Goal: Task Accomplishment & Management: Manage account settings

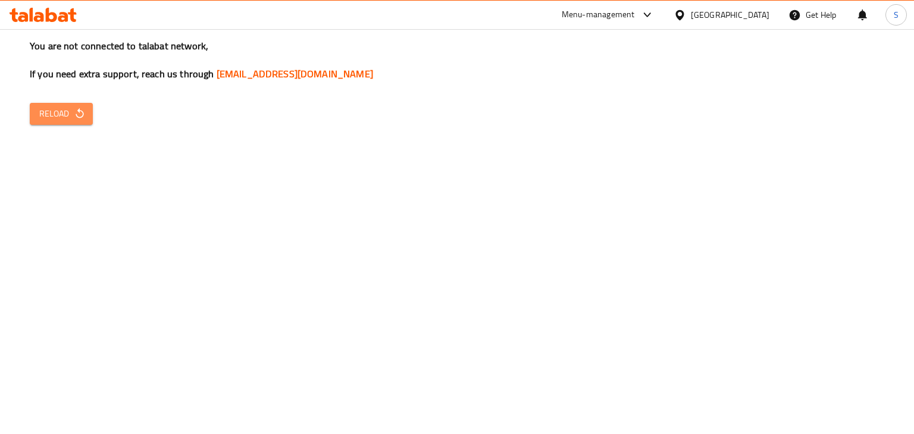
click at [79, 121] on span "Reload" at bounding box center [61, 114] width 44 height 15
click at [655, 21] on icon at bounding box center [647, 15] width 14 height 14
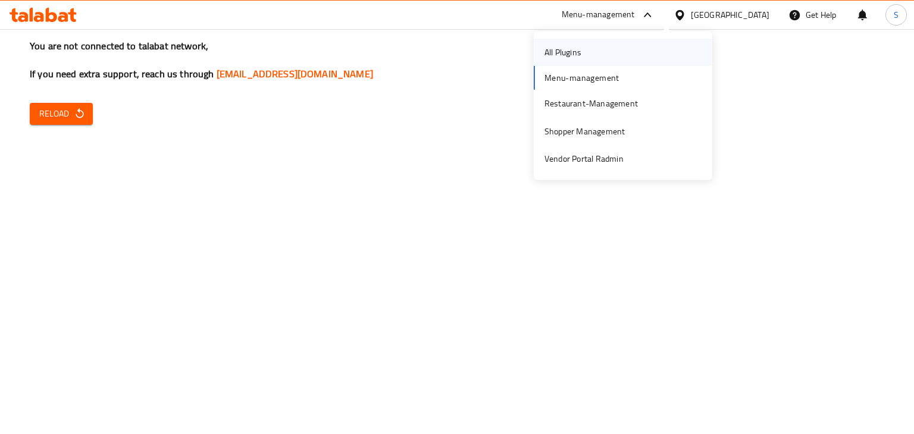
click at [602, 55] on div "All Plugins" at bounding box center [623, 52] width 179 height 27
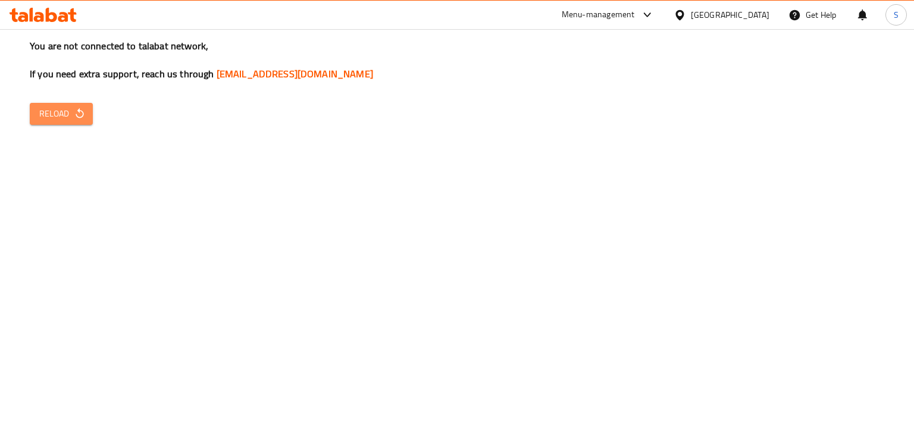
click at [61, 117] on span "Reload" at bounding box center [61, 114] width 44 height 15
click at [87, 115] on button "Reload" at bounding box center [61, 114] width 63 height 22
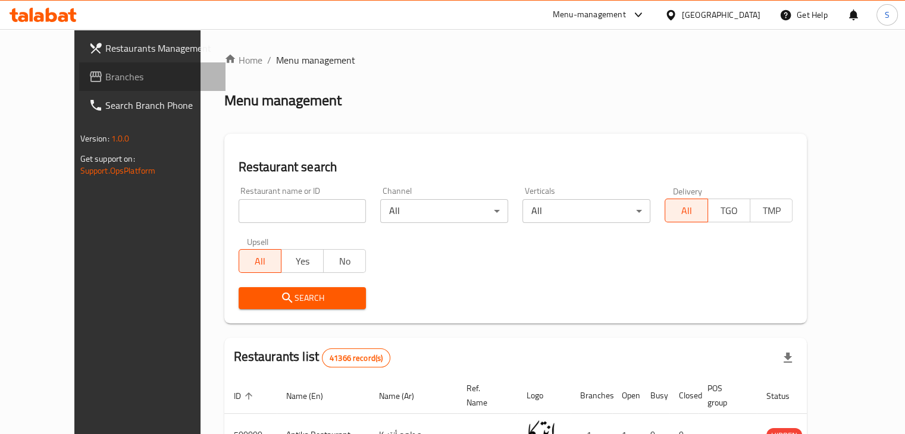
click at [105, 81] on span "Branches" at bounding box center [160, 77] width 111 height 14
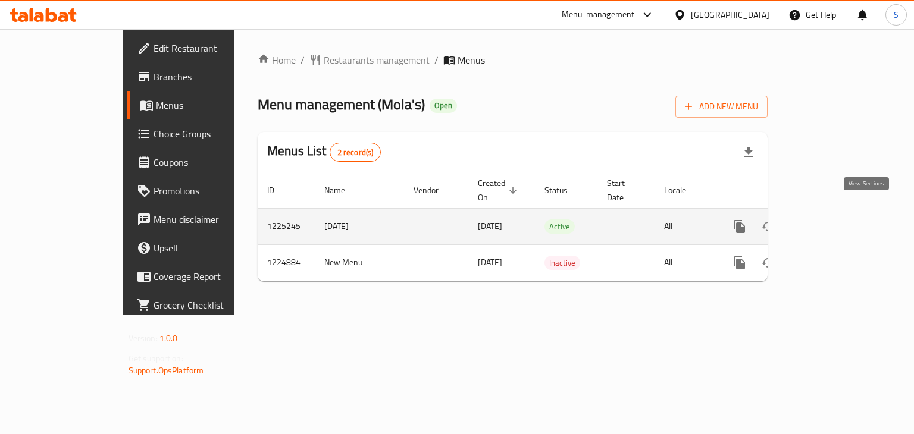
click at [840, 215] on link "enhanced table" at bounding box center [825, 226] width 29 height 29
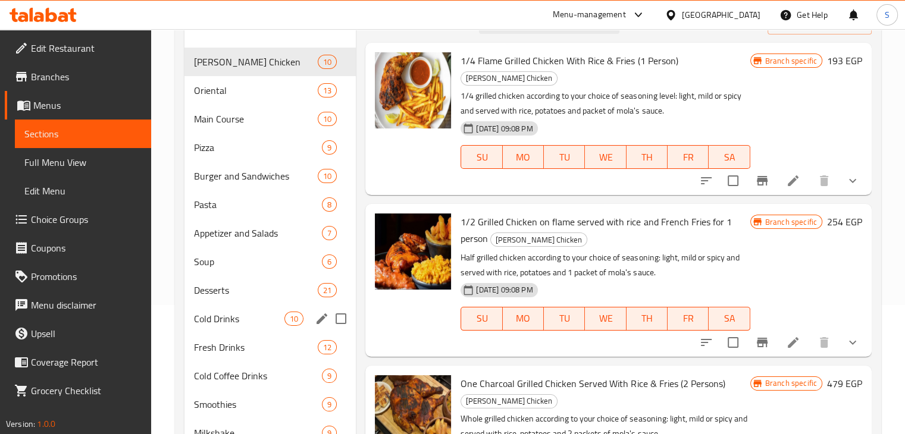
scroll to position [127, 0]
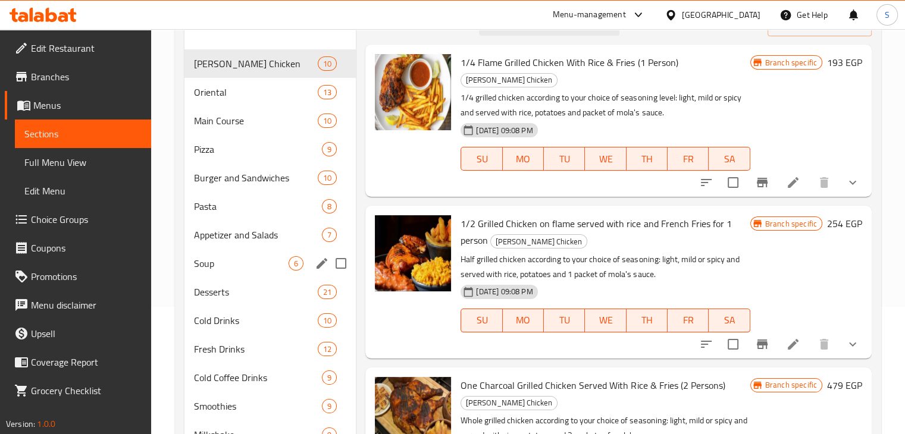
click at [247, 272] on div "Soup 6" at bounding box center [270, 263] width 172 height 29
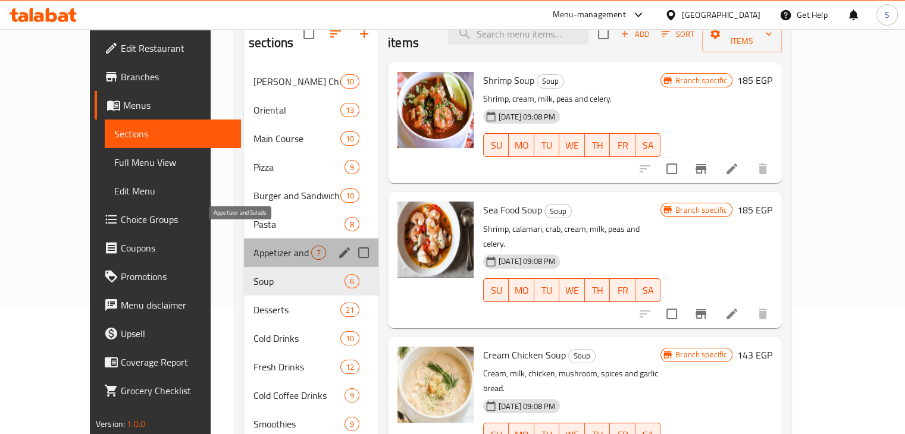
click at [258, 246] on span "Appetizer and Salads" at bounding box center [283, 253] width 58 height 14
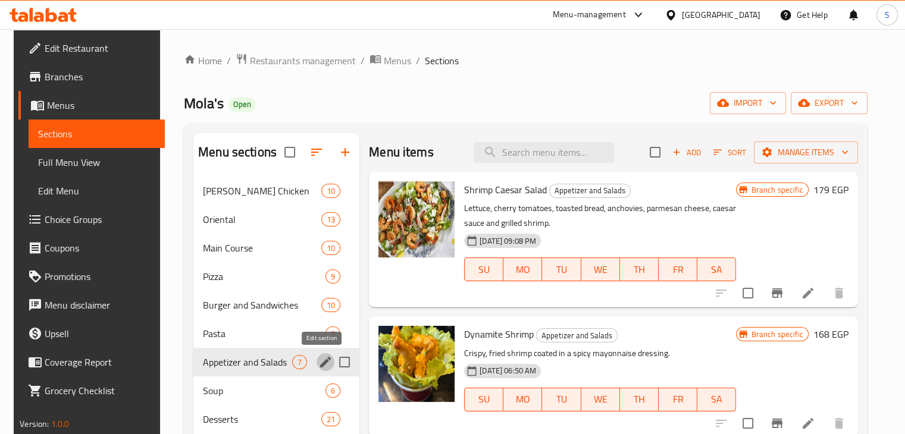
click at [322, 362] on icon "edit" at bounding box center [325, 362] width 11 height 11
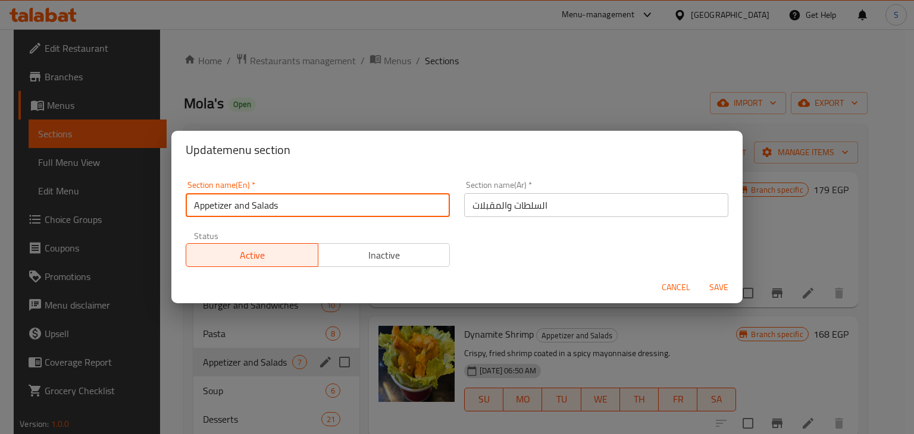
click at [292, 209] on input "Appetizer and Salads" at bounding box center [318, 205] width 264 height 24
click at [350, 301] on div "Cancel Save" at bounding box center [456, 288] width 571 height 32
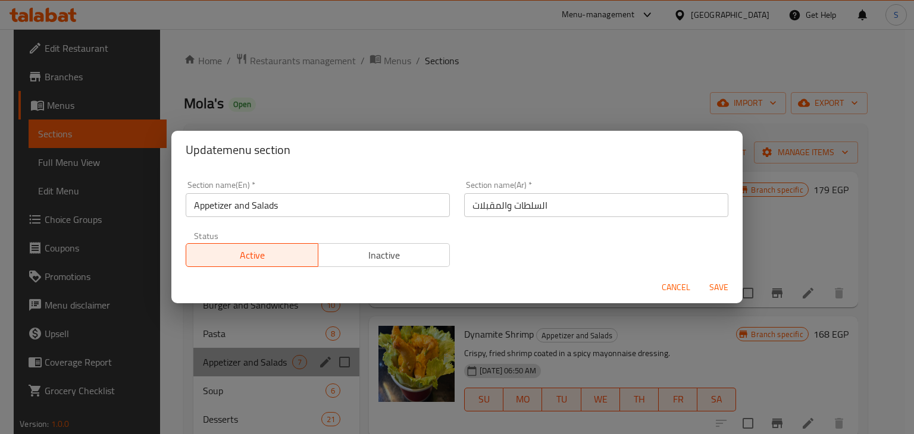
click at [347, 320] on div "Update menu section Section name(En)   * Appetizer and Salads Section name(En) …" at bounding box center [457, 217] width 914 height 434
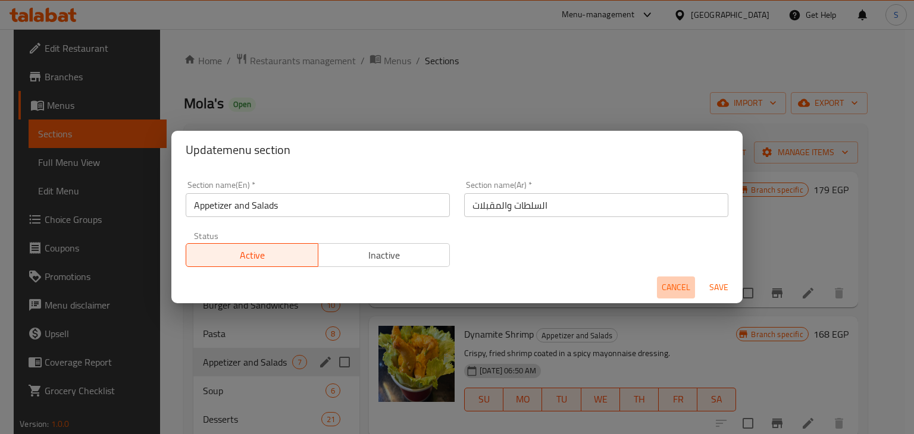
click at [662, 285] on span "Cancel" at bounding box center [676, 287] width 29 height 15
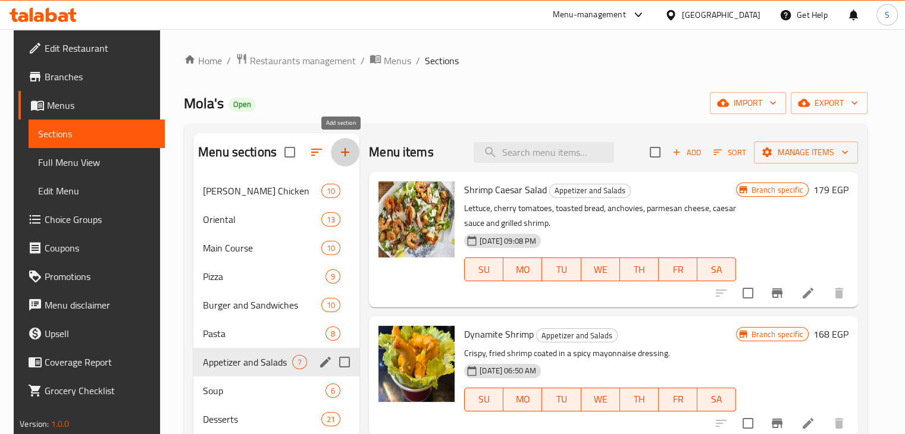
click at [343, 151] on icon "button" at bounding box center [345, 152] width 14 height 14
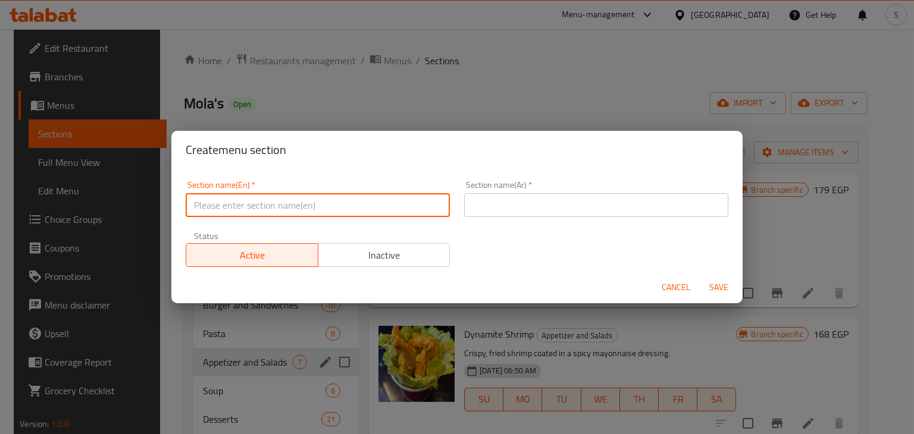
click at [304, 204] on input "text" at bounding box center [318, 205] width 264 height 24
paste input "Appetizer and Salads"
type input "Appetizer and Salads"
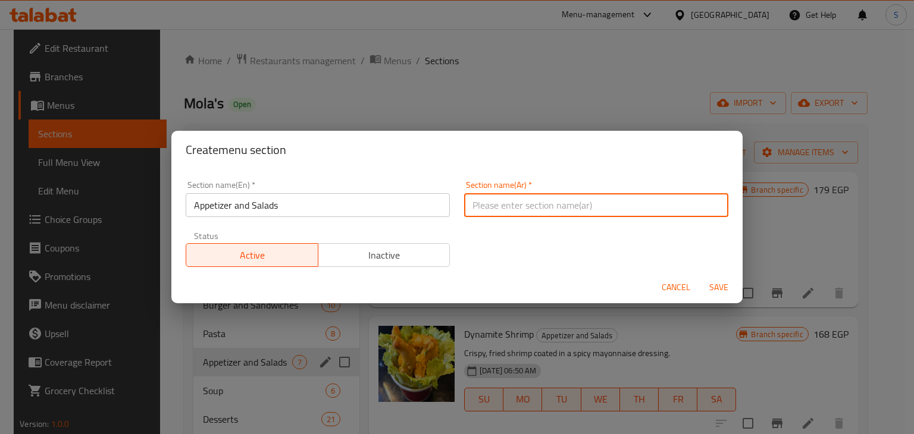
click at [497, 196] on input "text" at bounding box center [596, 205] width 264 height 24
type input "السلطات والمقبلات"
click at [700, 277] on button "Save" at bounding box center [719, 288] width 38 height 22
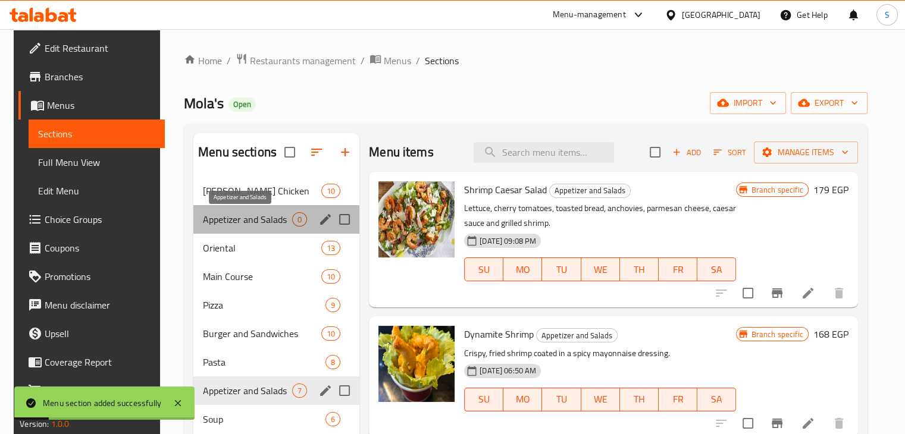
click at [265, 217] on span "Appetizer and Salads" at bounding box center [247, 219] width 89 height 14
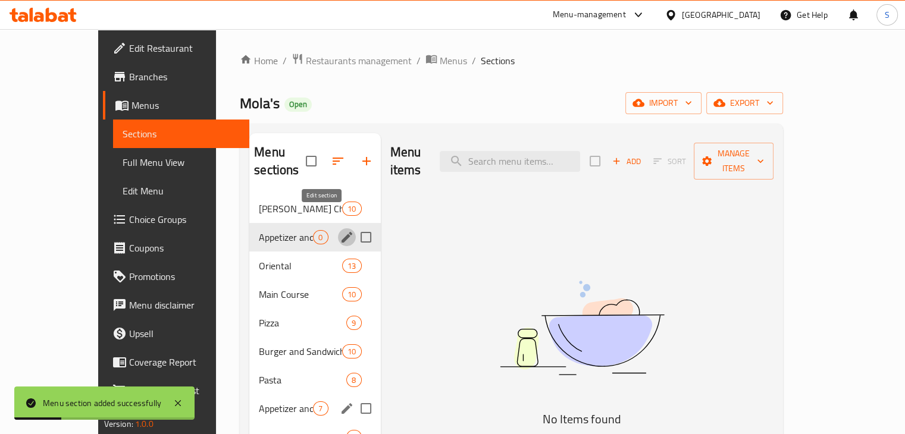
click at [342, 232] on icon "edit" at bounding box center [347, 237] width 11 height 11
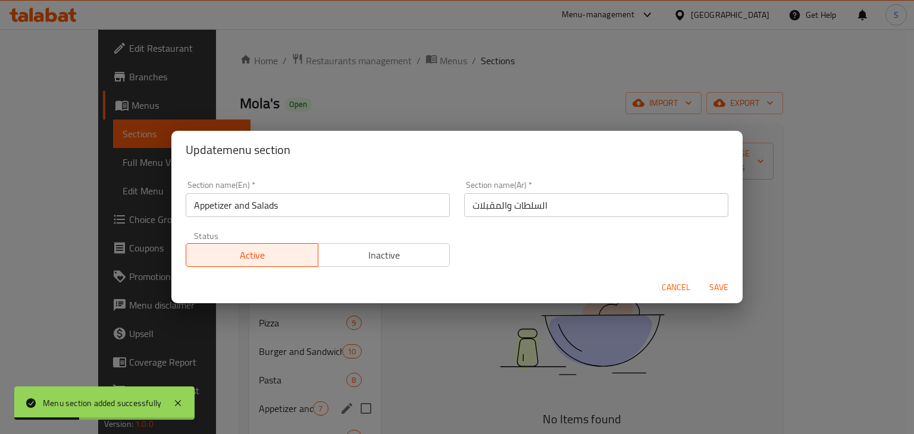
click at [390, 205] on input "Appetizer and Salads" at bounding box center [318, 205] width 264 height 24
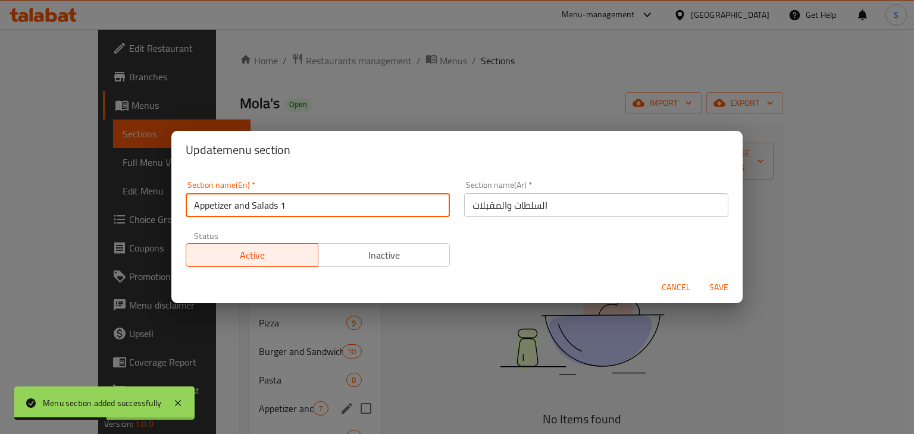
type input "Appetizer and Salads 1"
click at [700, 277] on button "Save" at bounding box center [719, 288] width 38 height 22
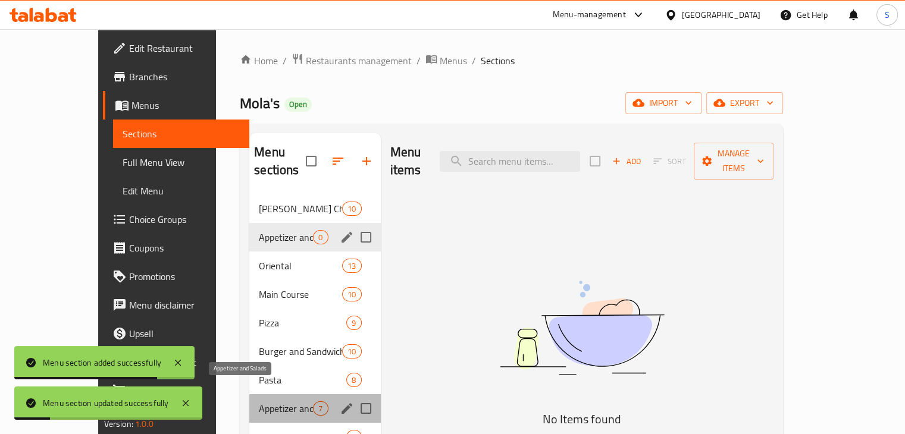
click at [259, 402] on span "Appetizer and Salads" at bounding box center [286, 409] width 54 height 14
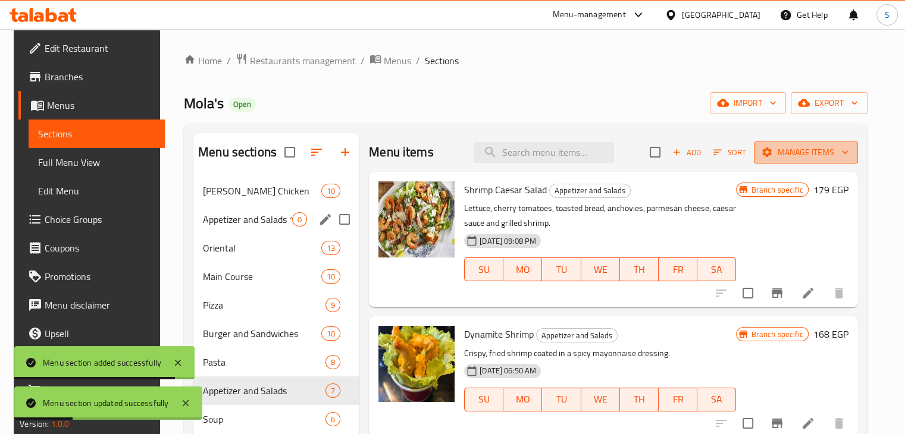
click at [781, 155] on span "Manage items" at bounding box center [806, 152] width 85 height 15
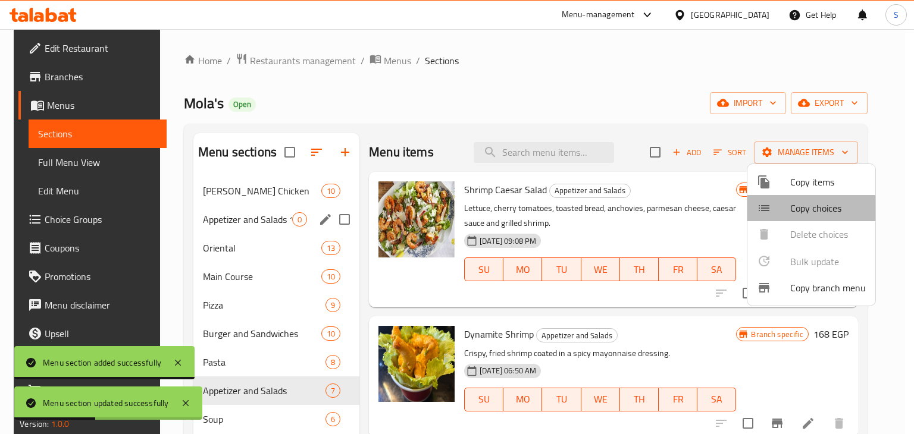
click at [797, 211] on span "Copy choices" at bounding box center [828, 208] width 76 height 14
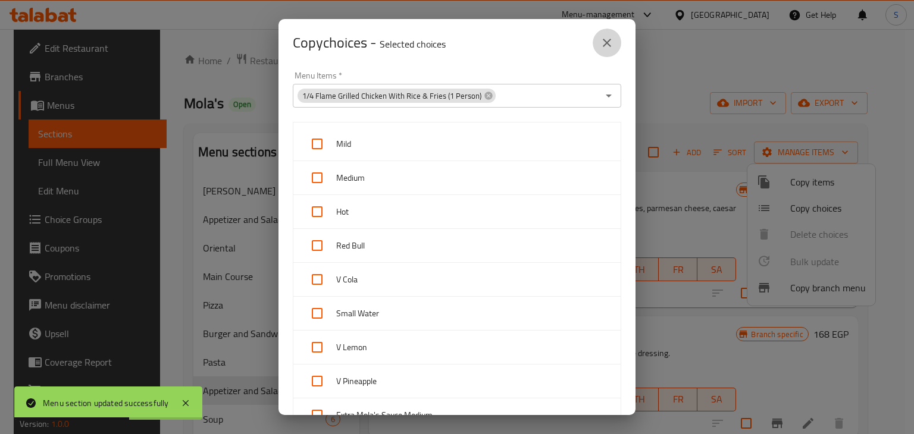
click at [600, 46] on icon "close" at bounding box center [607, 43] width 14 height 14
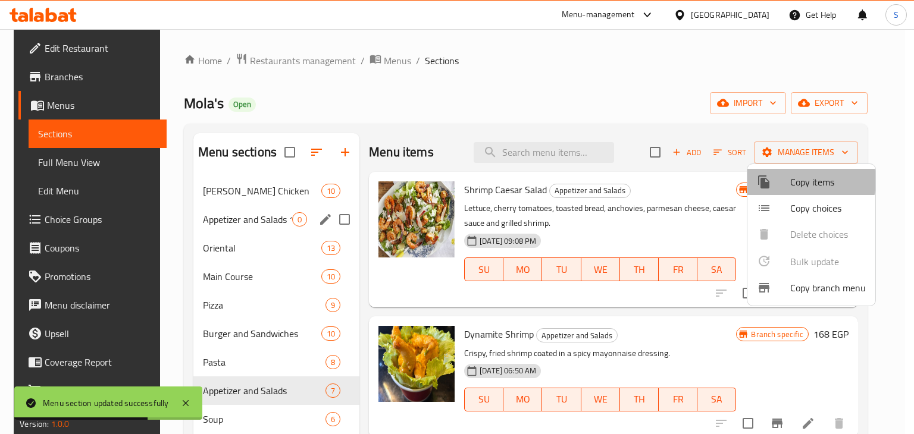
click at [800, 181] on span "Copy items" at bounding box center [828, 182] width 76 height 14
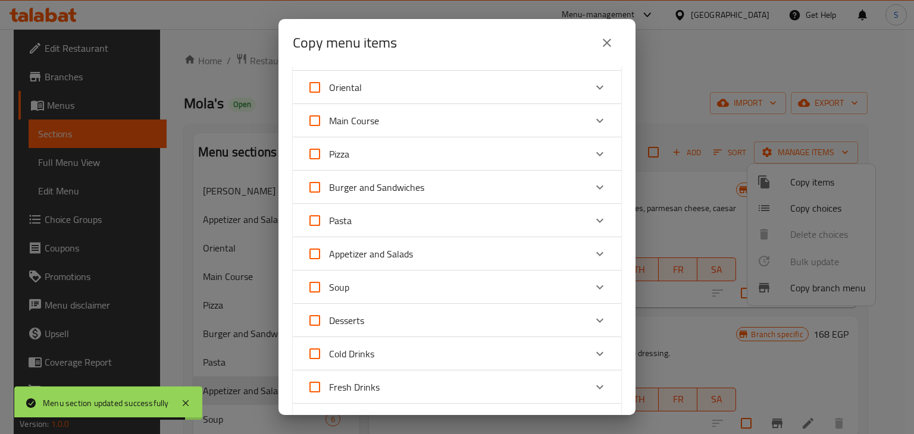
scroll to position [73, 0]
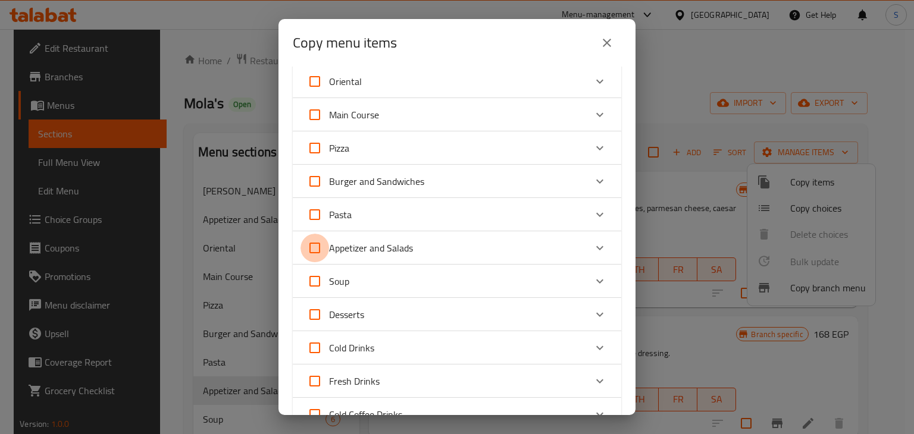
click at [308, 247] on input "Appetizer and Salads" at bounding box center [315, 248] width 29 height 29
checkbox input "true"
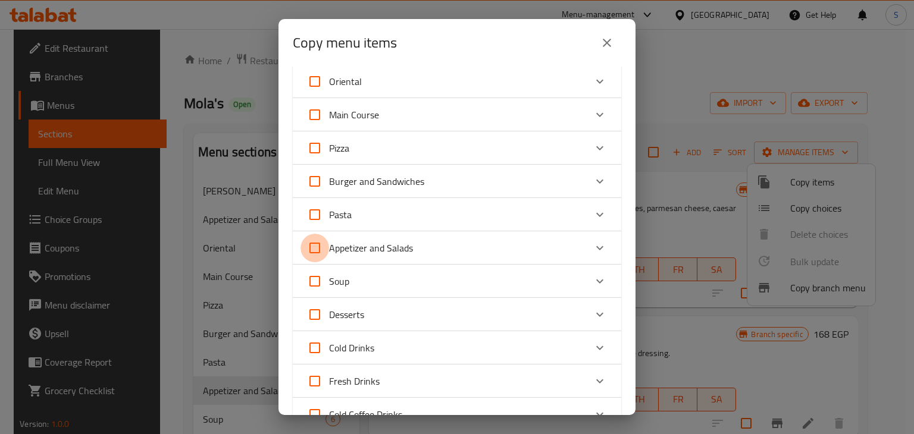
checkbox input "true"
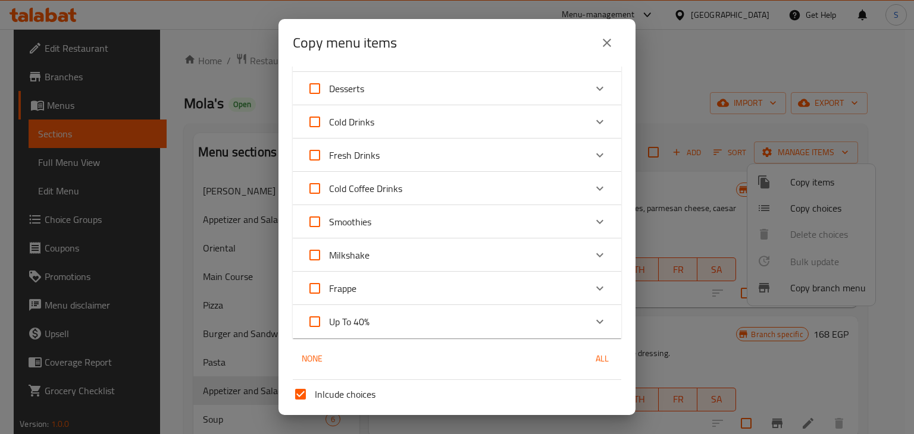
scroll to position [393, 0]
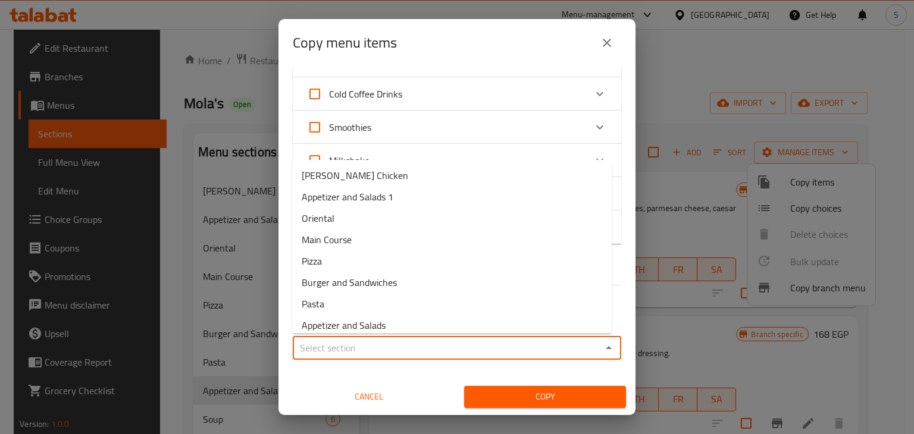
click at [345, 345] on input "Sections   *" at bounding box center [447, 348] width 302 height 17
click at [346, 193] on span "Appetizer and Salads 1" at bounding box center [348, 197] width 92 height 14
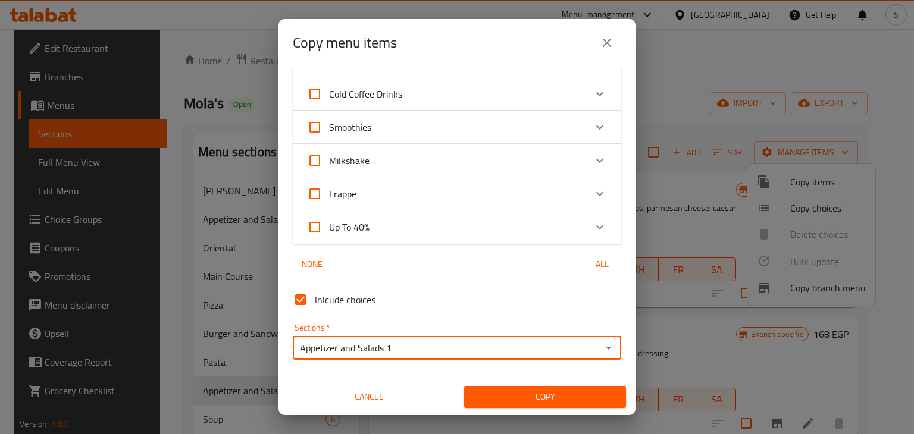
type input "Appetizer and Salads 1"
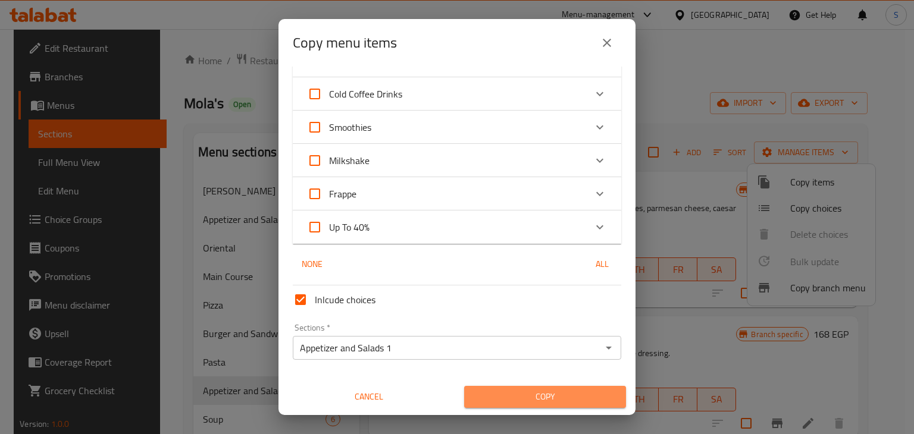
click at [547, 397] on span "Copy" at bounding box center [545, 397] width 143 height 15
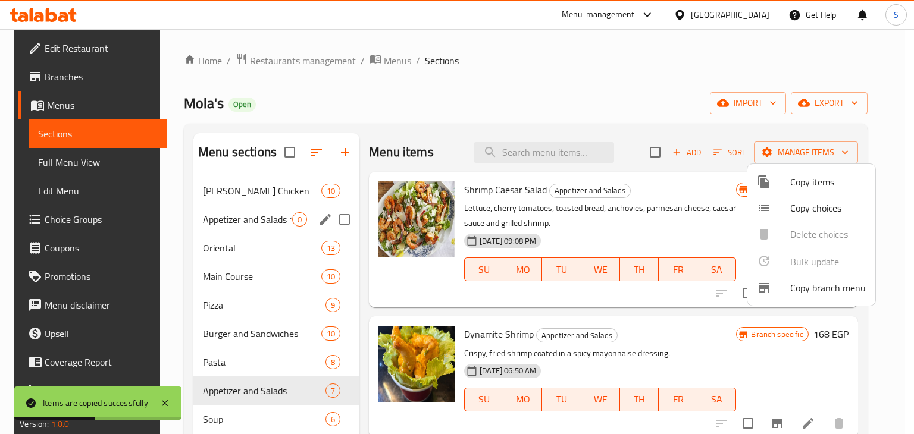
click at [399, 282] on div at bounding box center [457, 217] width 914 height 434
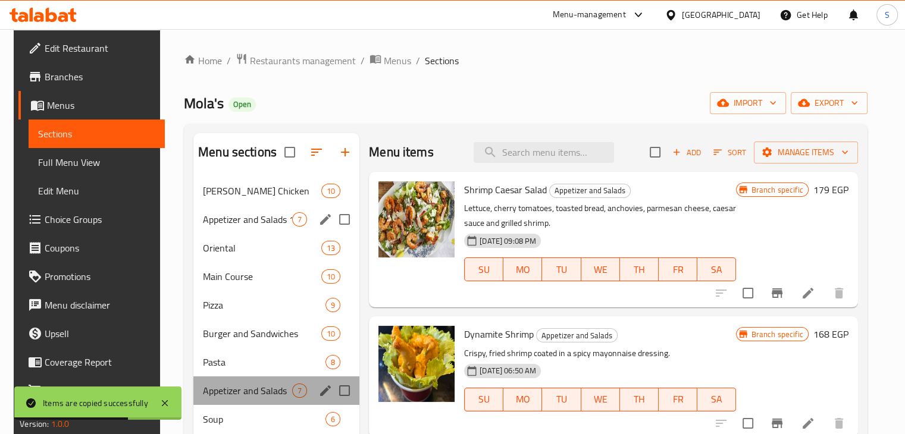
click at [305, 379] on div "Appetizer and Salads 7" at bounding box center [276, 391] width 166 height 29
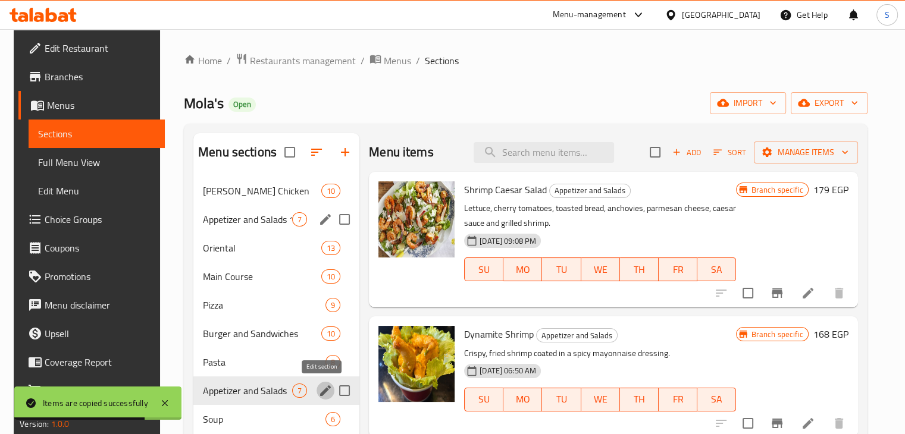
click at [320, 388] on icon "edit" at bounding box center [325, 391] width 14 height 14
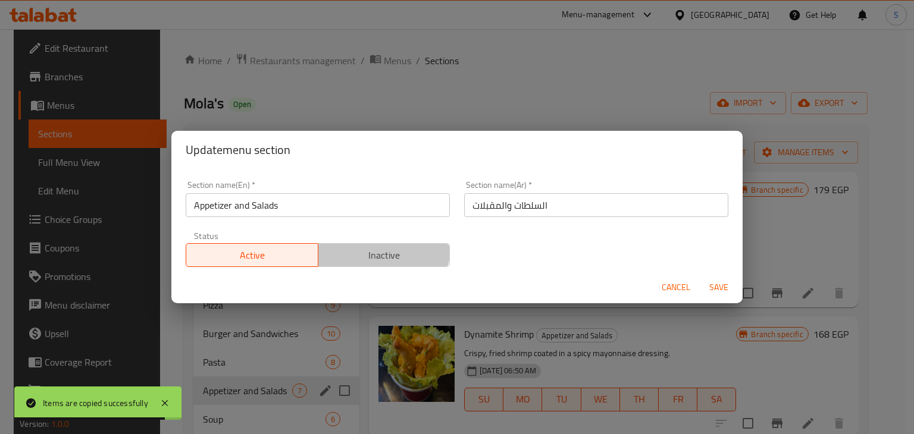
click at [362, 246] on button "Inactive" at bounding box center [384, 255] width 133 height 24
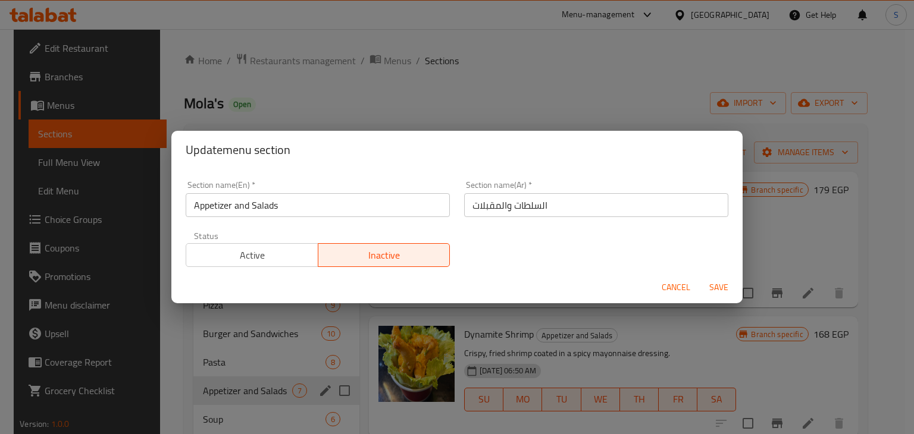
click at [724, 286] on span "Save" at bounding box center [719, 287] width 29 height 15
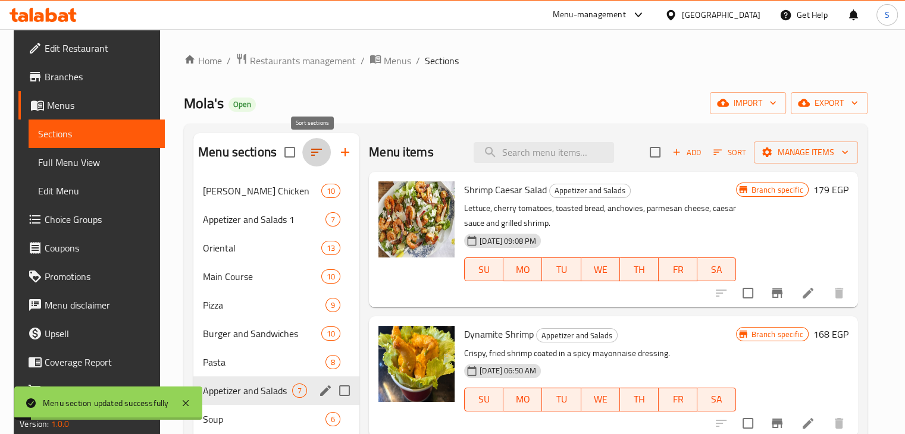
click at [305, 151] on button "button" at bounding box center [316, 152] width 29 height 29
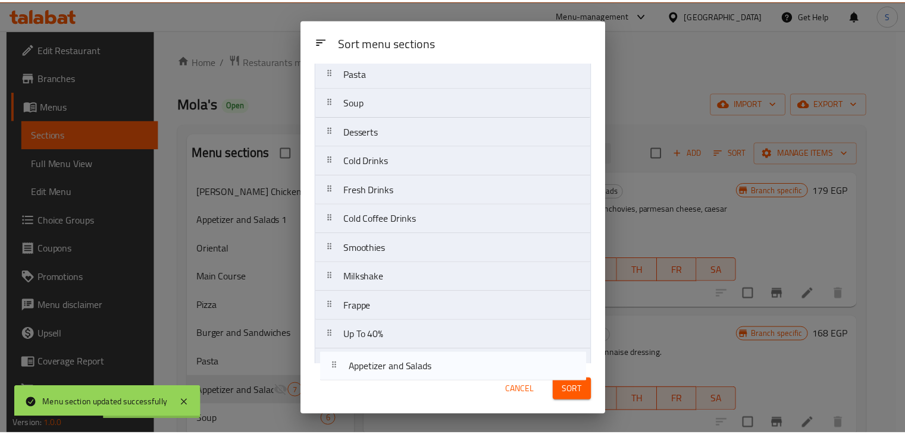
scroll to position [230, 0]
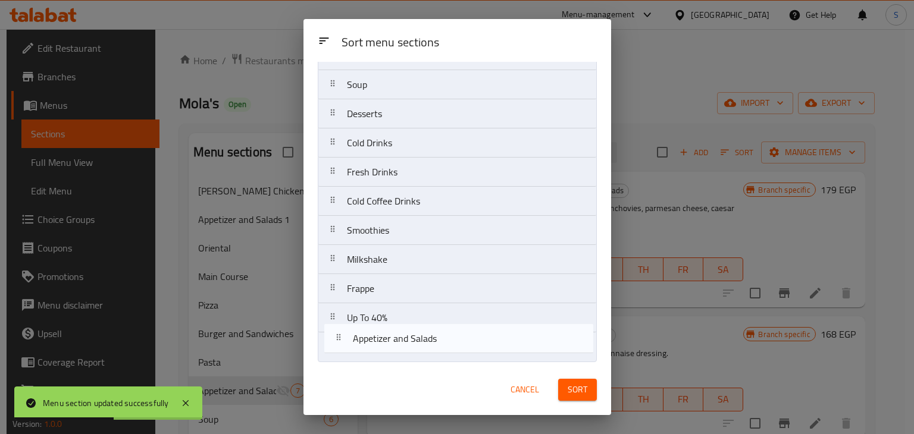
drag, startPoint x: 398, startPoint y: 286, endPoint x: 405, endPoint y: 349, distance: 63.4
click at [405, 349] on nav "Mola's Peri-Peri Chicken Appetizer and Salads 1 Oriental Main Course Pizza Burg…" at bounding box center [457, 114] width 279 height 497
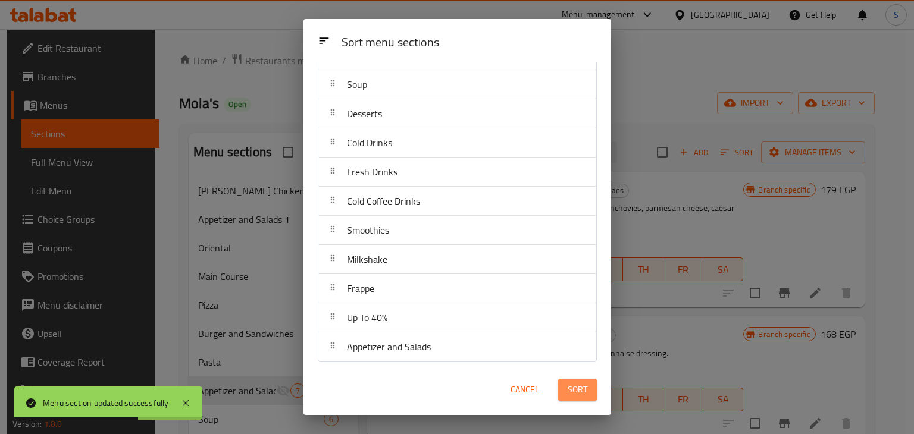
click at [578, 389] on span "Sort" at bounding box center [578, 390] width 20 height 15
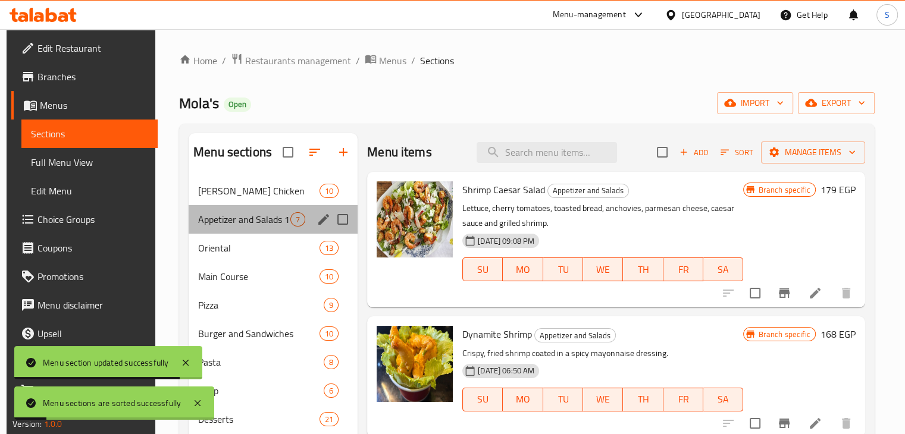
click at [247, 227] on div "Appetizer and Salads 1 7" at bounding box center [273, 219] width 169 height 29
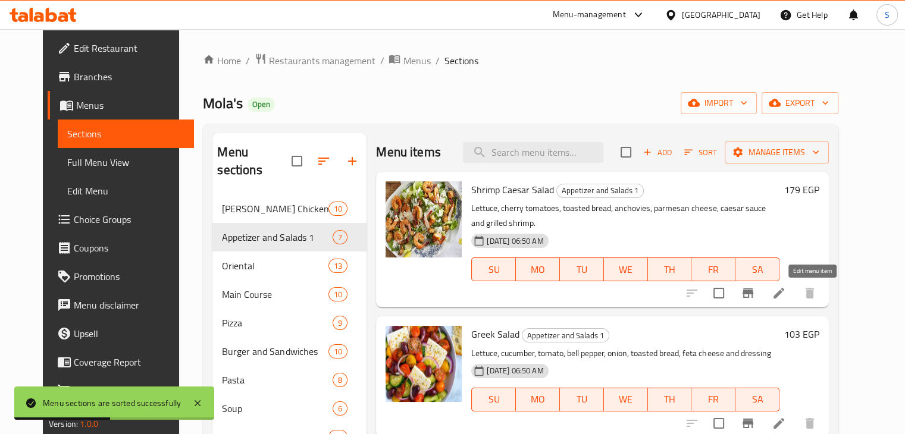
click at [784, 296] on icon at bounding box center [779, 293] width 11 height 11
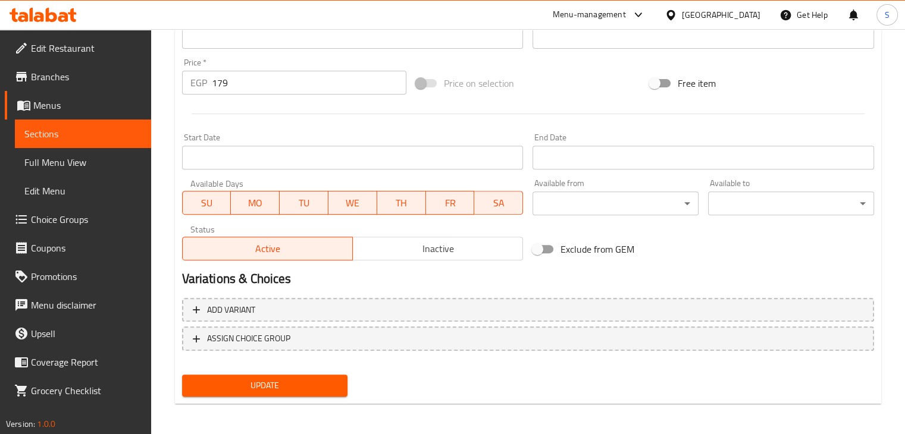
scroll to position [423, 0]
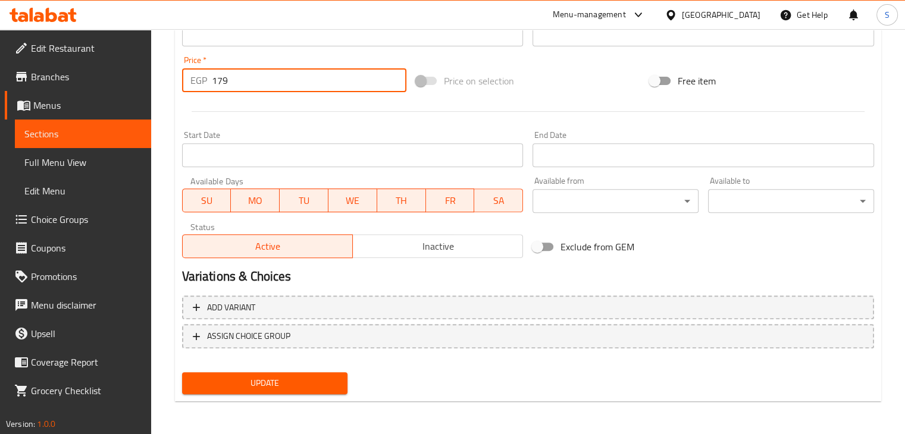
click at [226, 80] on input "179" at bounding box center [309, 80] width 195 height 24
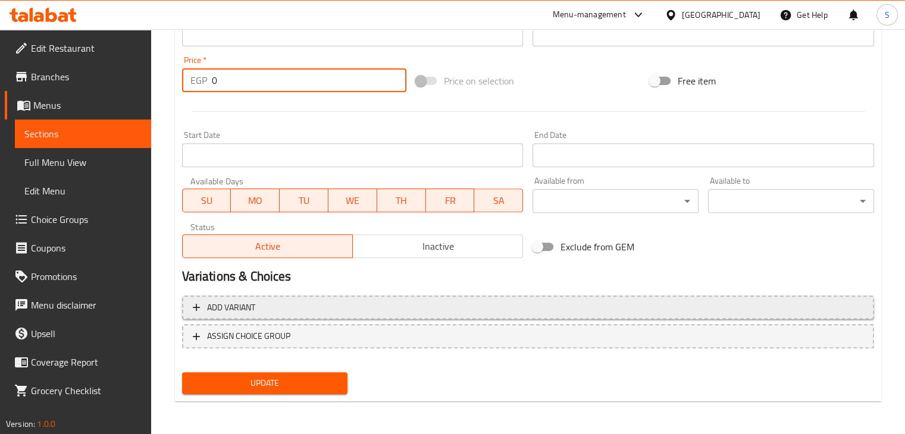
type input "0"
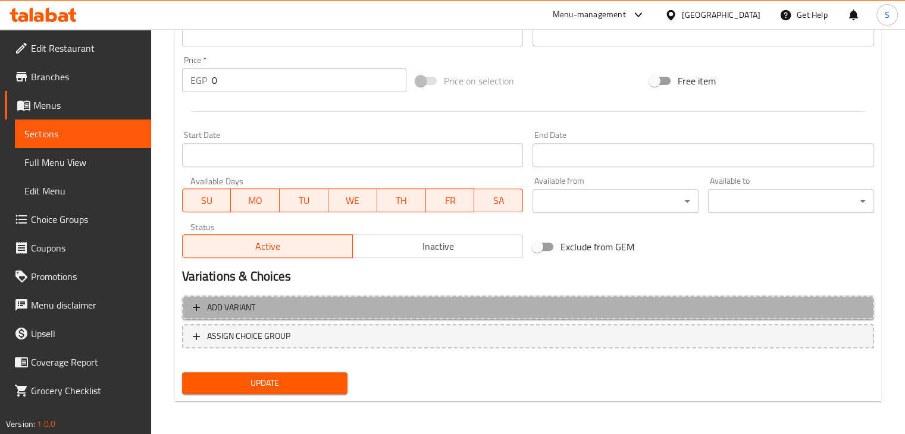
click at [370, 309] on span "Add variant" at bounding box center [528, 308] width 671 height 15
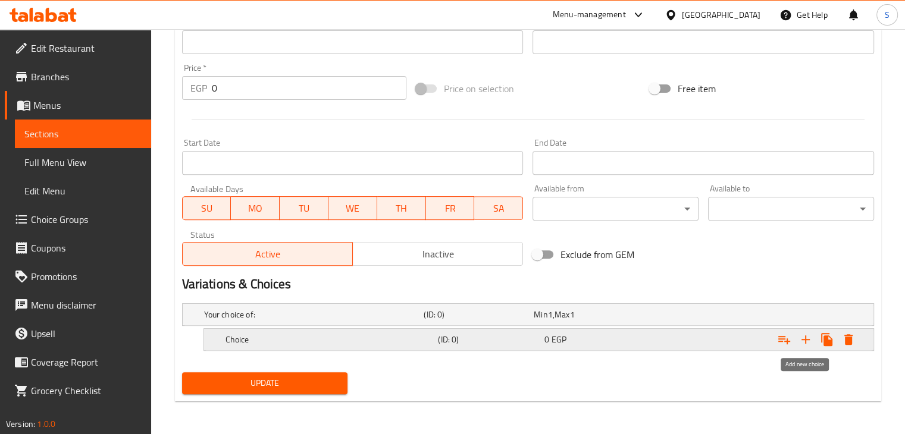
click at [802, 344] on icon "Expand" at bounding box center [806, 340] width 14 height 14
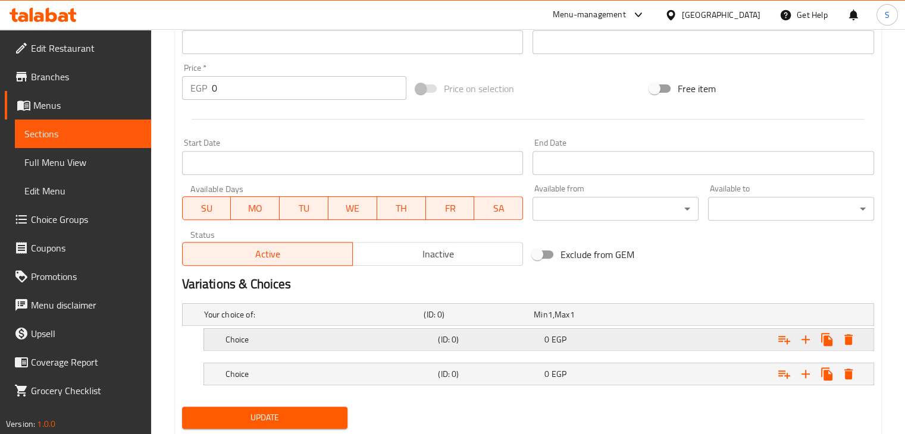
click at [669, 336] on div "Expand" at bounding box center [755, 340] width 213 height 26
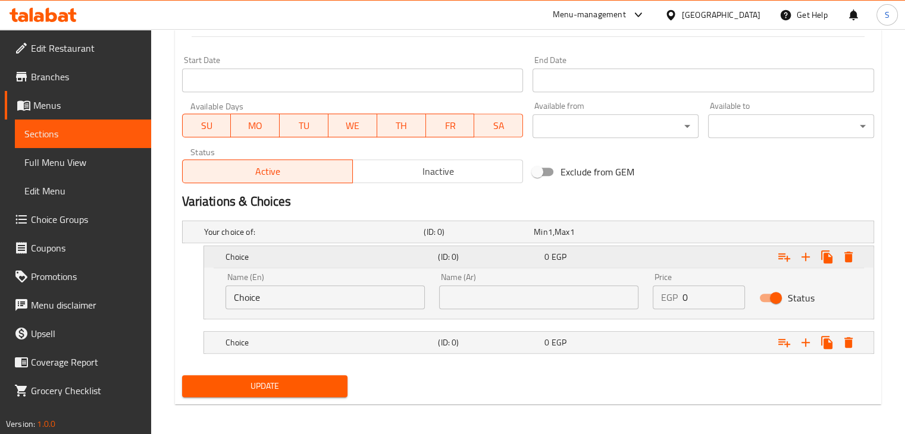
scroll to position [500, 0]
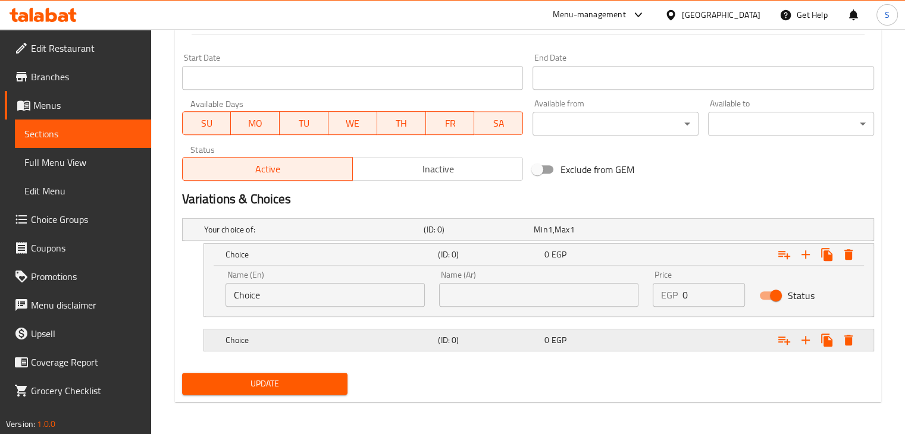
click at [636, 344] on div "0 EGP" at bounding box center [596, 340] width 102 height 12
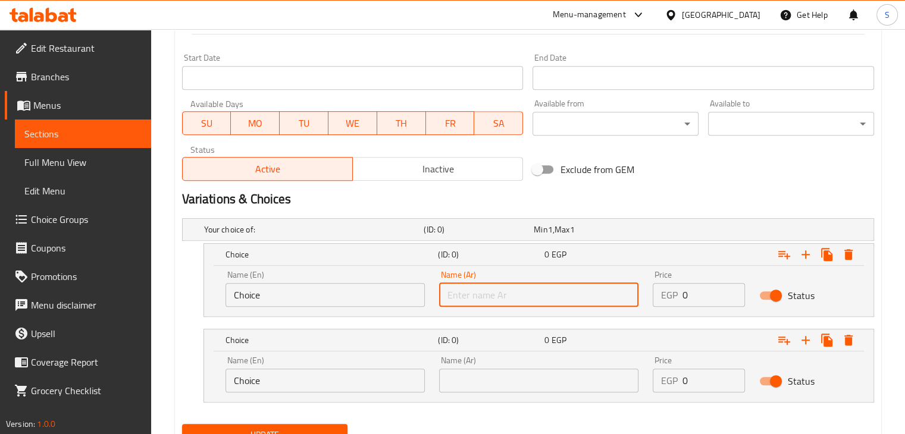
click at [521, 299] on input "text" at bounding box center [538, 295] width 199 height 24
type input "وسط"
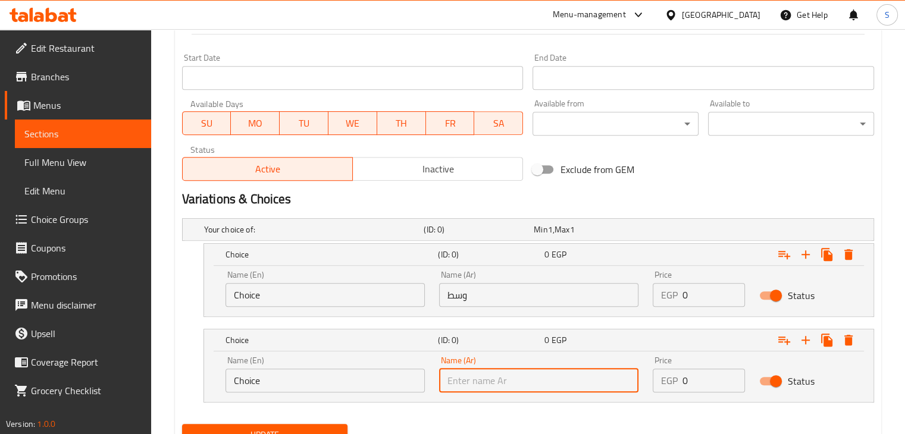
click at [499, 378] on input "text" at bounding box center [538, 381] width 199 height 24
type input "كبير"
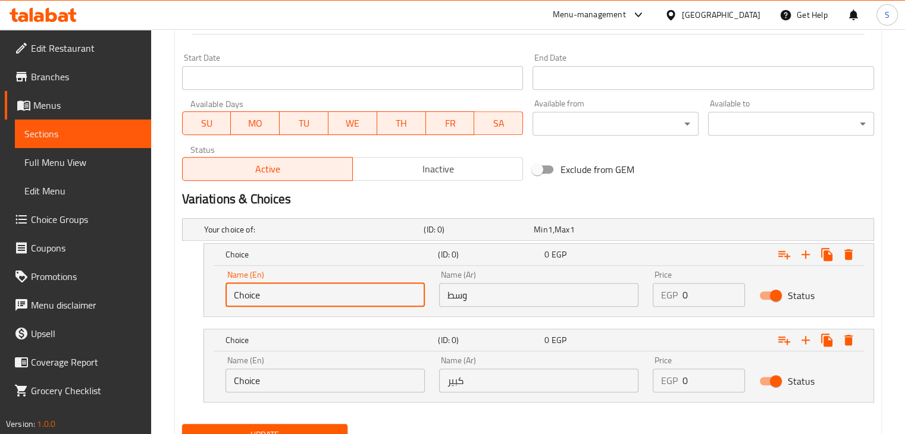
click at [343, 287] on input "Choice" at bounding box center [325, 295] width 199 height 24
type input "ة"
click at [276, 294] on input "medium" at bounding box center [325, 295] width 199 height 24
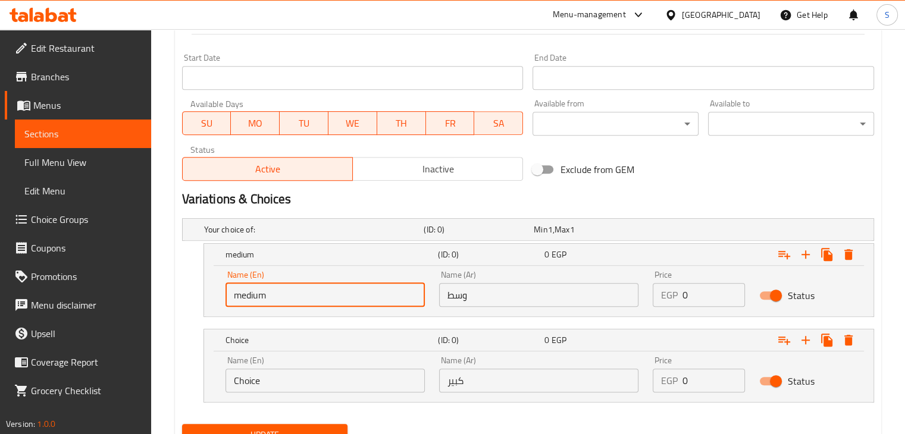
click at [276, 294] on input "medium" at bounding box center [325, 295] width 199 height 24
type input "Medium"
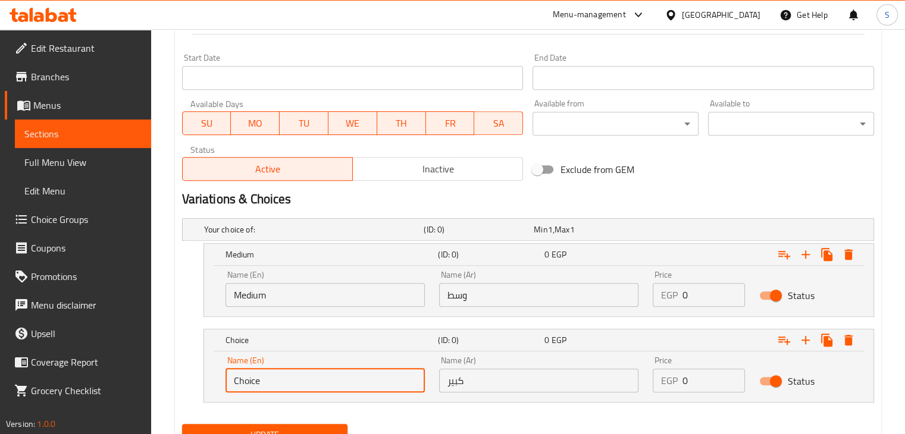
click at [249, 383] on input "Choice" at bounding box center [325, 381] width 199 height 24
type input "Large"
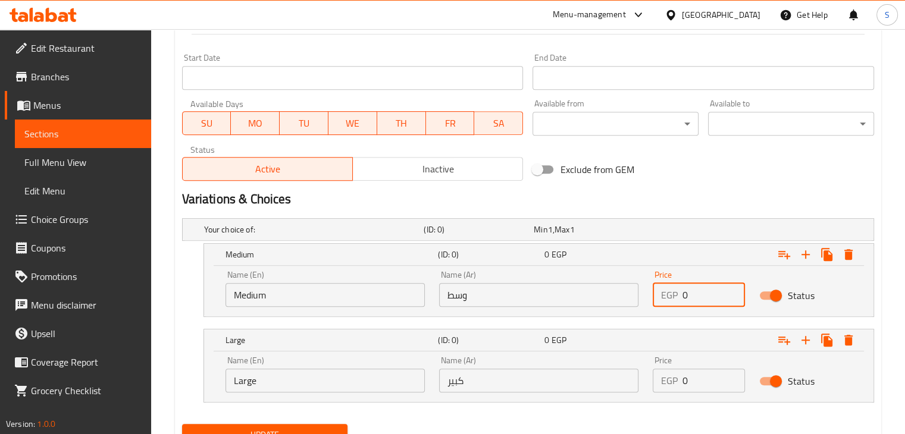
click at [693, 296] on input "0" at bounding box center [714, 295] width 63 height 24
click at [688, 299] on input "0" at bounding box center [714, 295] width 63 height 24
type input "285"
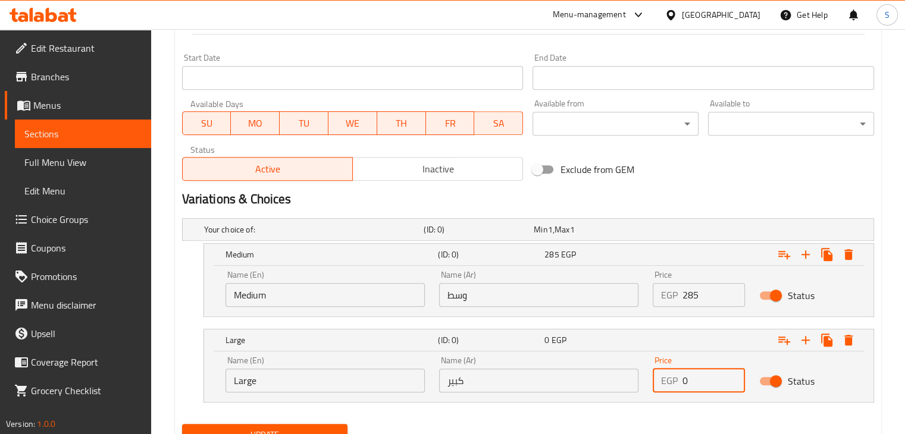
click at [694, 386] on input "0" at bounding box center [714, 381] width 63 height 24
type input "335"
click at [182, 424] on button "Update" at bounding box center [265, 435] width 166 height 22
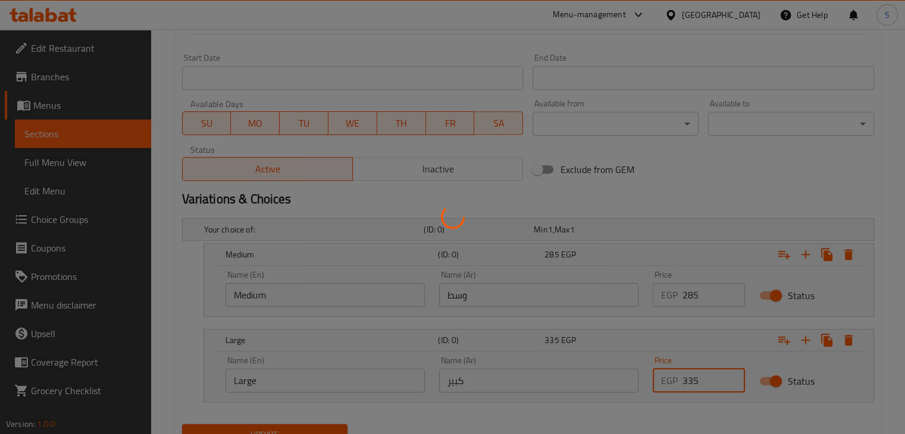
scroll to position [0, 0]
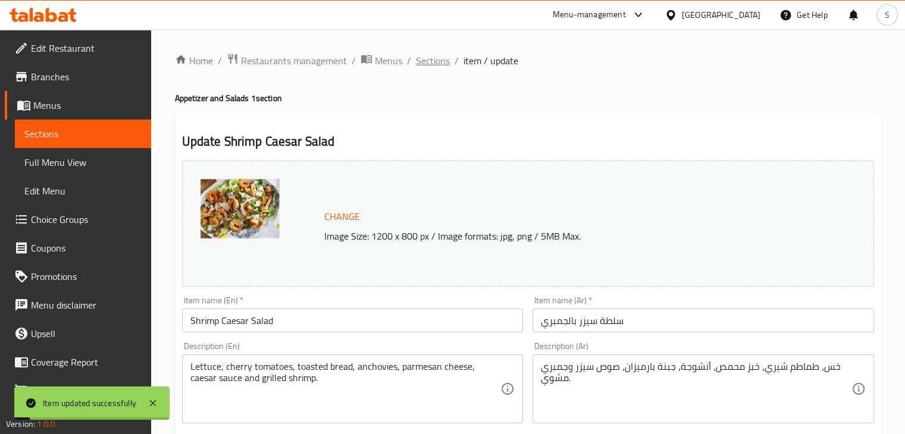
click at [430, 67] on span "Sections" at bounding box center [433, 61] width 34 height 14
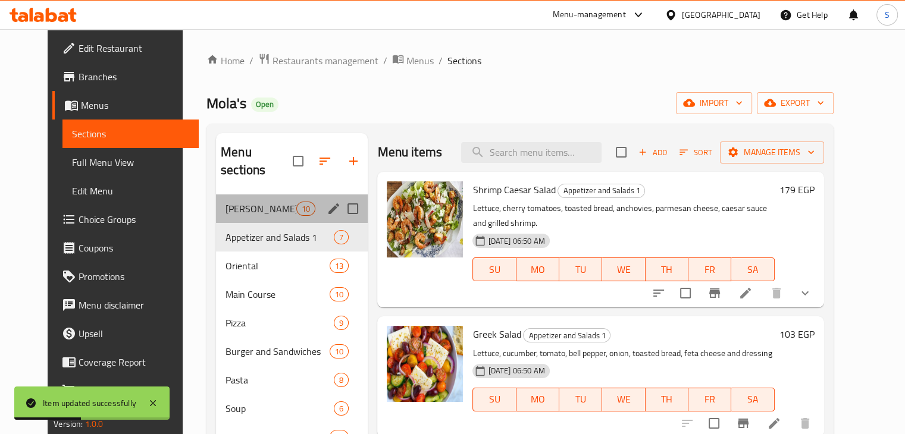
click at [240, 198] on div "Mola's Peri-Peri Chicken 10" at bounding box center [292, 209] width 152 height 29
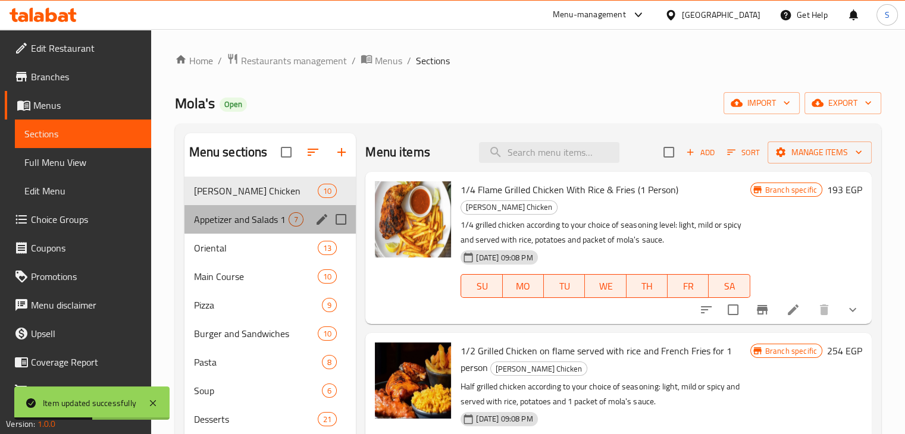
click at [252, 231] on div "Appetizer and Salads 1 7" at bounding box center [270, 219] width 172 height 29
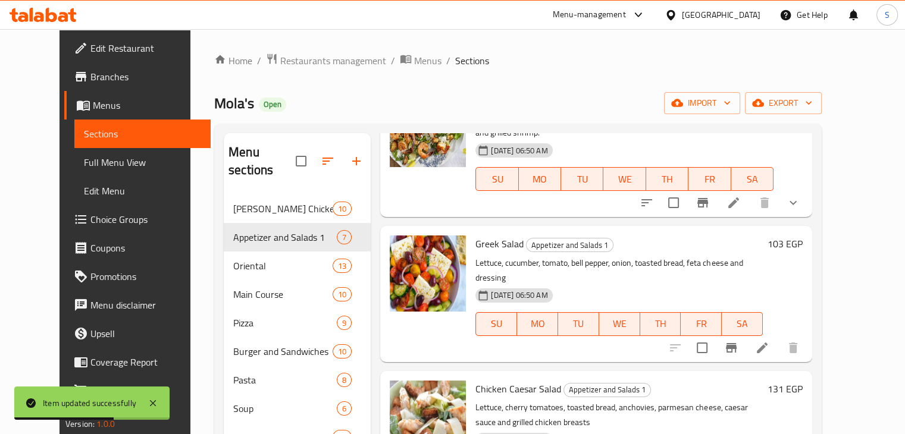
scroll to position [111, 0]
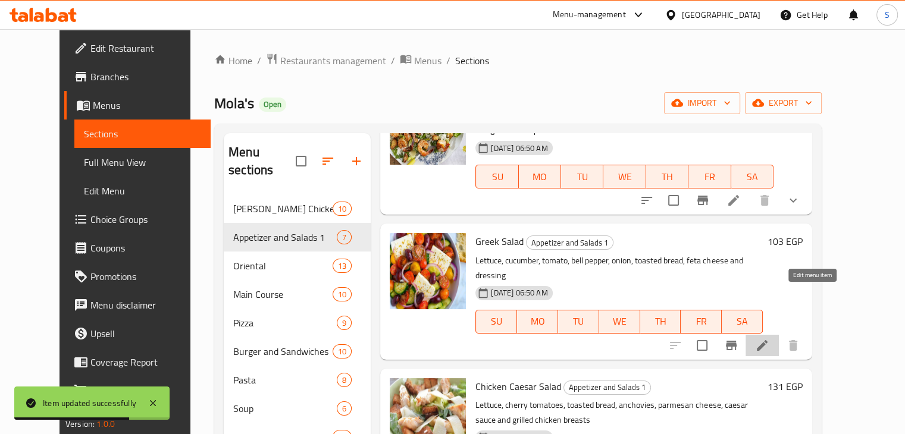
click at [769, 339] on icon at bounding box center [762, 346] width 14 height 14
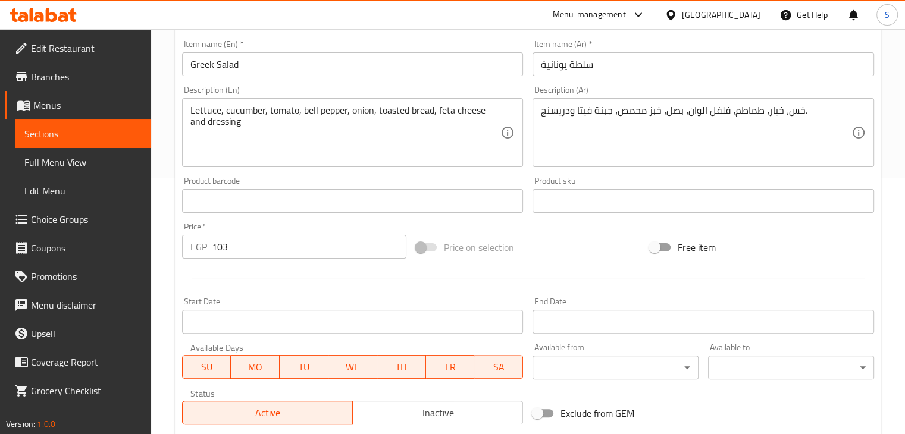
scroll to position [259, 0]
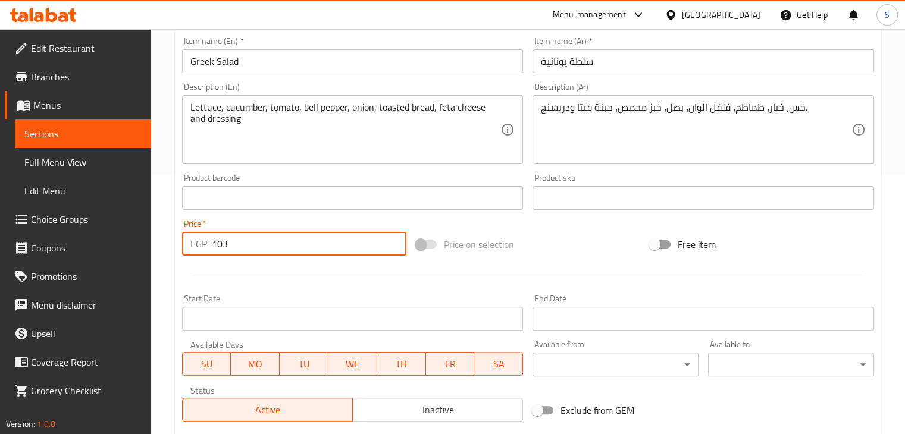
click at [331, 249] on input "103" at bounding box center [309, 244] width 195 height 24
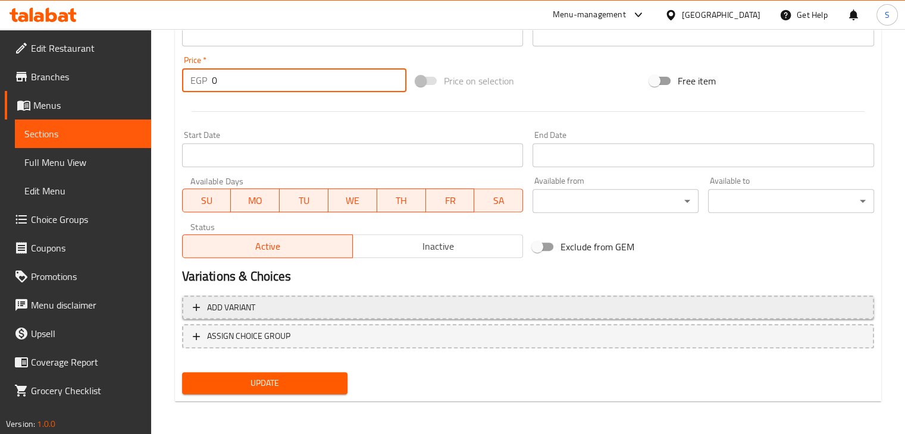
type input "0"
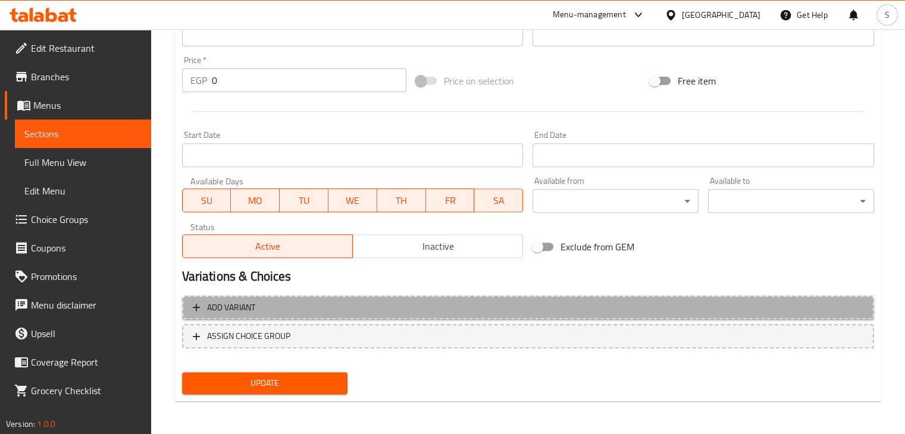
click at [514, 298] on button "Add variant" at bounding box center [528, 308] width 692 height 24
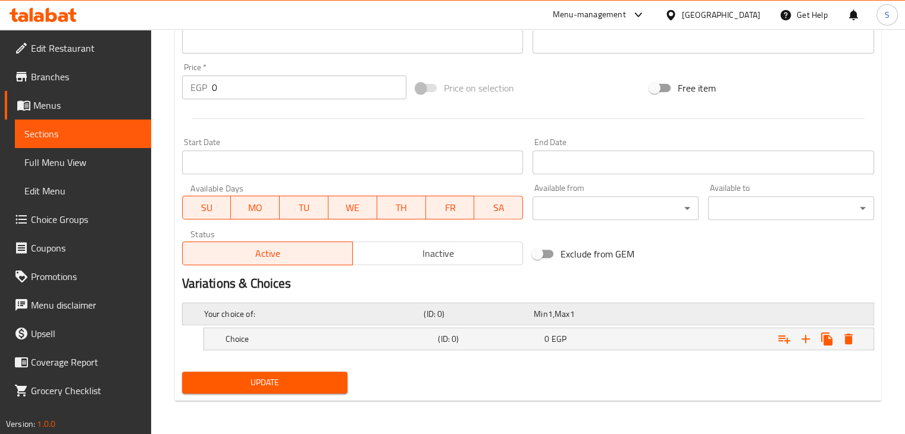
scroll to position [415, 0]
click at [805, 343] on icon "Expand" at bounding box center [806, 340] width 14 height 14
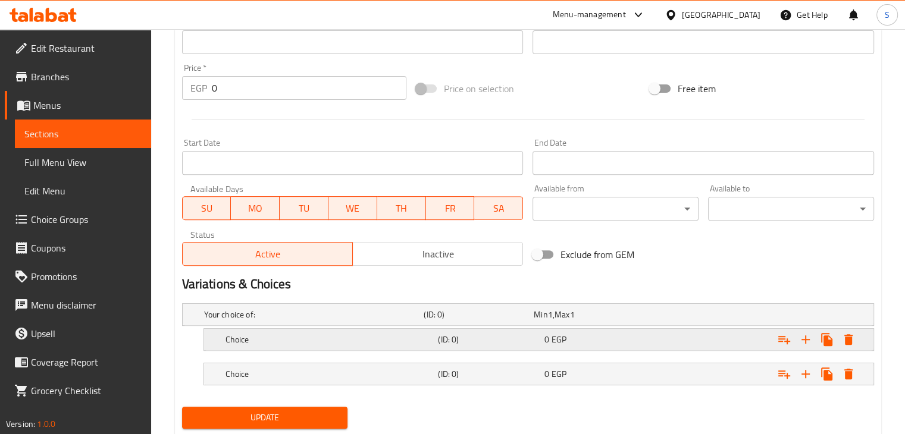
click at [674, 346] on div "Expand" at bounding box center [755, 340] width 213 height 26
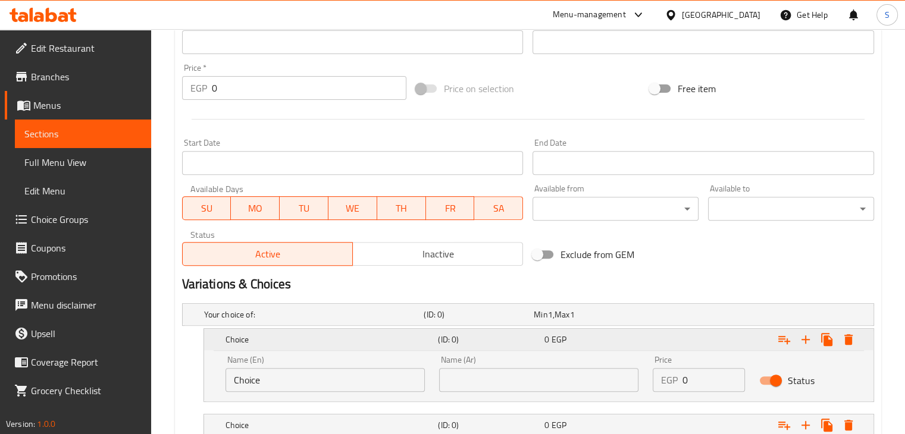
scroll to position [500, 0]
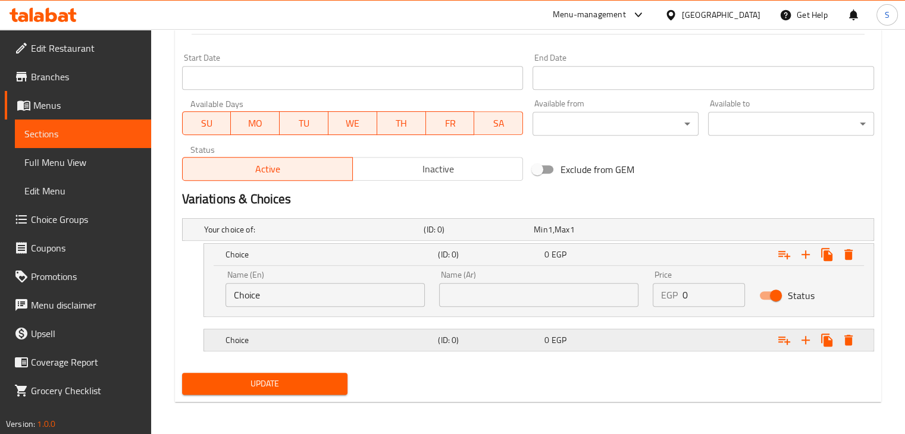
click at [637, 348] on div "Choice (ID: 0) 0 EGP" at bounding box center [542, 340] width 639 height 26
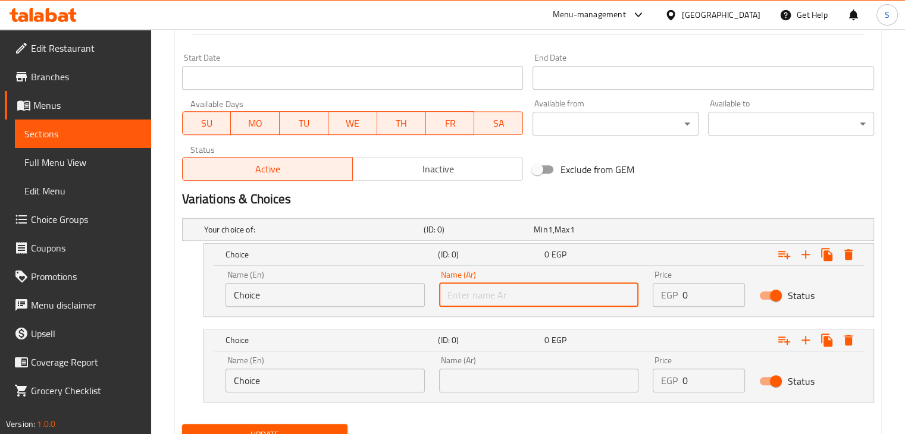
click at [549, 291] on input "text" at bounding box center [538, 295] width 199 height 24
type input "وسط"
click at [348, 284] on input "Choice" at bounding box center [325, 295] width 199 height 24
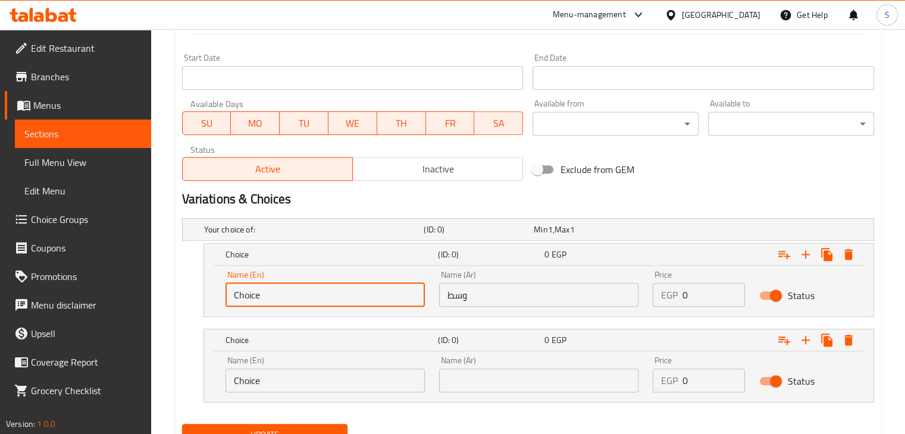
click at [348, 284] on input "Choice" at bounding box center [325, 295] width 199 height 24
type input "Medium"
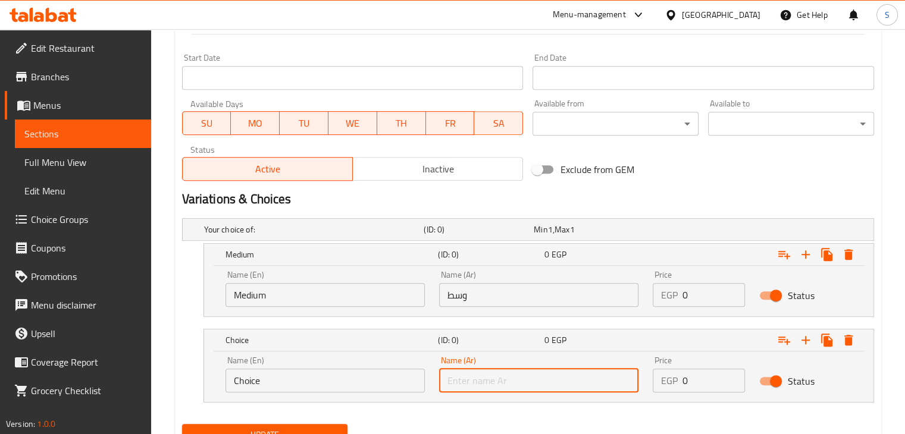
click at [508, 378] on input "text" at bounding box center [538, 381] width 199 height 24
type input "كبير"
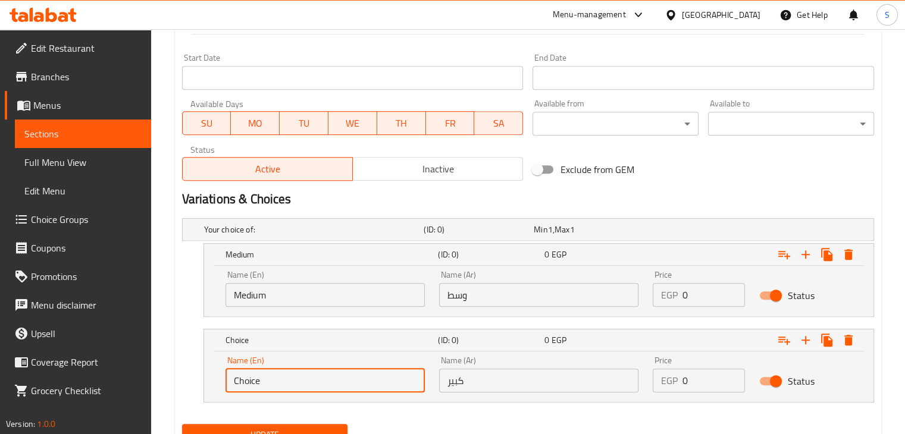
click at [325, 383] on input "Choice" at bounding box center [325, 381] width 199 height 24
click at [280, 373] on input "large" at bounding box center [325, 381] width 199 height 24
type input "l"
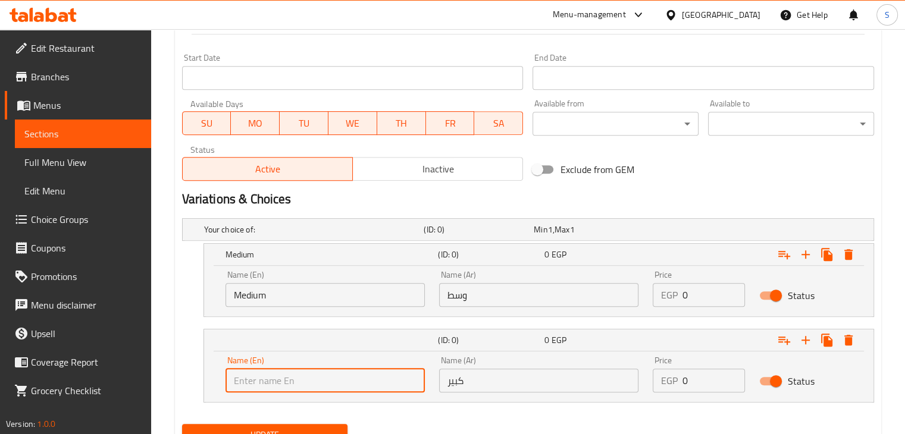
click at [297, 374] on input "text" at bounding box center [325, 381] width 199 height 24
type input "Large"
click at [702, 293] on input "0" at bounding box center [714, 295] width 63 height 24
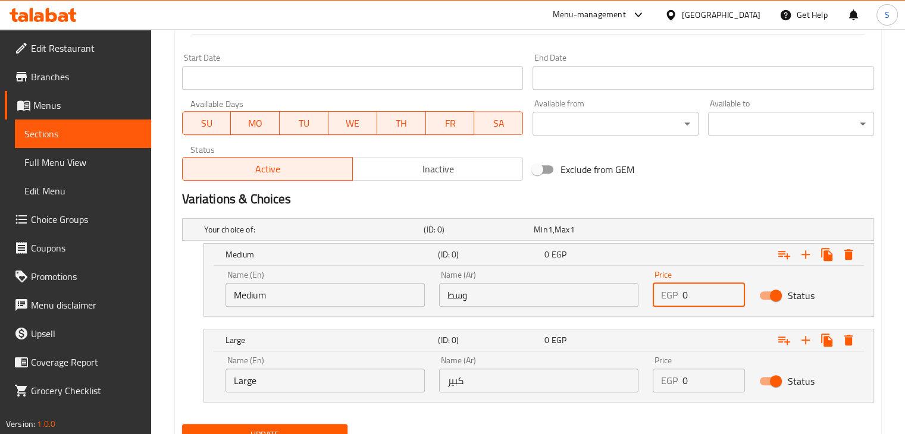
click at [702, 293] on input "0" at bounding box center [714, 295] width 63 height 24
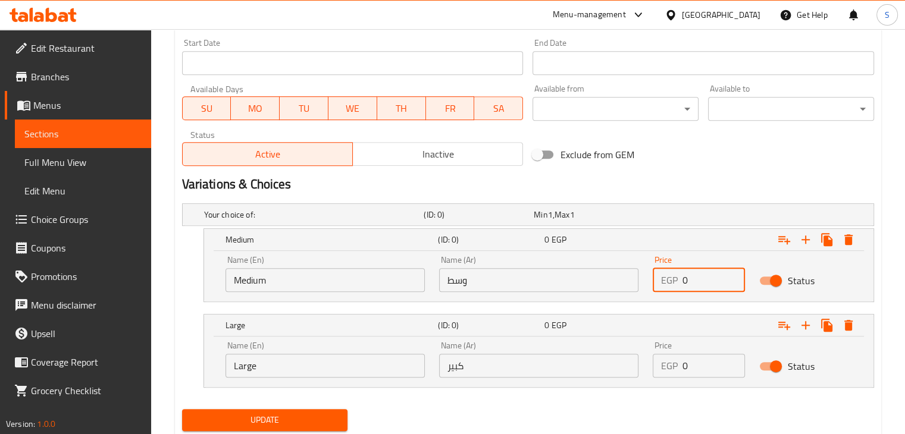
scroll to position [552, 0]
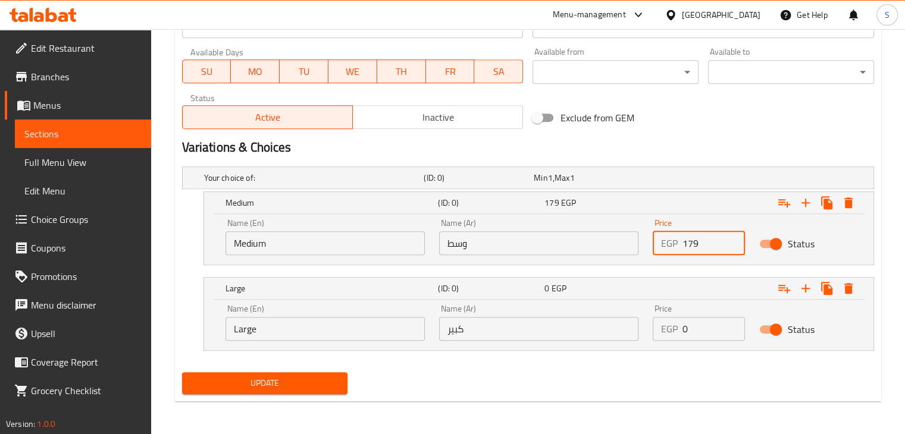
type input "179"
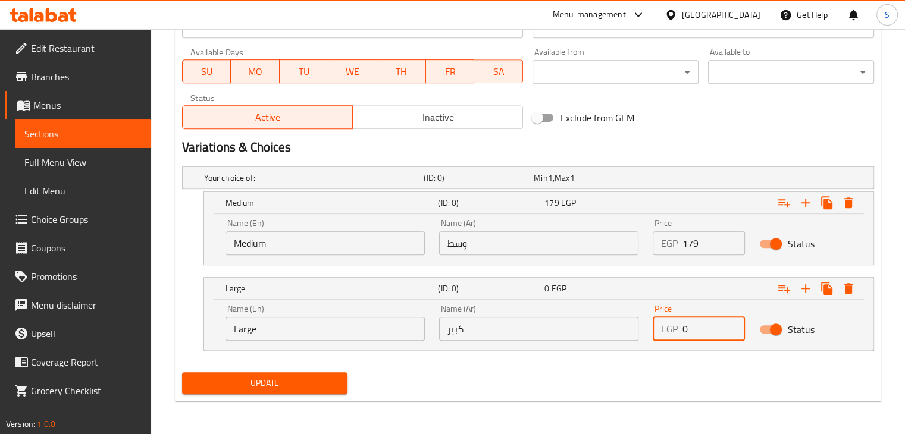
click at [693, 336] on input "0" at bounding box center [714, 329] width 63 height 24
type input "229"
click at [182, 373] on button "Update" at bounding box center [265, 384] width 166 height 22
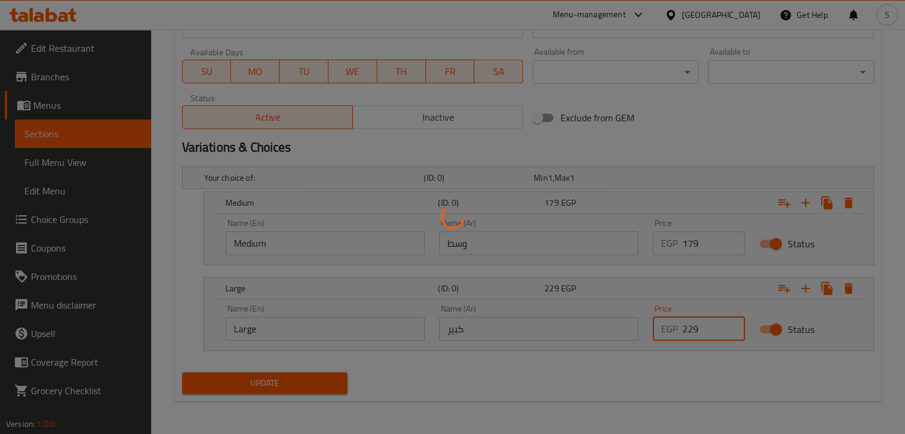
scroll to position [0, 0]
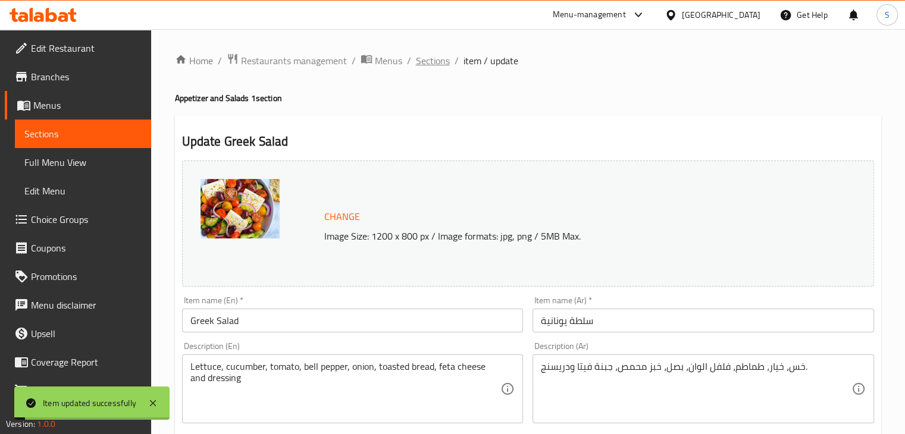
click at [425, 61] on span "Sections" at bounding box center [433, 61] width 34 height 14
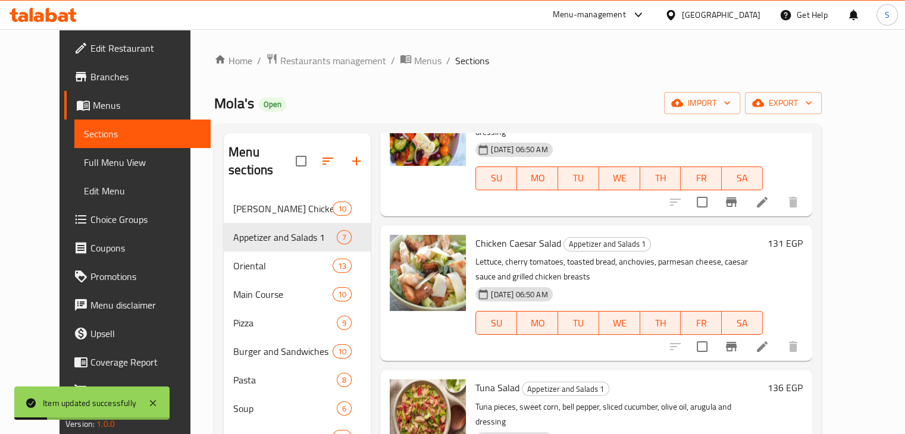
scroll to position [255, 0]
click at [768, 341] on icon at bounding box center [762, 346] width 11 height 11
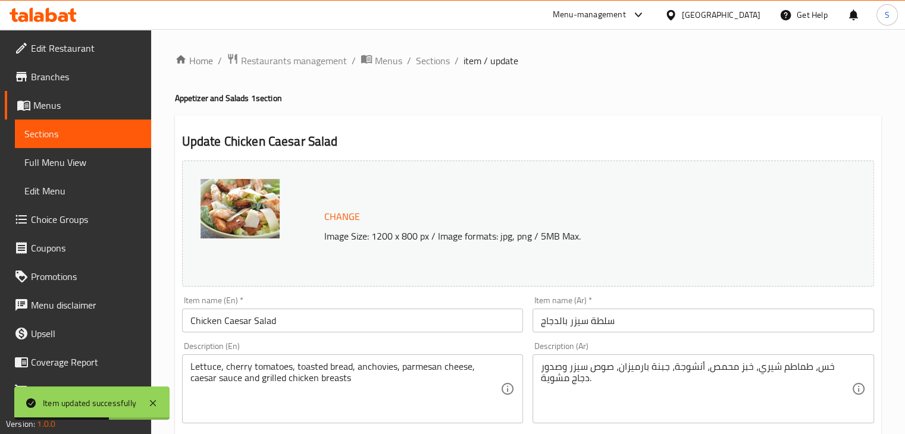
scroll to position [423, 0]
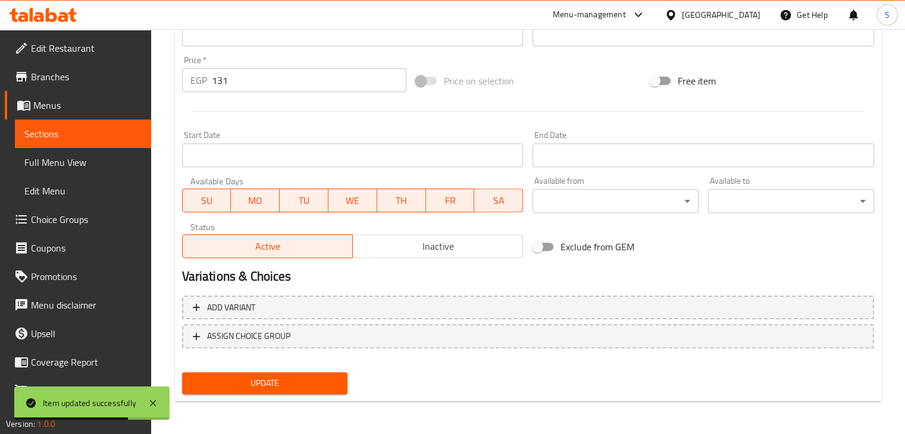
click at [211, 82] on div "EGP 131 Price *" at bounding box center [294, 80] width 224 height 24
click at [217, 80] on input "131" at bounding box center [309, 80] width 195 height 24
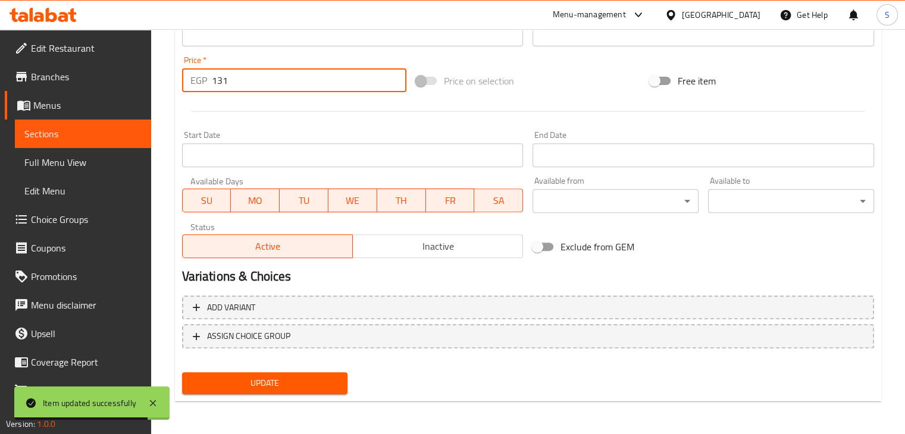
click at [217, 80] on input "131" at bounding box center [309, 80] width 195 height 24
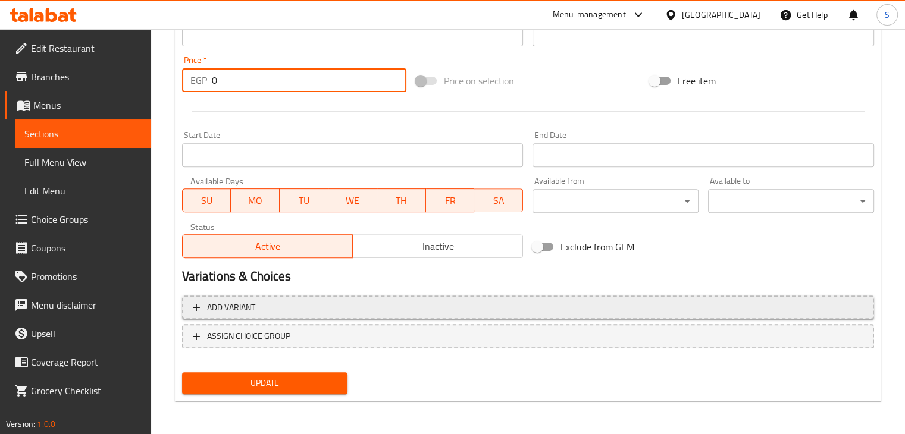
type input "0"
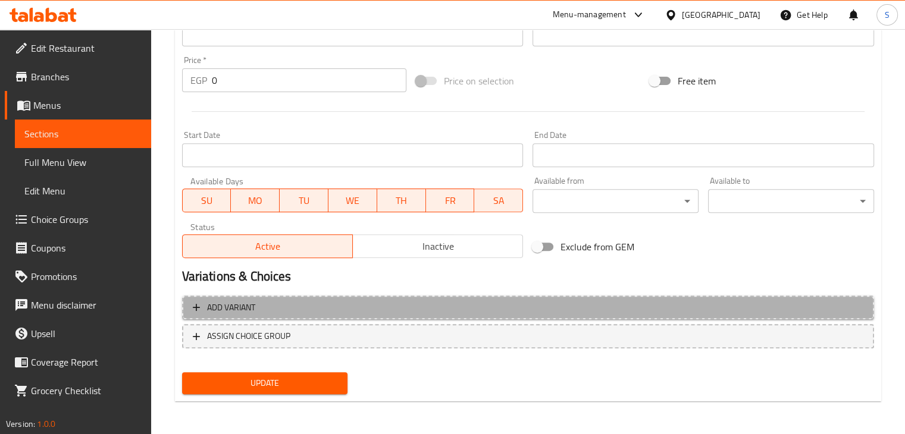
click at [445, 301] on span "Add variant" at bounding box center [528, 308] width 671 height 15
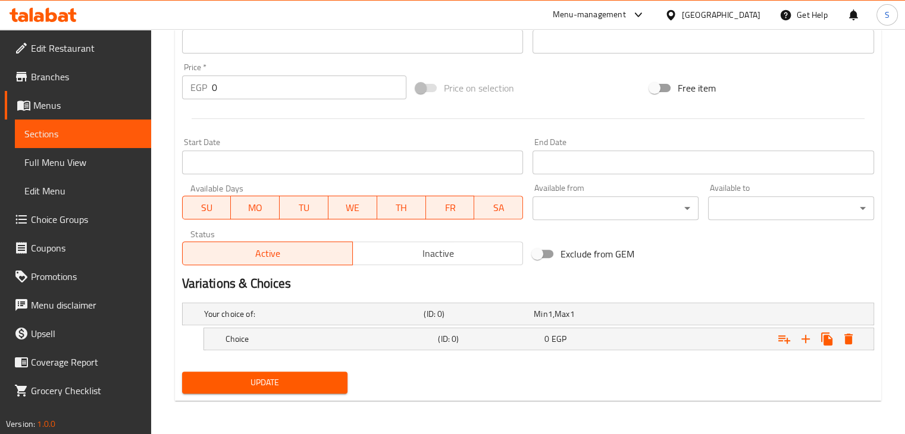
scroll to position [415, 0]
click at [803, 340] on icon "Expand" at bounding box center [806, 340] width 14 height 14
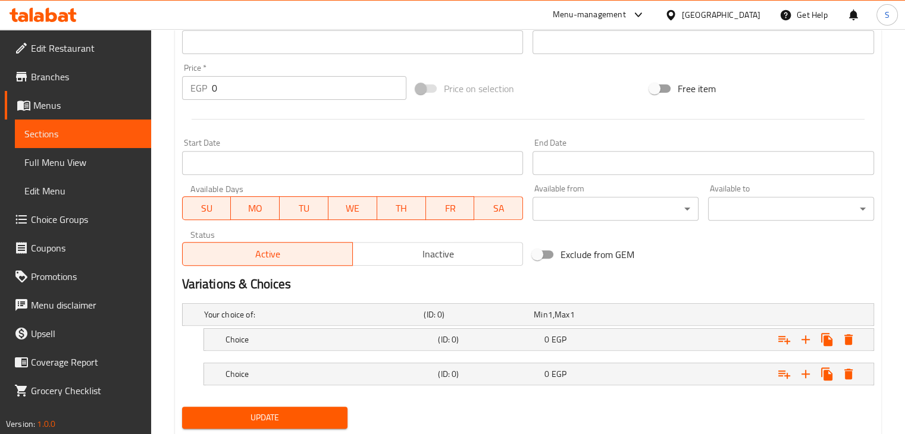
scroll to position [450, 0]
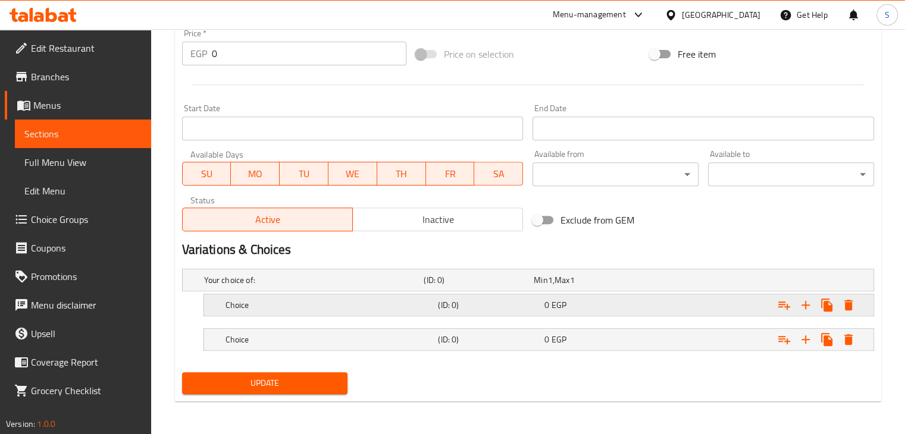
click at [655, 296] on div "Expand" at bounding box center [755, 305] width 213 height 26
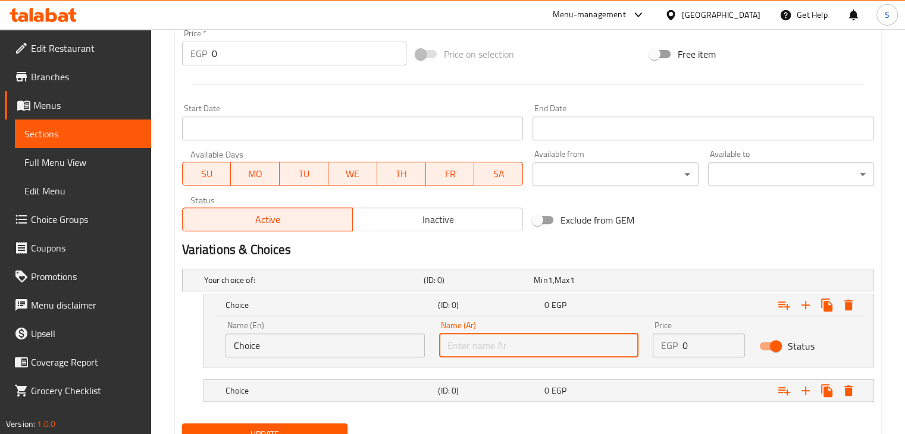
click at [566, 350] on input "text" at bounding box center [538, 346] width 199 height 24
type input "وسط"
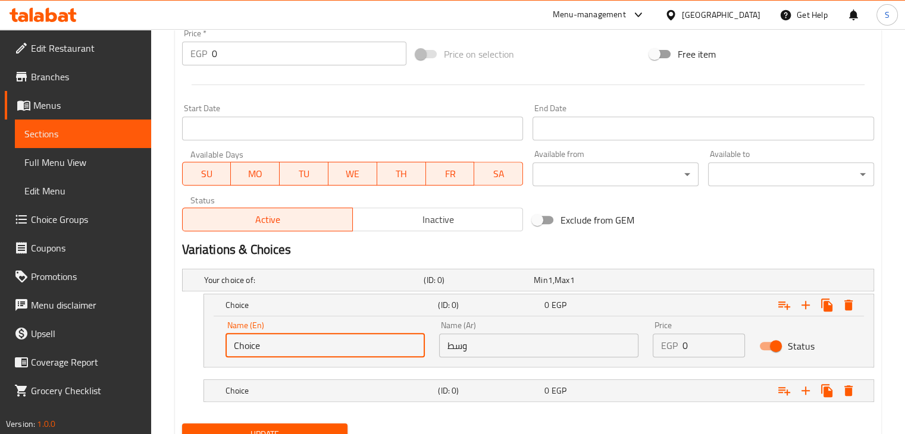
click at [327, 343] on input "Choice" at bounding box center [325, 346] width 199 height 24
type input "Medium"
click at [492, 399] on div "Choice (ID: 0) 0 EGP" at bounding box center [542, 391] width 639 height 26
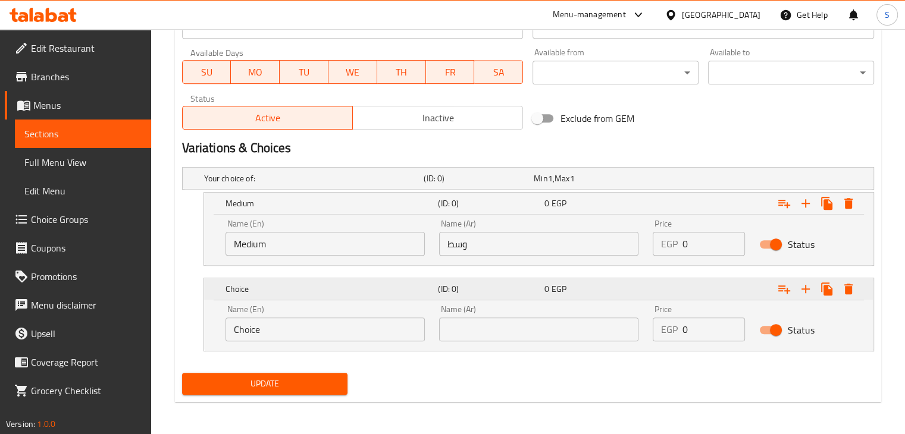
scroll to position [552, 0]
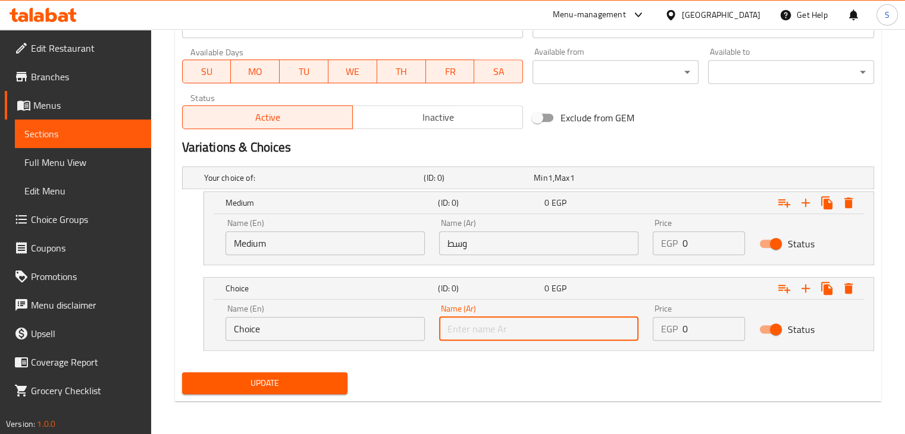
click at [499, 328] on input "text" at bounding box center [538, 329] width 199 height 24
type input "كبير"
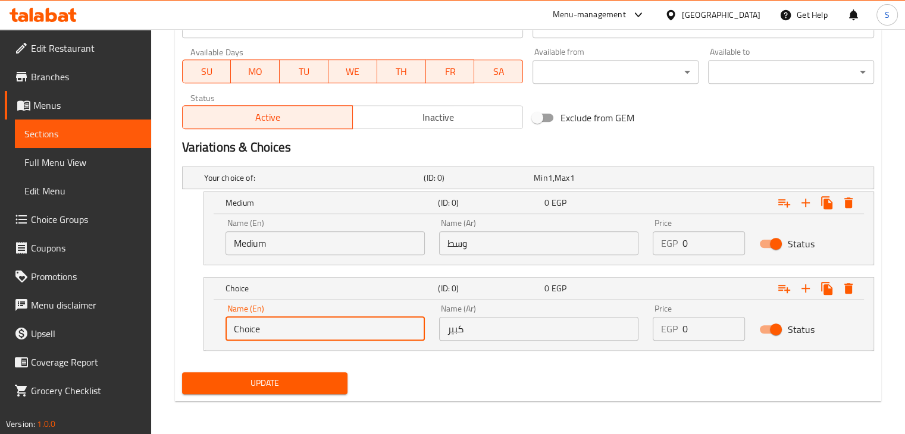
click at [330, 326] on input "Choice" at bounding box center [325, 329] width 199 height 24
type input "Large"
click at [689, 246] on input "0" at bounding box center [714, 243] width 63 height 24
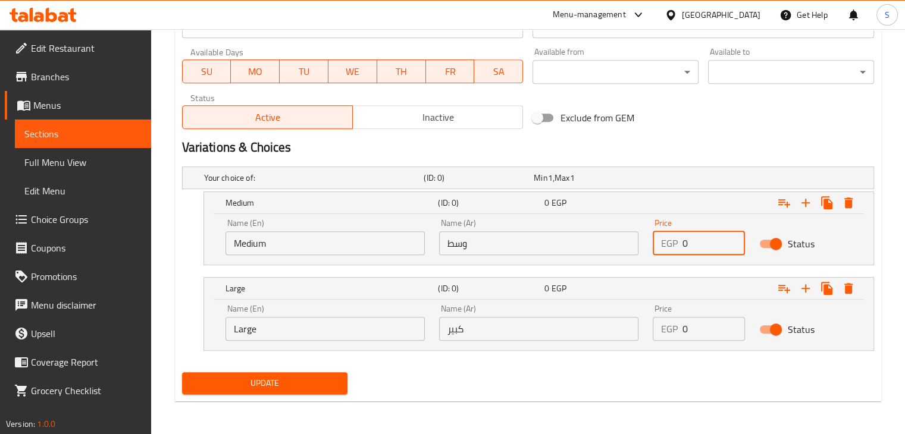
click at [689, 246] on input "0" at bounding box center [714, 243] width 63 height 24
type input "199"
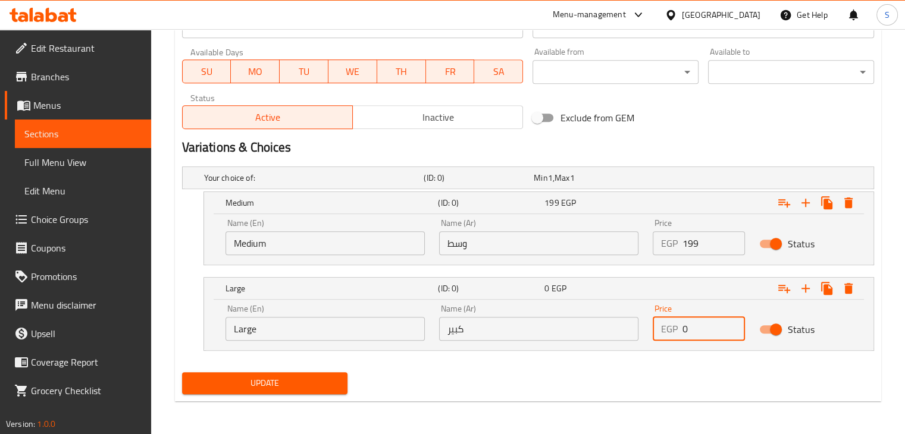
click at [700, 326] on input "0" at bounding box center [714, 329] width 63 height 24
type input "249"
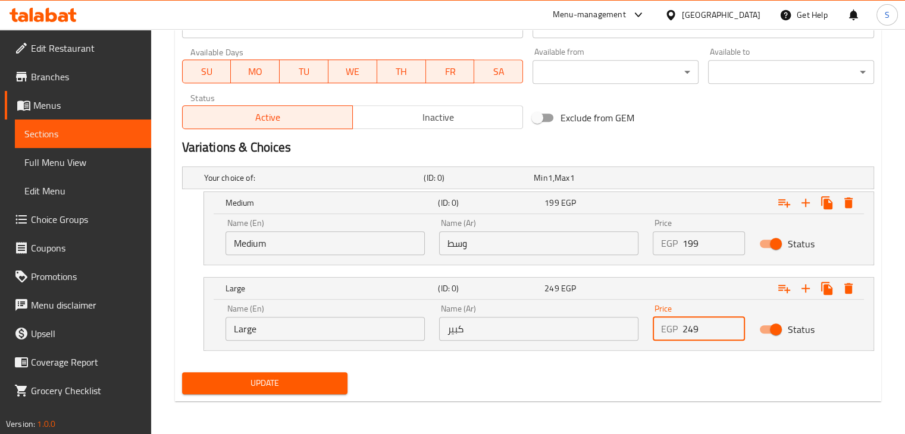
click at [182, 373] on button "Update" at bounding box center [265, 384] width 166 height 22
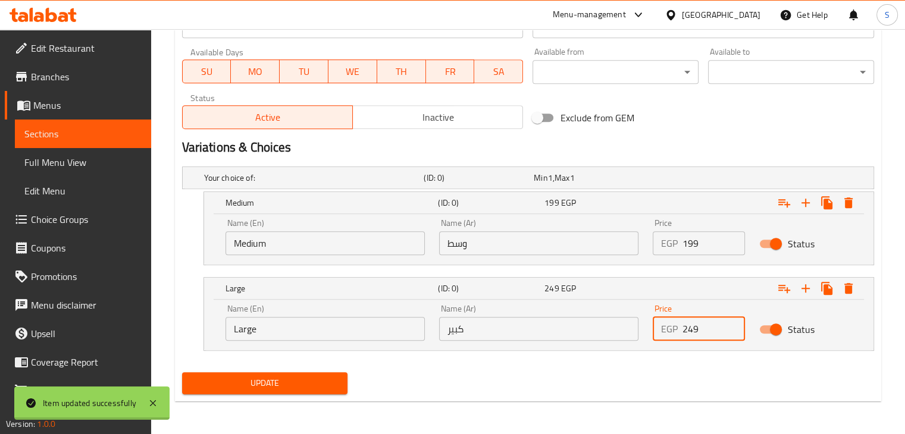
scroll to position [0, 0]
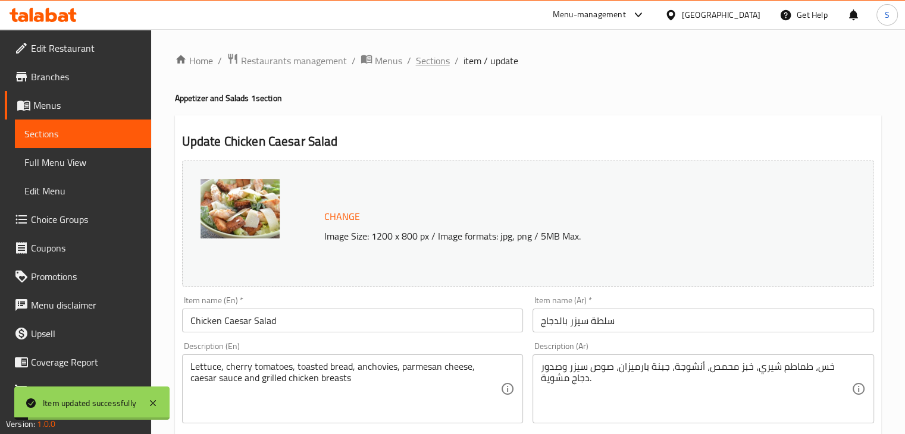
click at [435, 66] on span "Sections" at bounding box center [433, 61] width 34 height 14
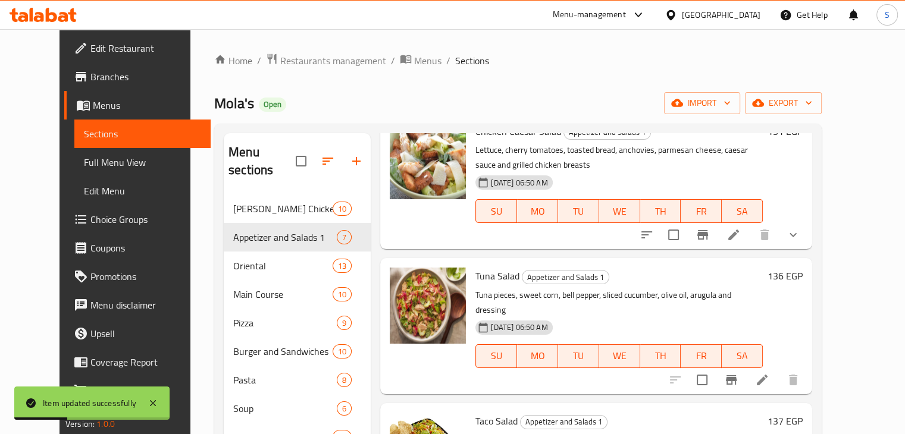
scroll to position [367, 0]
click at [779, 369] on li at bounding box center [762, 379] width 33 height 21
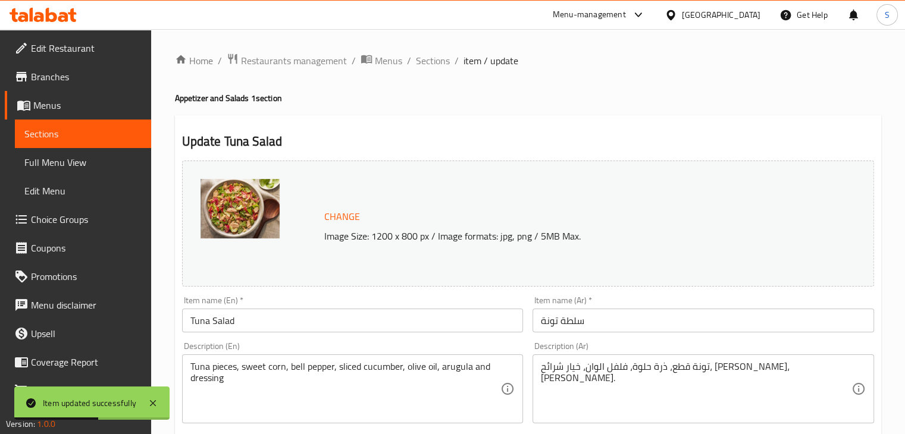
scroll to position [423, 0]
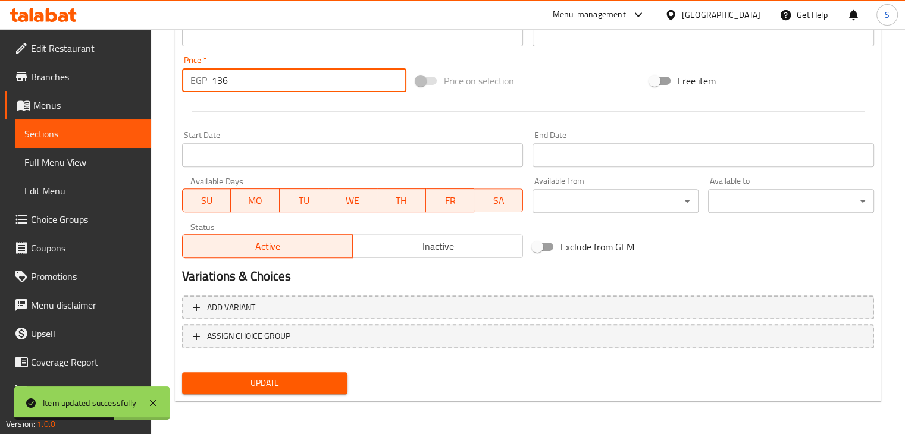
click at [229, 79] on input "136" at bounding box center [309, 80] width 195 height 24
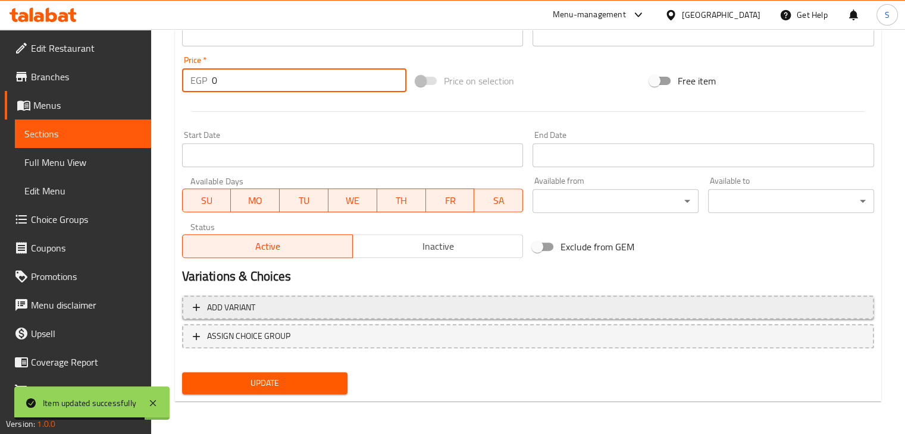
type input "0"
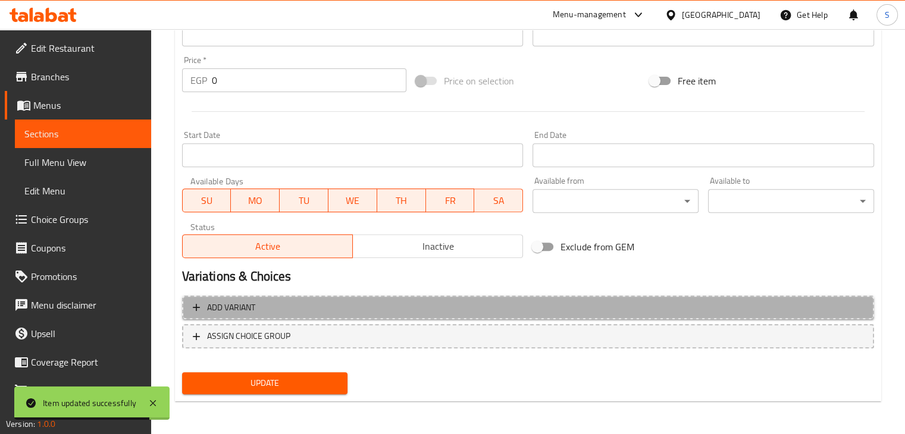
click at [403, 298] on button "Add variant" at bounding box center [528, 308] width 692 height 24
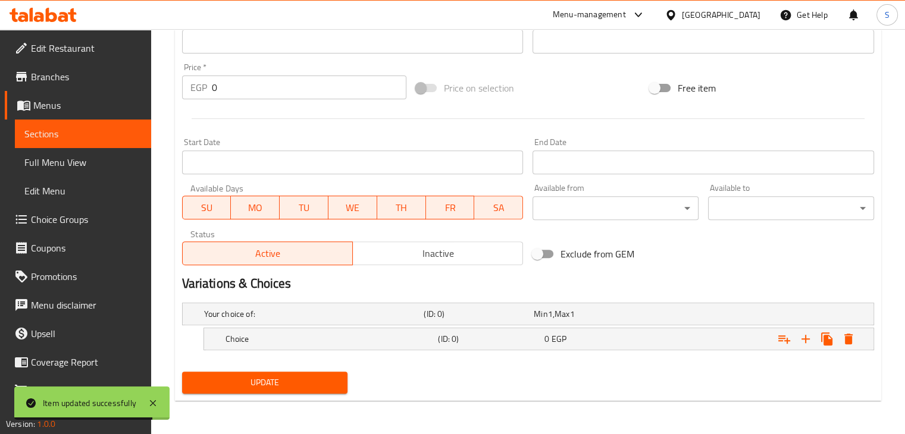
scroll to position [415, 0]
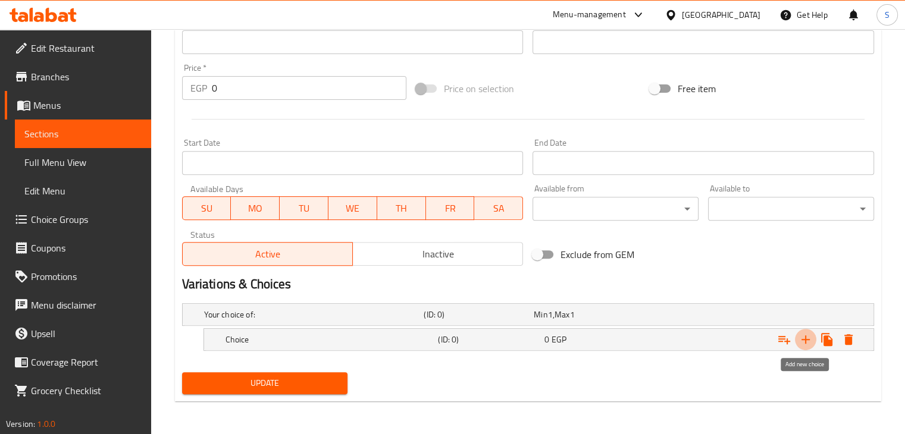
drag, startPoint x: 801, startPoint y: 343, endPoint x: 538, endPoint y: 286, distance: 269.0
click at [538, 286] on div "Change Image Size: 1200 x 800 px / Image formats: jpg, png / 5MB Max. Item name…" at bounding box center [528, 70] width 702 height 658
click at [807, 338] on icon "Expand" at bounding box center [806, 340] width 14 height 14
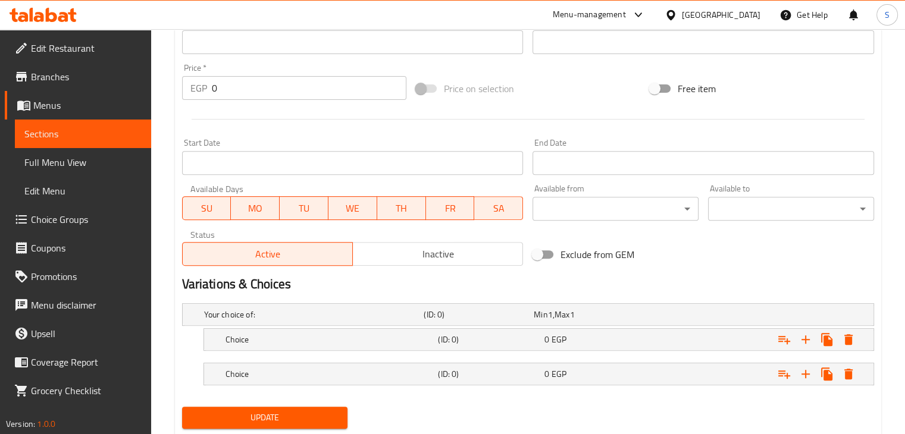
scroll to position [450, 0]
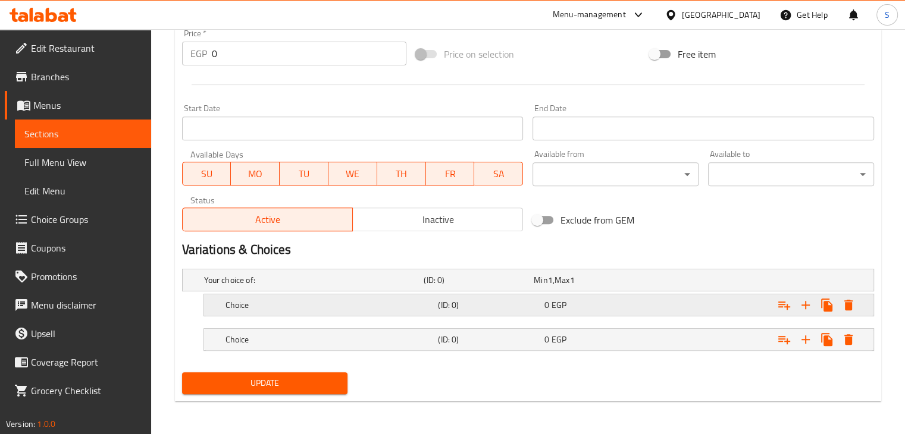
click at [700, 299] on div "Expand" at bounding box center [755, 305] width 213 height 26
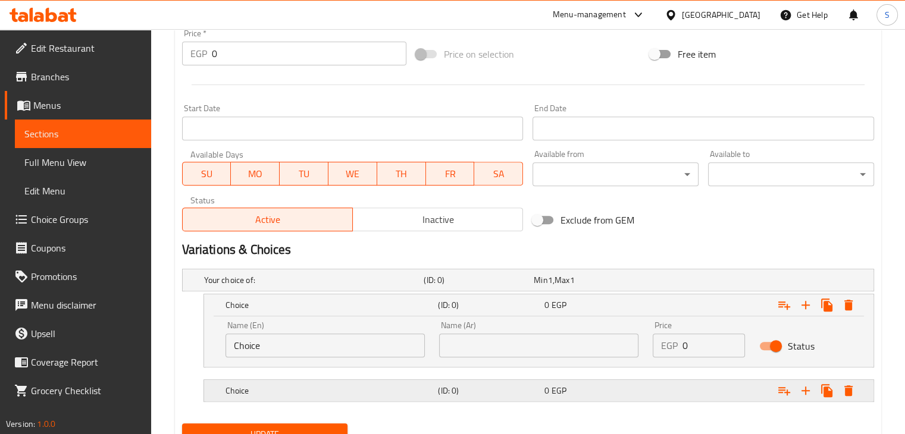
click at [707, 394] on div "Expand" at bounding box center [755, 391] width 213 height 26
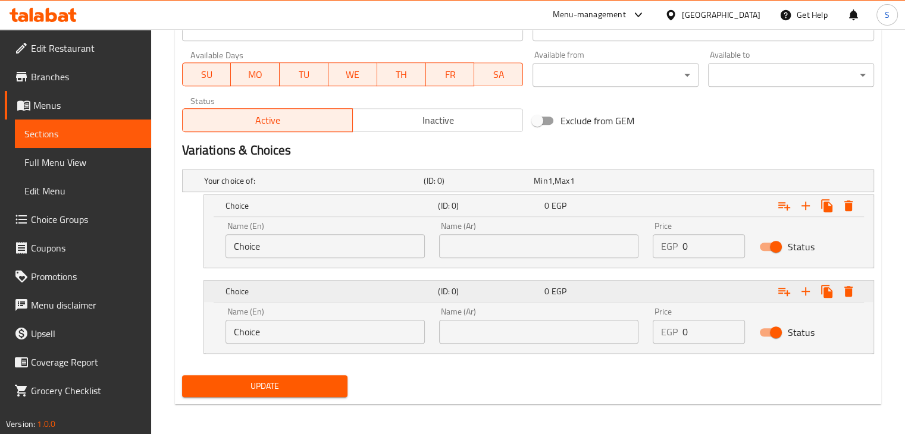
scroll to position [552, 0]
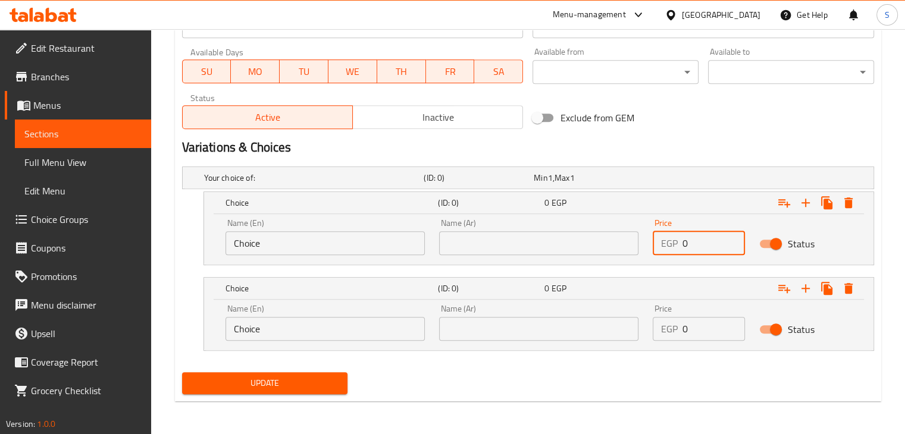
click at [688, 248] on input "0" at bounding box center [714, 243] width 63 height 24
type input "189"
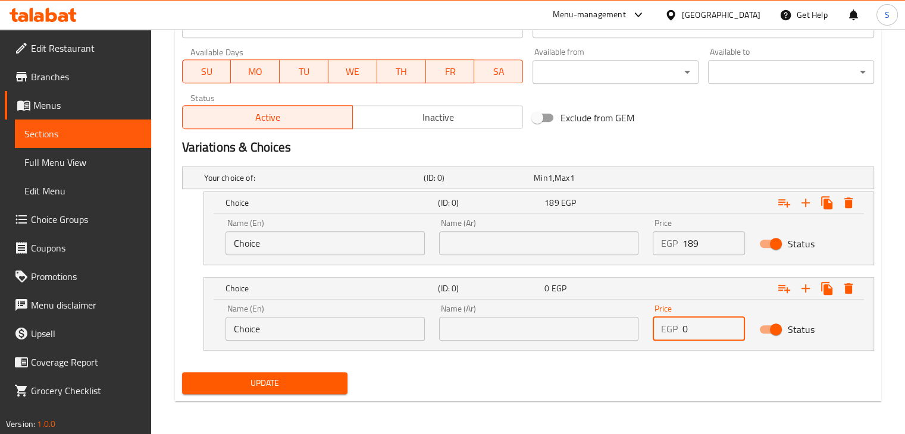
click at [693, 326] on input "0" at bounding box center [714, 329] width 63 height 24
type input "239"
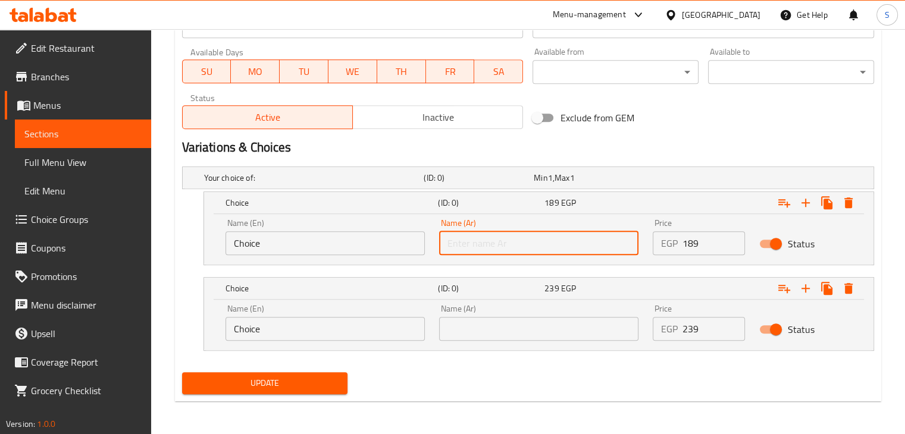
click at [505, 240] on input "text" at bounding box center [538, 243] width 199 height 24
type input "وسط"
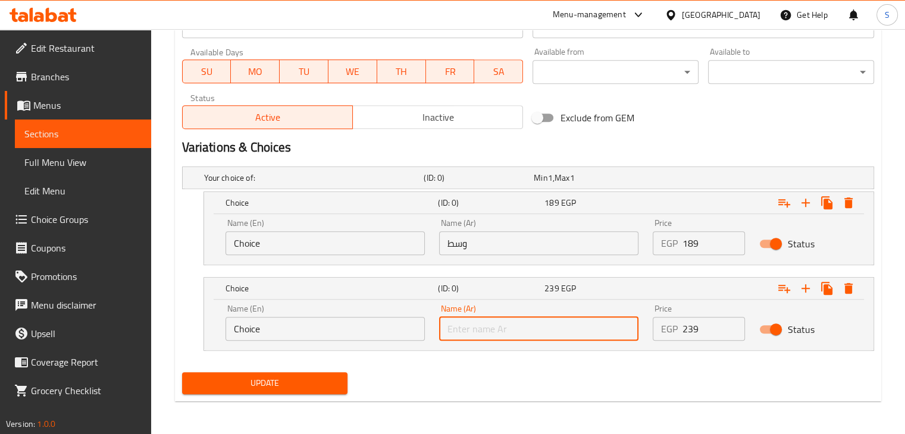
click at [483, 334] on input "text" at bounding box center [538, 329] width 199 height 24
type input "كبير"
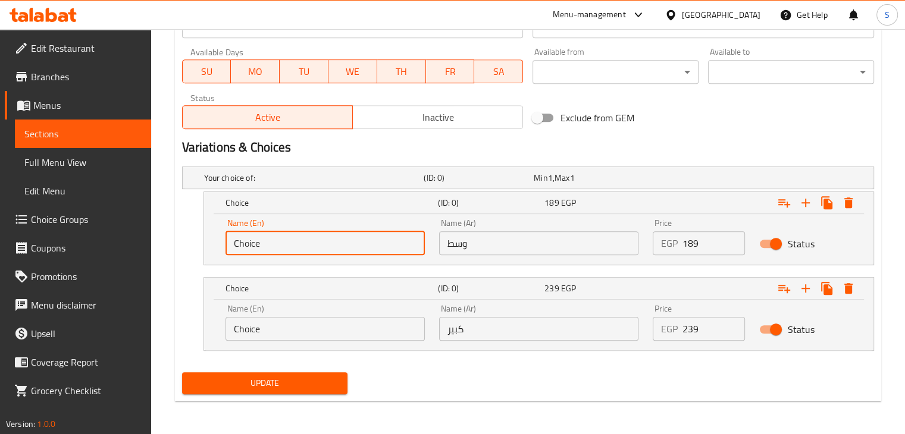
click at [356, 233] on input "Choice" at bounding box center [325, 243] width 199 height 24
type input "Medium"
click at [277, 330] on input "Choice" at bounding box center [325, 329] width 199 height 24
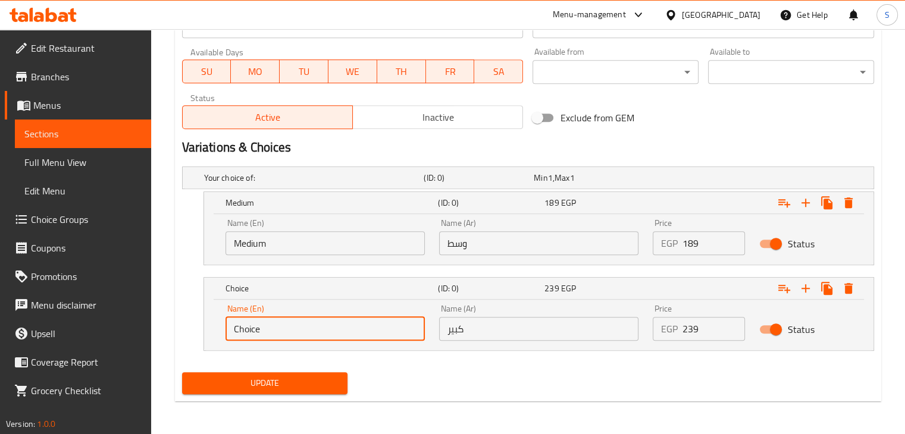
click at [277, 330] on input "Choice" at bounding box center [325, 329] width 199 height 24
type input "Large"
click at [182, 373] on button "Update" at bounding box center [265, 384] width 166 height 22
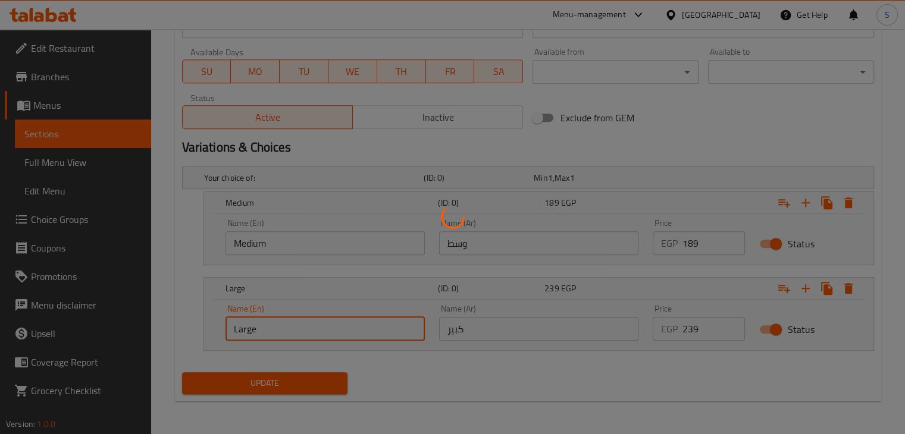
scroll to position [0, 0]
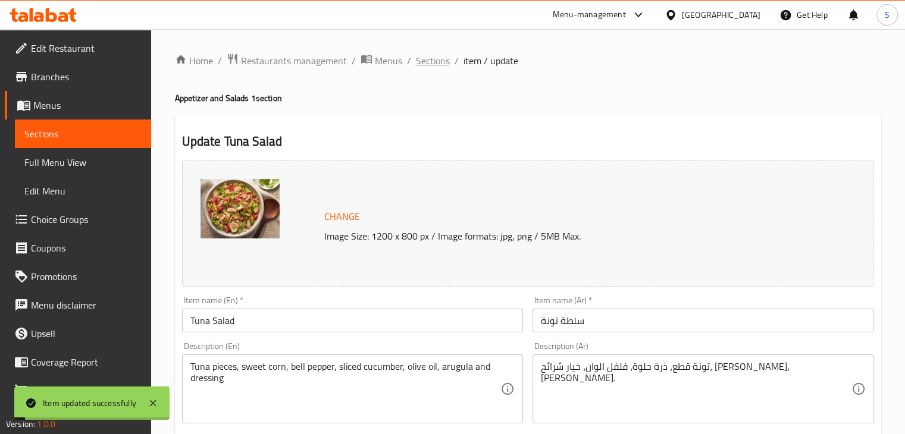
click at [438, 67] on span "Sections" at bounding box center [433, 61] width 34 height 14
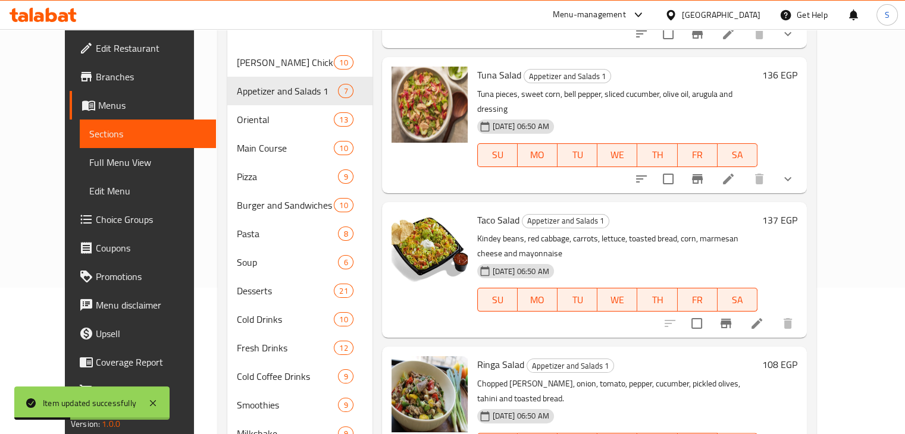
scroll to position [154, 0]
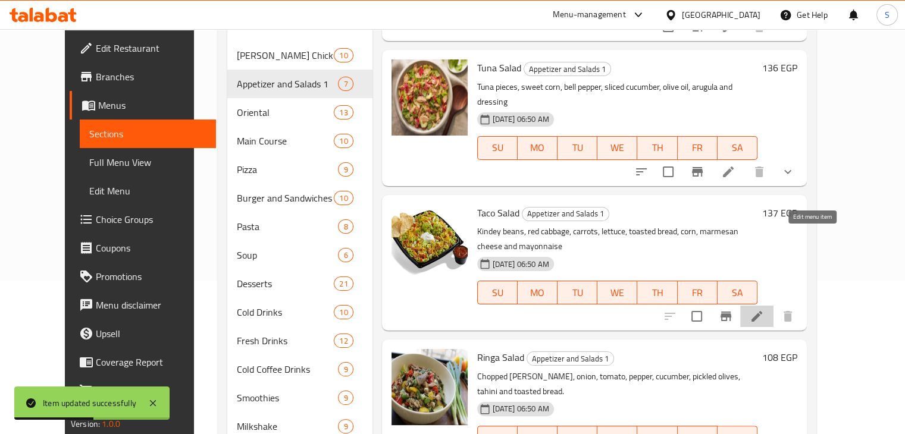
click at [762, 311] on icon at bounding box center [757, 316] width 11 height 11
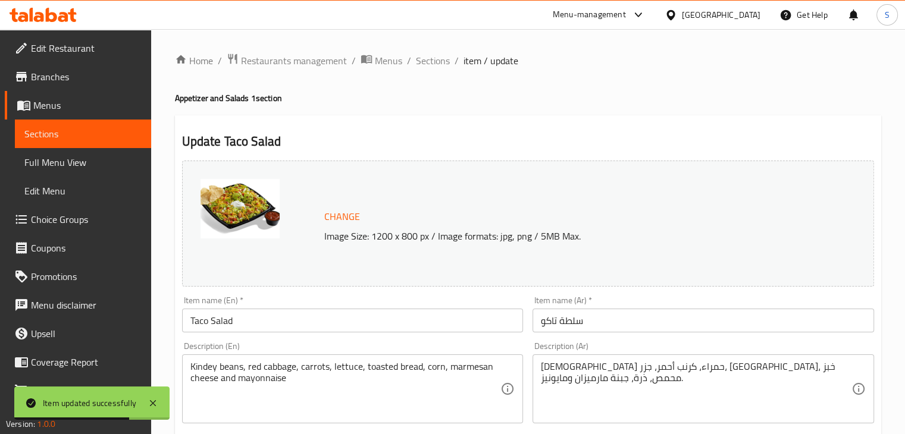
scroll to position [423, 0]
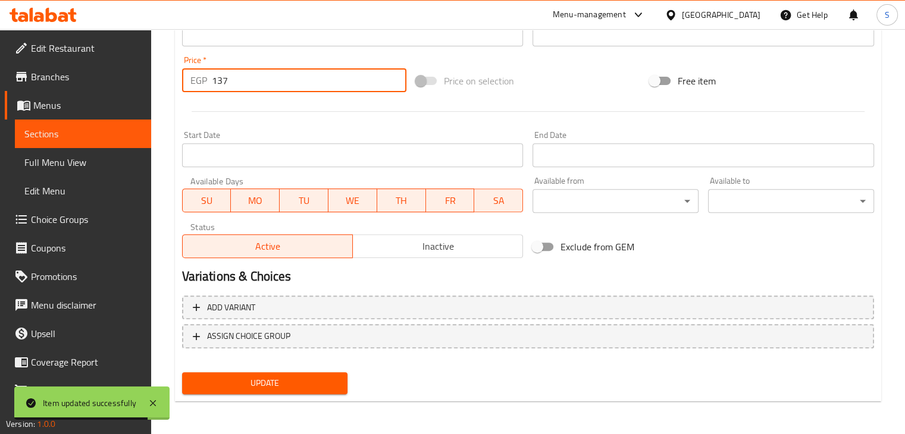
click at [238, 79] on input "137" at bounding box center [309, 80] width 195 height 24
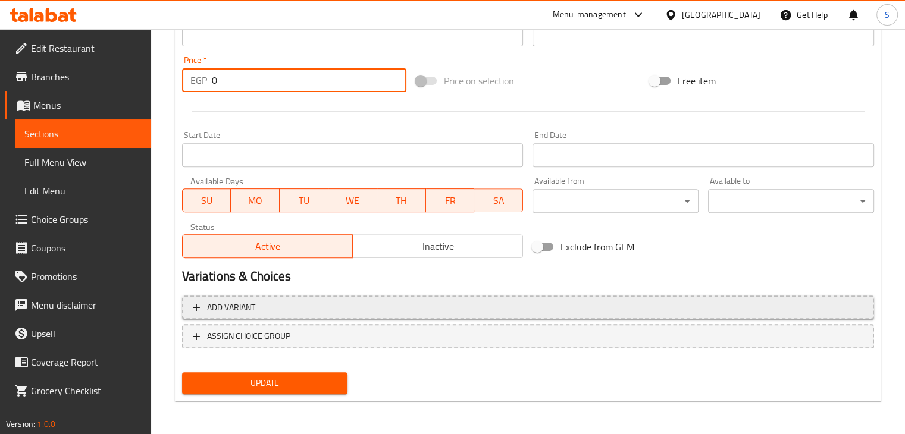
type input "0"
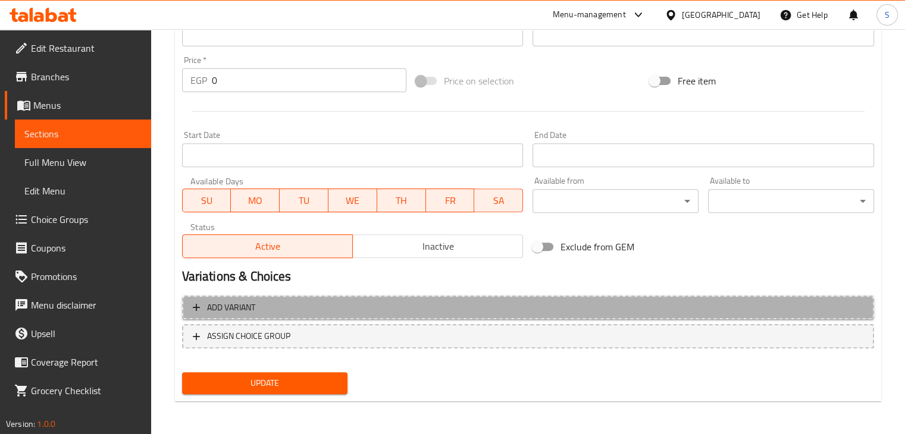
click at [449, 296] on button "Add variant" at bounding box center [528, 308] width 692 height 24
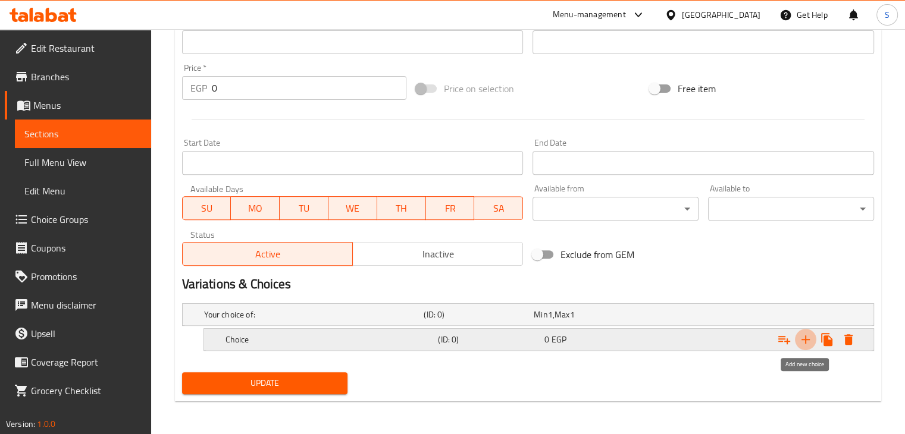
click at [805, 339] on icon "Expand" at bounding box center [806, 340] width 8 height 8
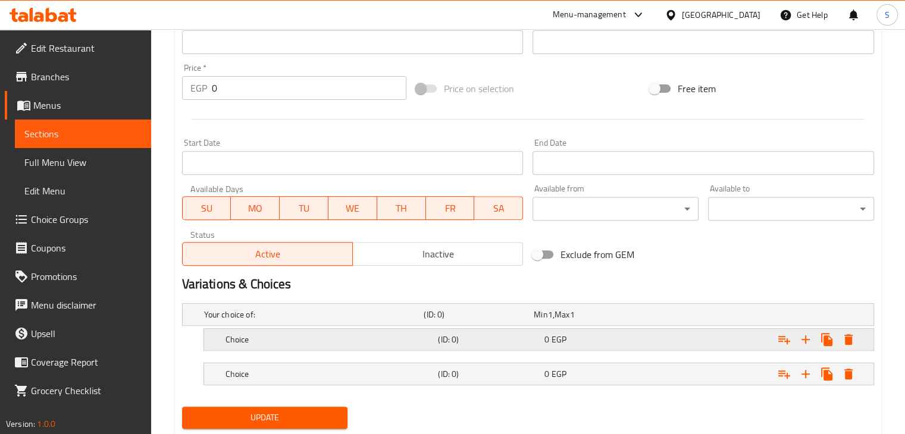
click at [699, 351] on div "Expand" at bounding box center [755, 340] width 213 height 26
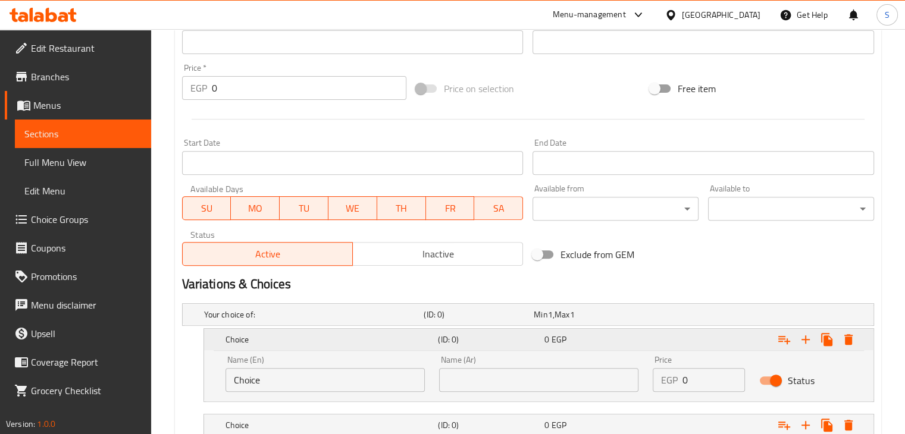
scroll to position [500, 0]
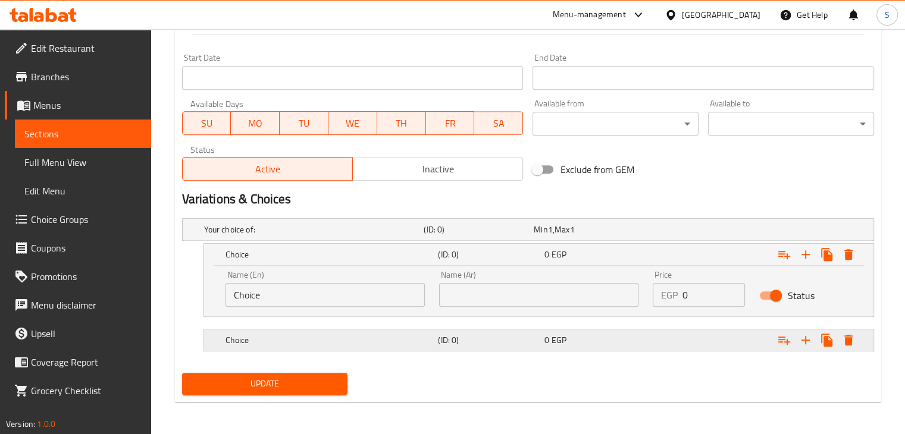
click at [688, 349] on div "Expand" at bounding box center [755, 340] width 213 height 26
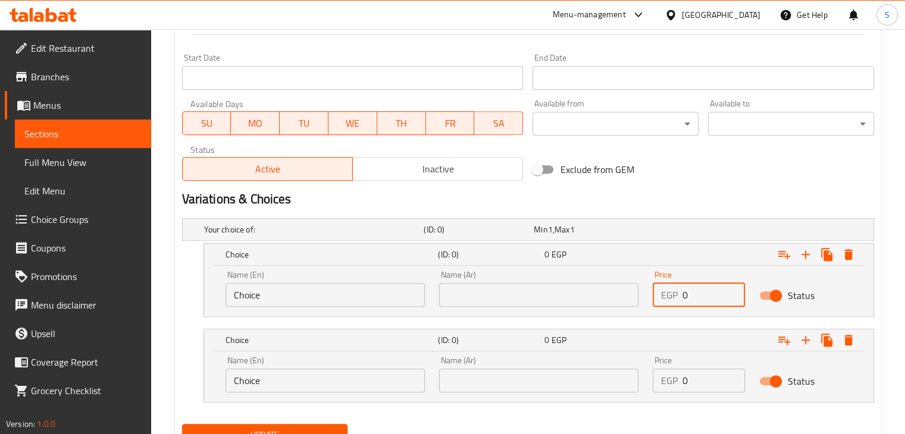
click at [688, 293] on input "0" at bounding box center [714, 295] width 63 height 24
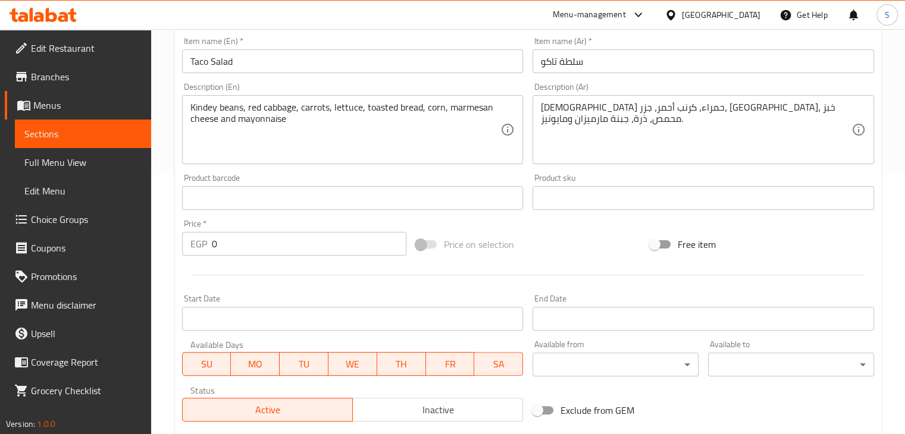
scroll to position [552, 0]
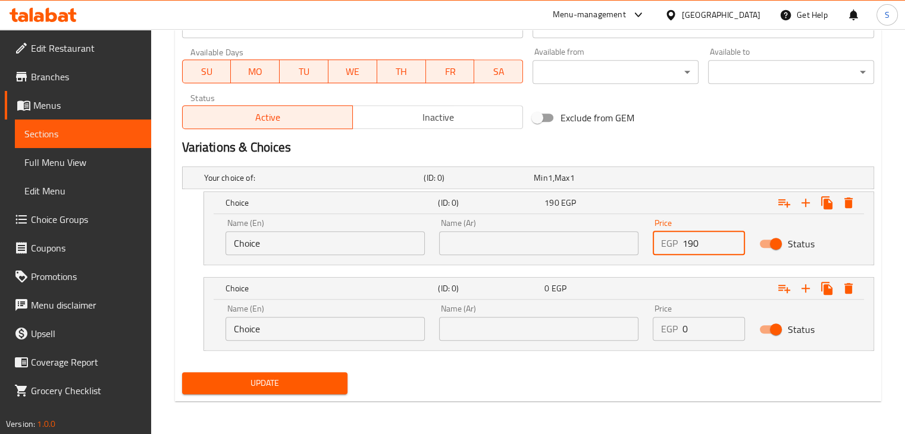
type input "190"
click at [689, 331] on input "0" at bounding box center [714, 329] width 63 height 24
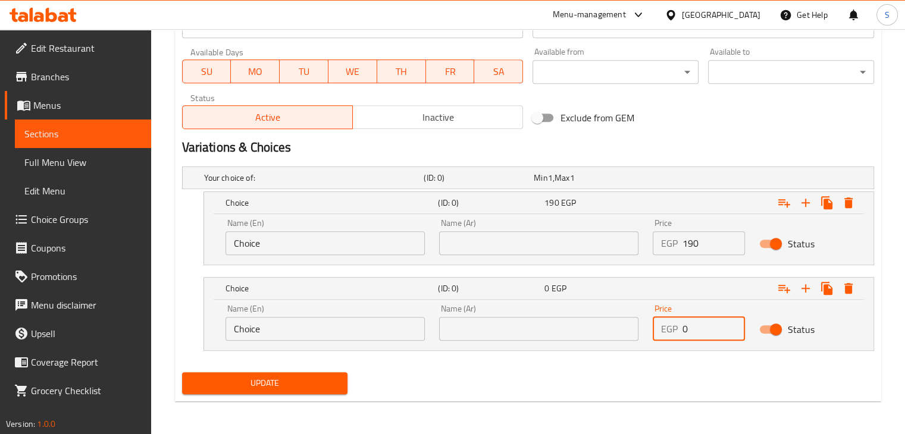
click at [689, 331] on input "0" at bounding box center [714, 329] width 63 height 24
type input "240"
click at [182, 373] on button "Update" at bounding box center [265, 384] width 166 height 22
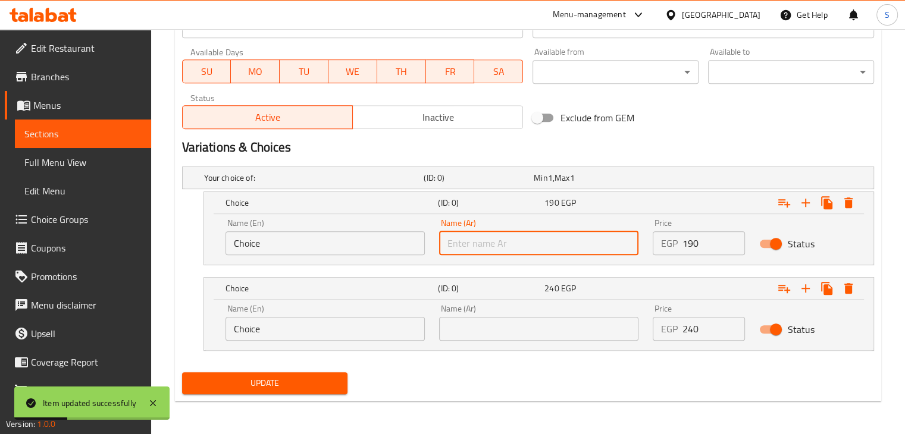
click at [498, 240] on input "text" at bounding box center [538, 243] width 199 height 24
type input "وسط"
click at [489, 336] on input "text" at bounding box center [538, 329] width 199 height 24
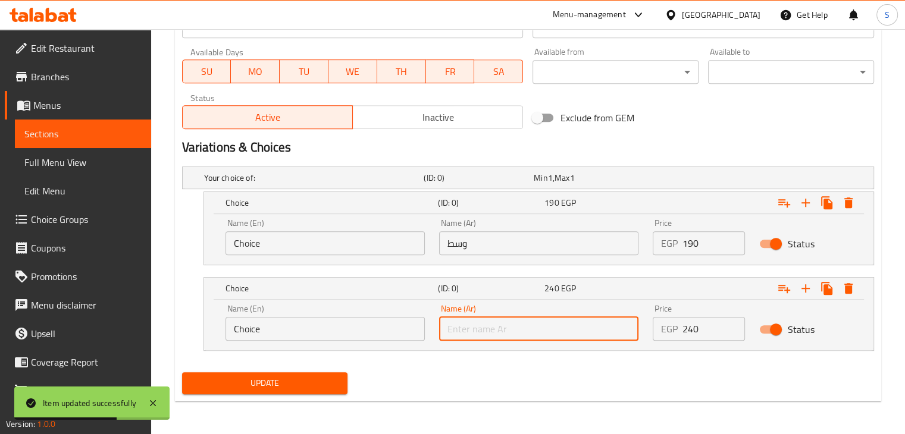
type input "كبير"
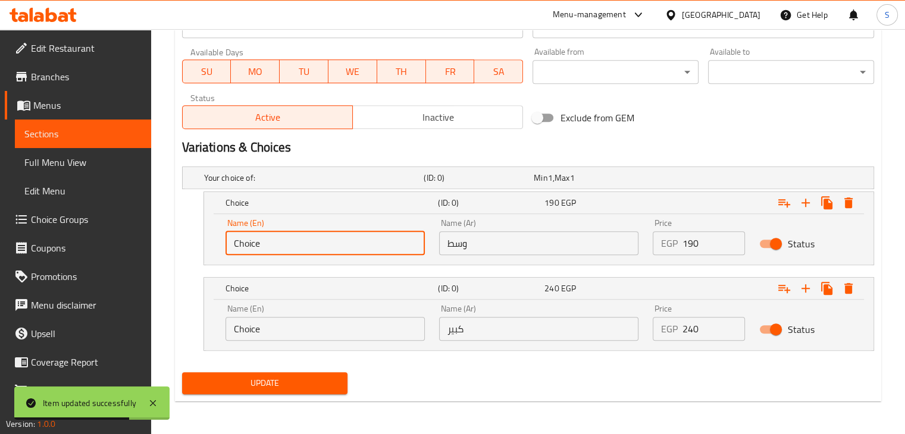
click at [343, 243] on input "Choice" at bounding box center [325, 243] width 199 height 24
type input "Medium"
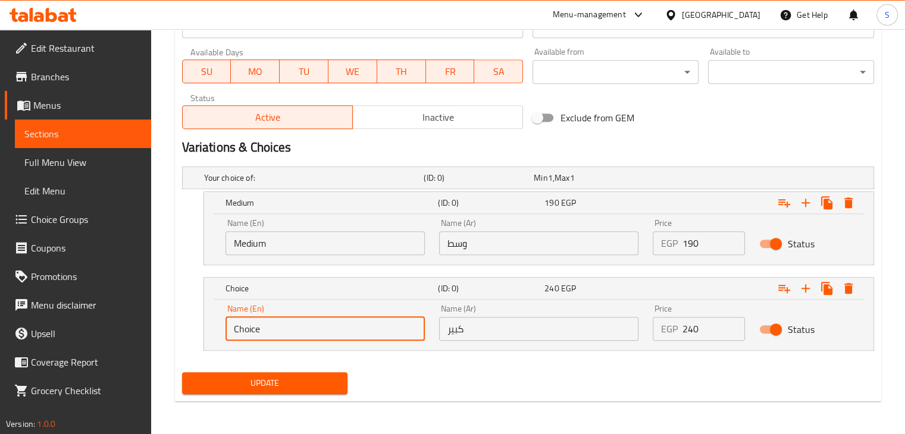
click at [294, 329] on input "Choice" at bounding box center [325, 329] width 199 height 24
type input "Large"
click at [182, 373] on button "Update" at bounding box center [265, 384] width 166 height 22
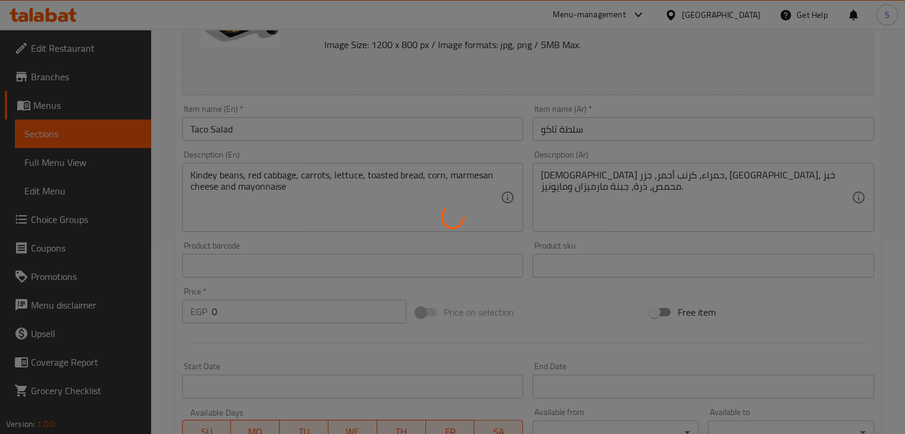
scroll to position [0, 0]
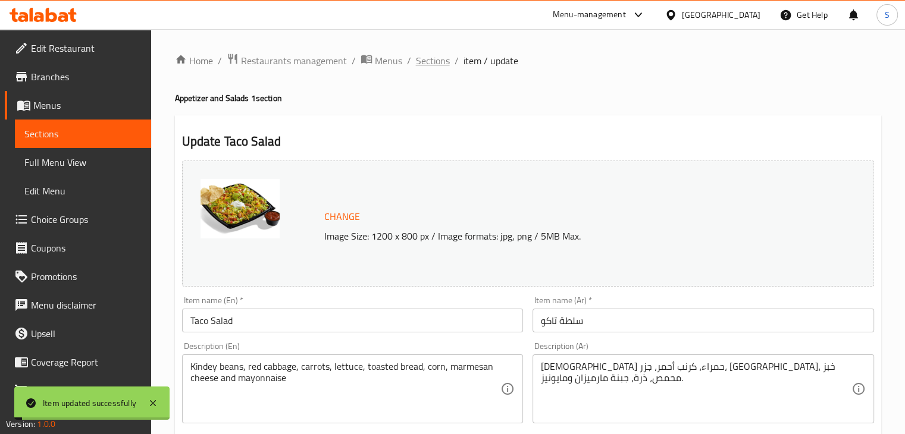
click at [433, 64] on span "Sections" at bounding box center [433, 61] width 34 height 14
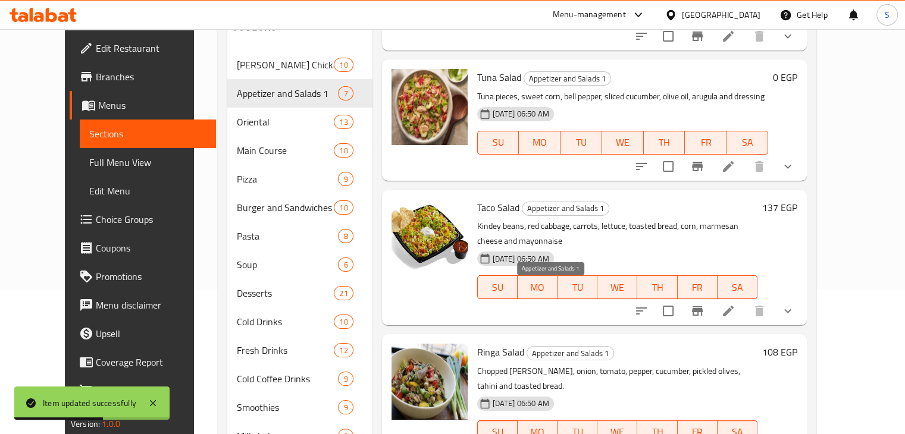
scroll to position [266, 0]
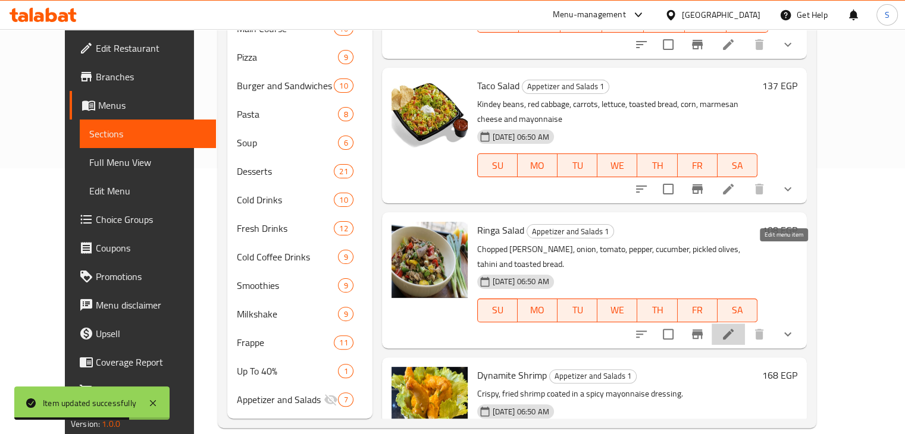
click at [736, 327] on icon at bounding box center [728, 334] width 14 height 14
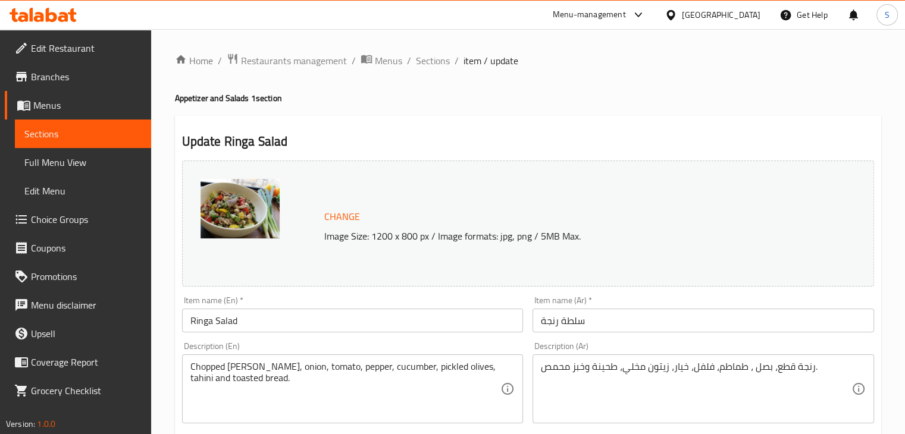
scroll to position [443, 0]
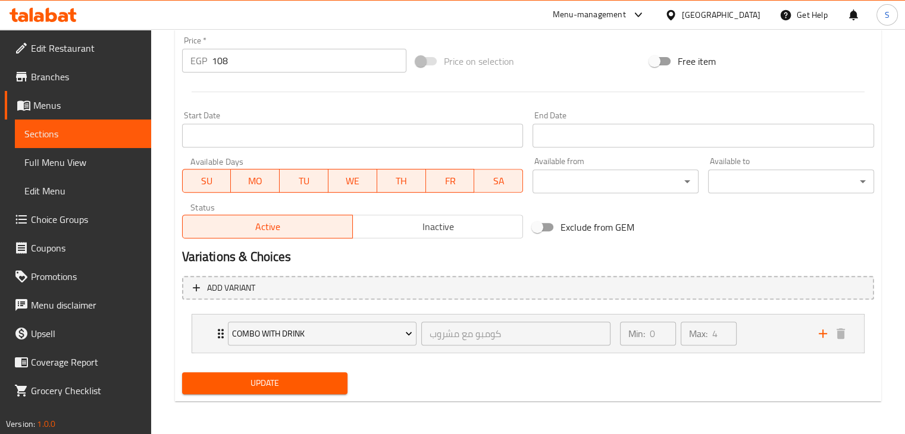
click at [223, 58] on input "108" at bounding box center [309, 61] width 195 height 24
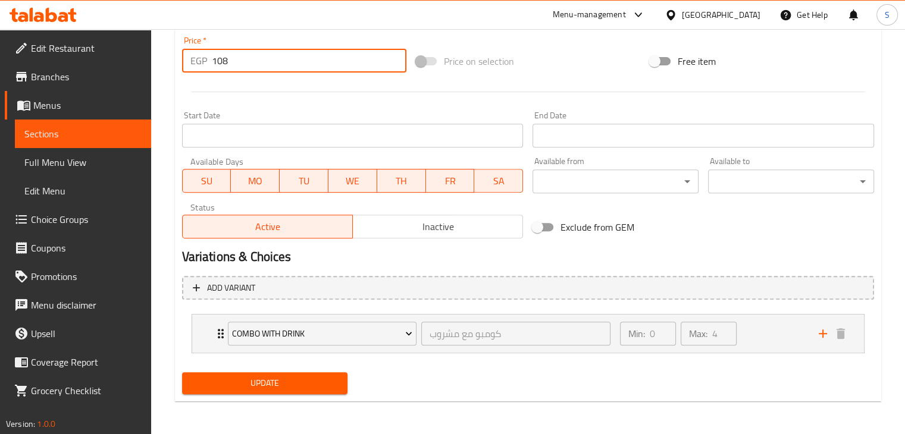
click at [223, 58] on input "108" at bounding box center [309, 61] width 195 height 24
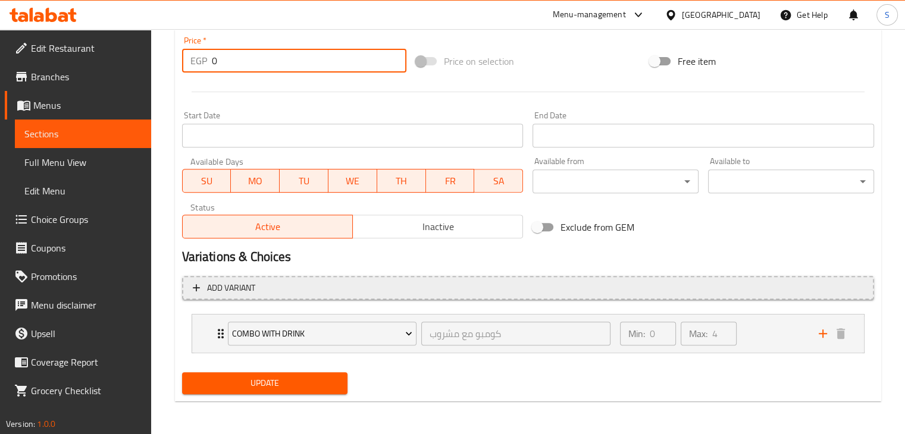
type input "0"
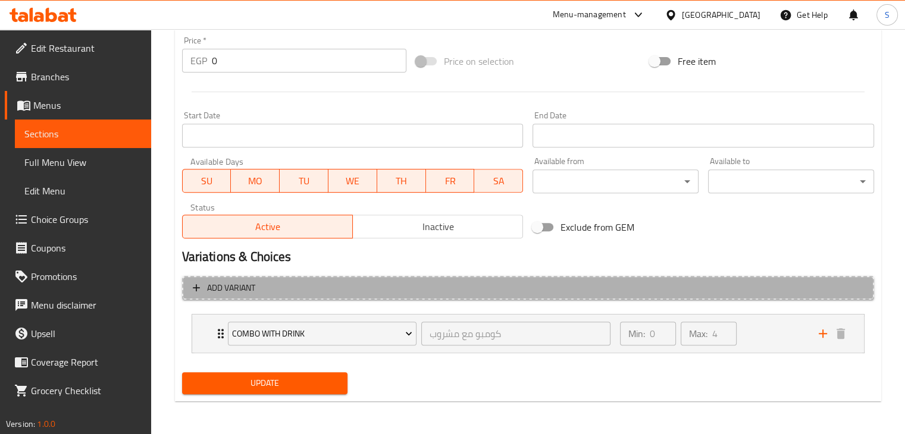
click at [533, 287] on span "Add variant" at bounding box center [528, 288] width 671 height 15
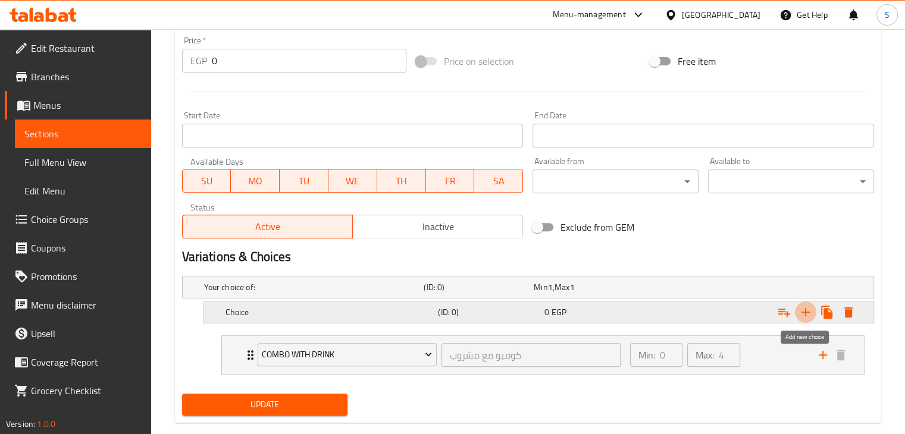
click at [807, 311] on icon "Expand" at bounding box center [806, 312] width 8 height 8
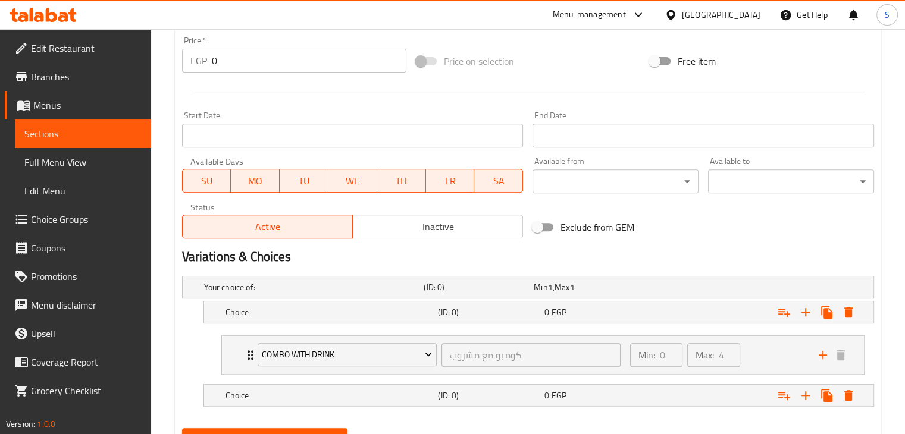
scroll to position [498, 0]
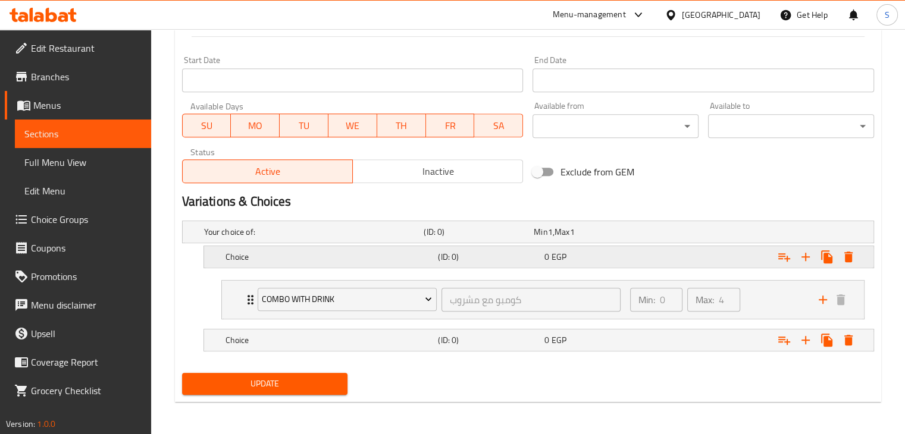
click at [632, 253] on div "0 EGP" at bounding box center [596, 257] width 102 height 12
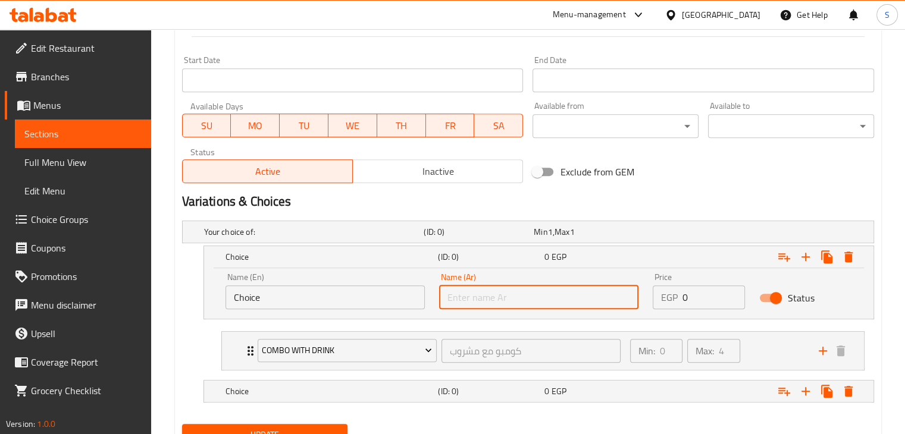
click at [577, 306] on input "text" at bounding box center [538, 298] width 199 height 24
type input "وسط"
click at [297, 306] on input "Choice" at bounding box center [325, 298] width 199 height 24
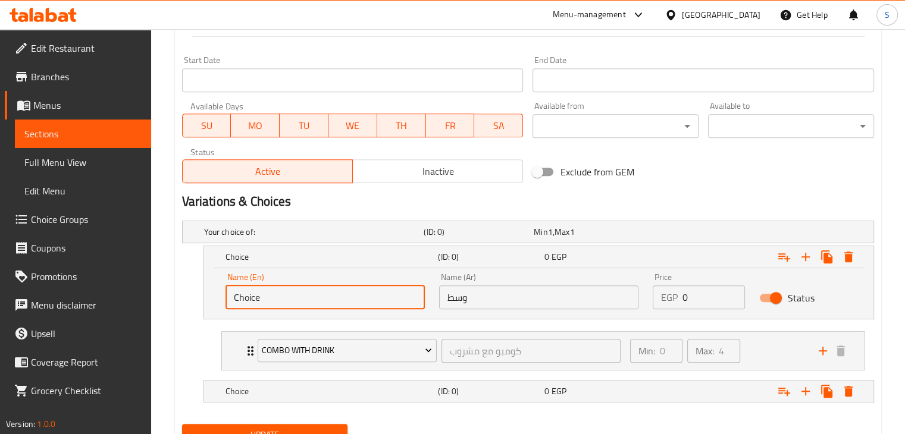
click at [297, 306] on input "Choice" at bounding box center [325, 298] width 199 height 24
type input "Medium"
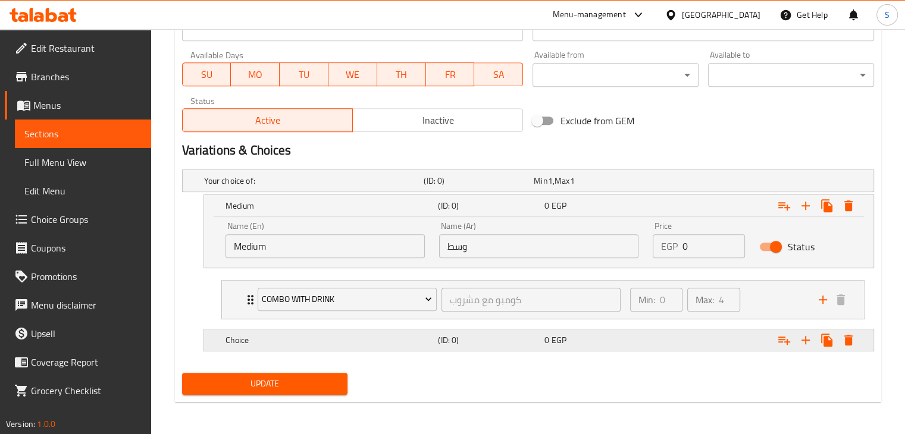
click at [612, 343] on div "0 EGP" at bounding box center [596, 340] width 102 height 12
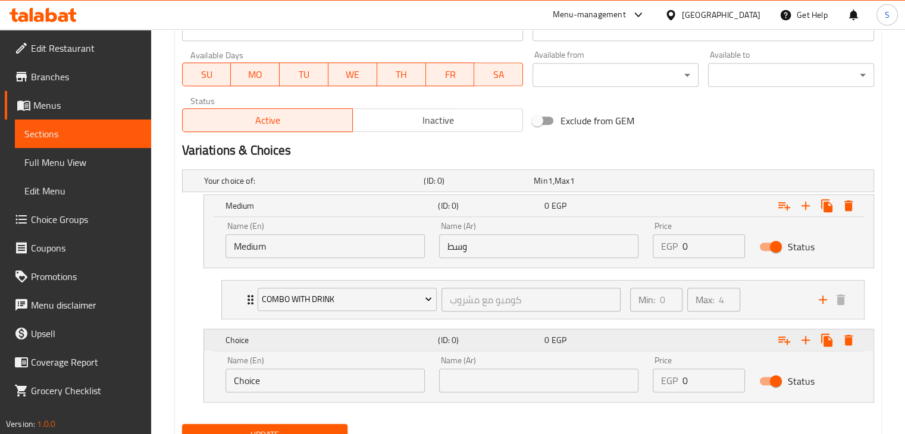
scroll to position [600, 0]
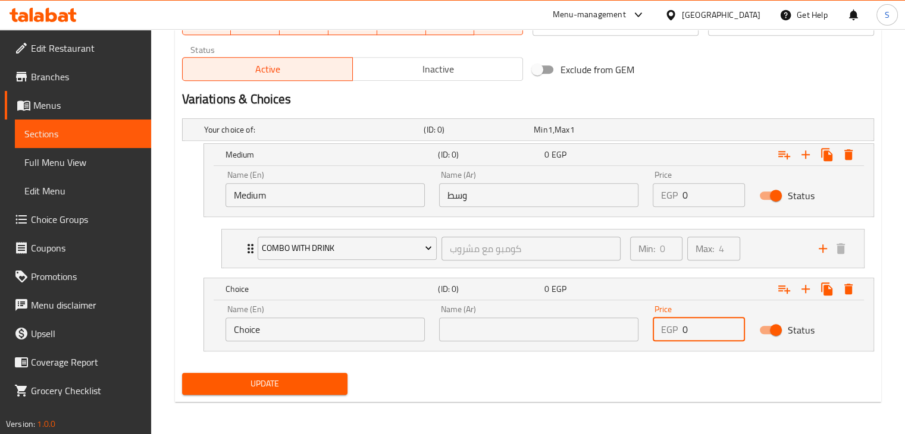
click at [686, 325] on input "0" at bounding box center [714, 330] width 63 height 24
click at [547, 324] on input "text" at bounding box center [538, 330] width 199 height 24
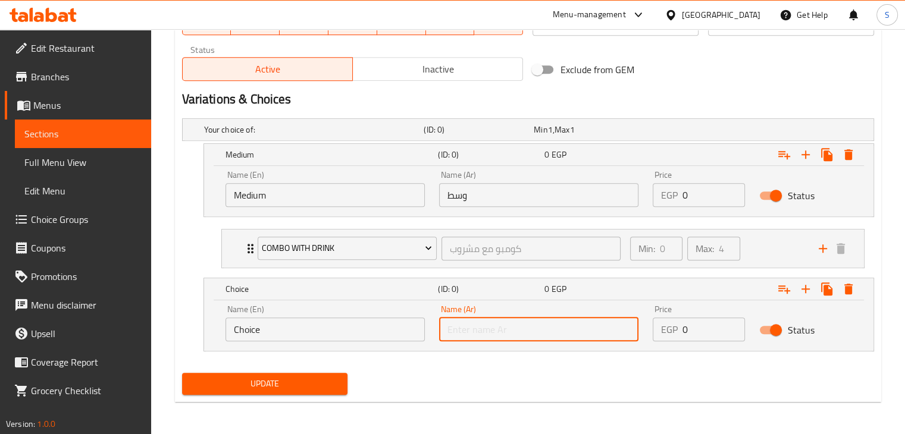
type input "كبير"
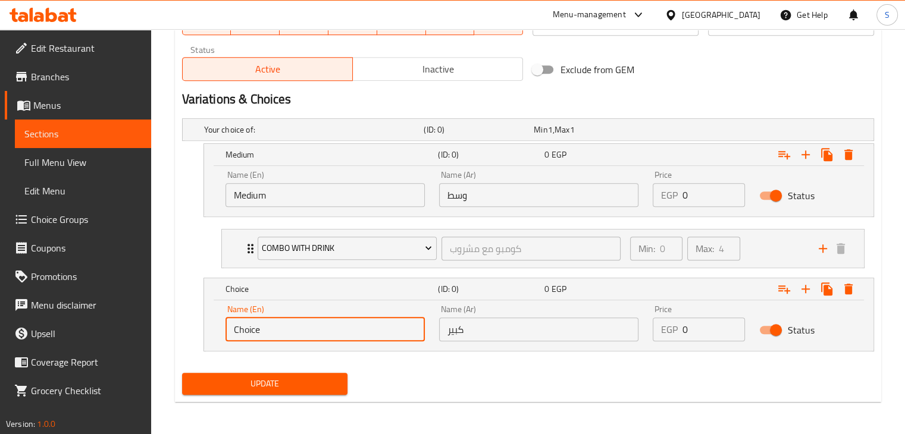
click at [339, 327] on input "Choice" at bounding box center [325, 330] width 199 height 24
type input "Large"
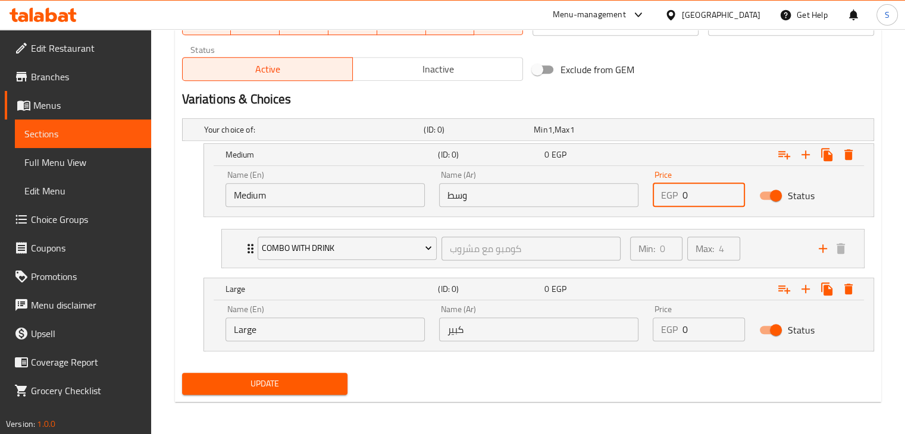
click at [683, 196] on input "0" at bounding box center [714, 195] width 63 height 24
type input "154"
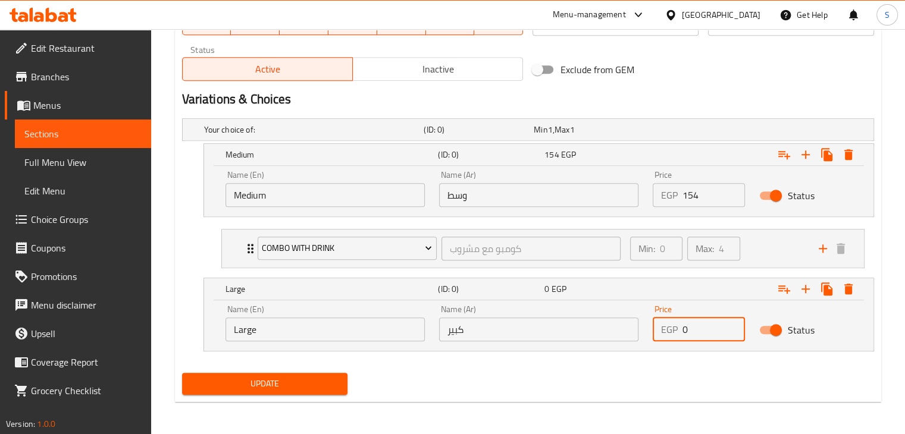
click at [698, 327] on input "0" at bounding box center [714, 330] width 63 height 24
type input "204"
click at [182, 373] on button "Update" at bounding box center [265, 384] width 166 height 22
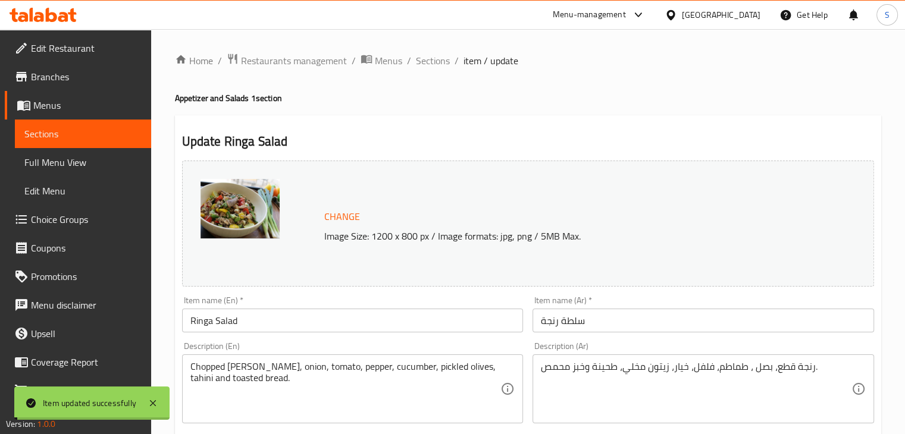
scroll to position [0, 0]
click at [424, 61] on span "Sections" at bounding box center [433, 61] width 34 height 14
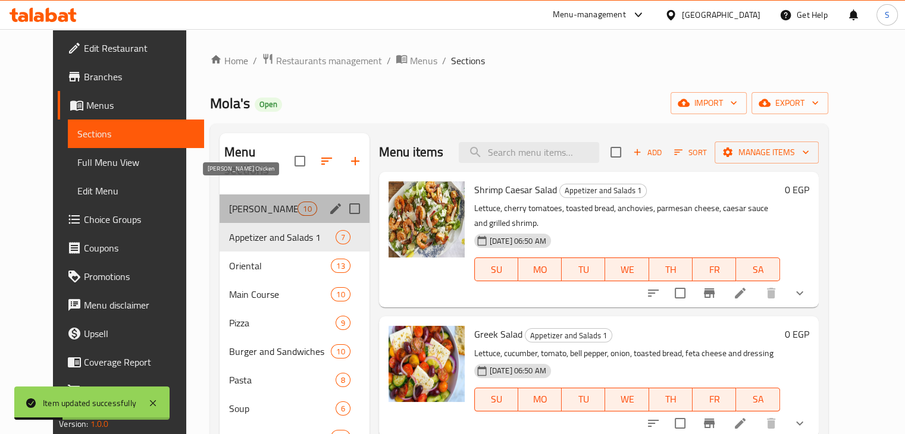
click at [256, 202] on span "Mola's Peri-Peri Chicken" at bounding box center [263, 209] width 68 height 14
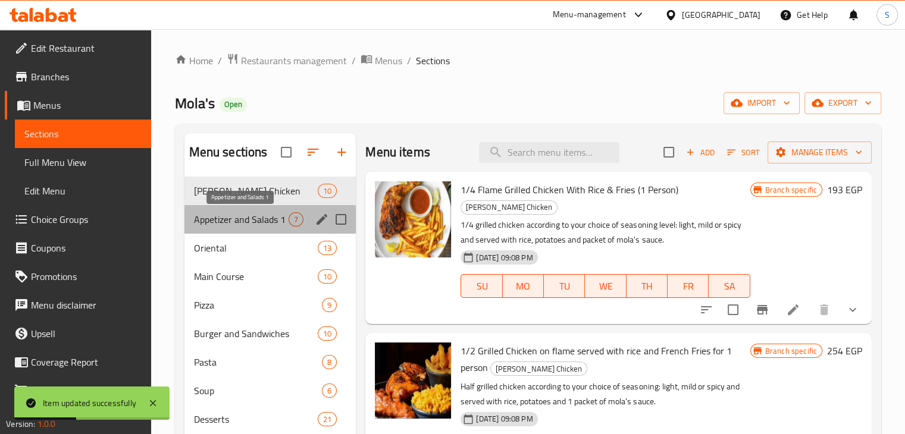
click at [238, 222] on span "Appetizer and Salads 1" at bounding box center [241, 219] width 95 height 14
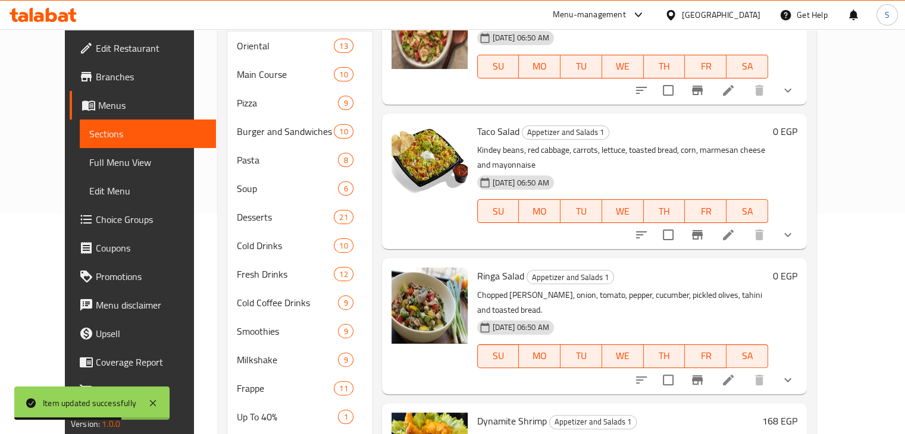
scroll to position [266, 0]
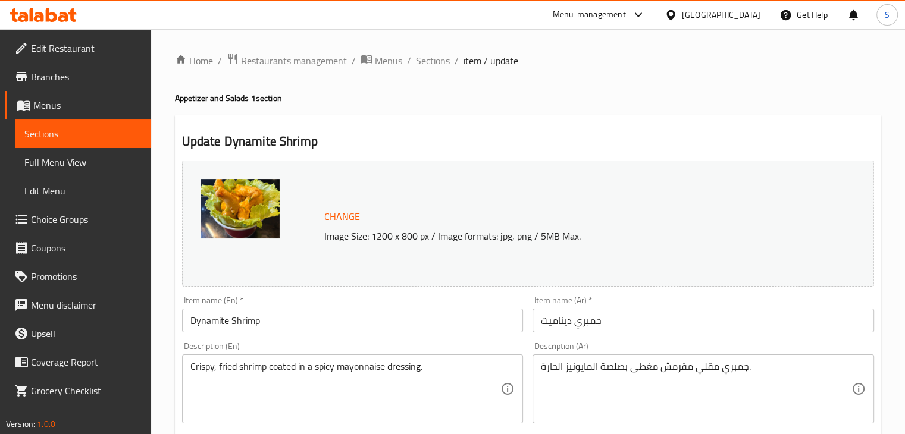
scroll to position [423, 0]
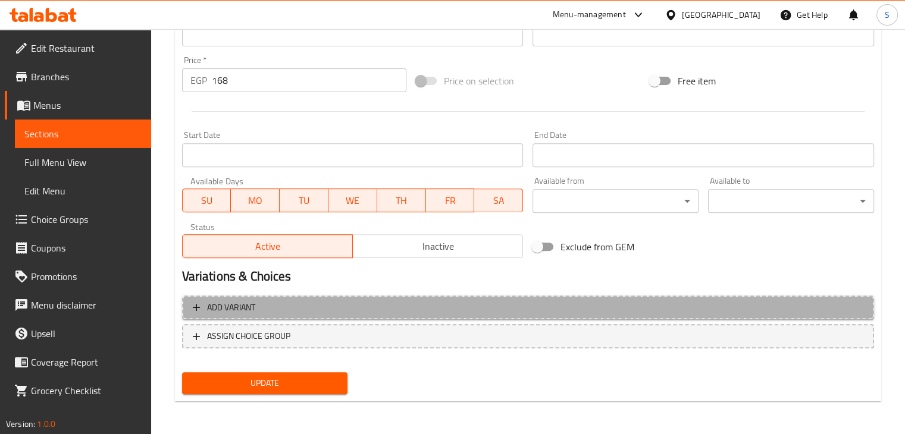
click at [578, 303] on span "Add variant" at bounding box center [528, 308] width 671 height 15
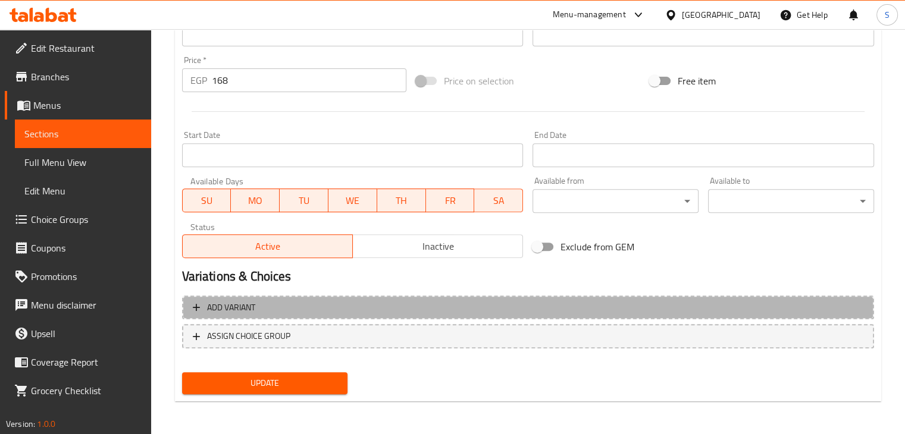
scroll to position [415, 0]
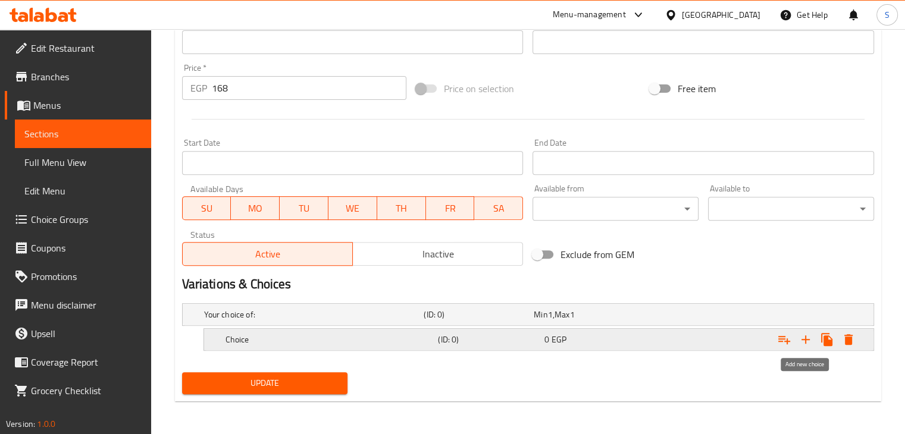
click at [805, 342] on icon "Expand" at bounding box center [806, 340] width 14 height 14
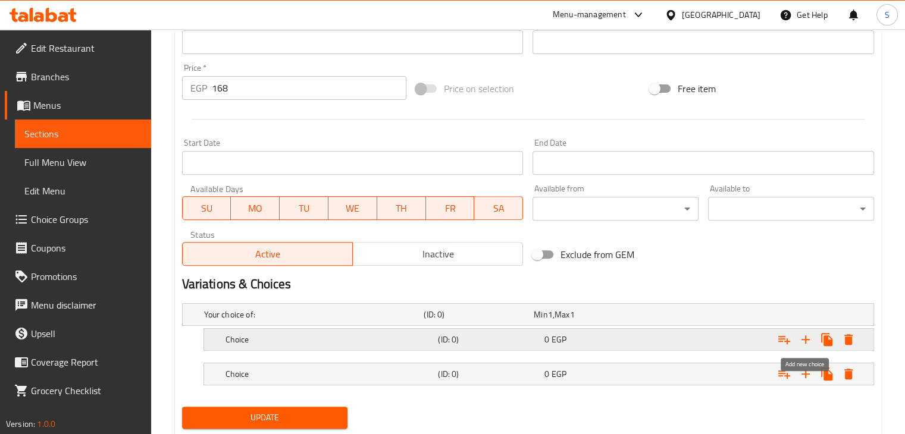
click at [805, 342] on icon "Expand" at bounding box center [806, 340] width 14 height 14
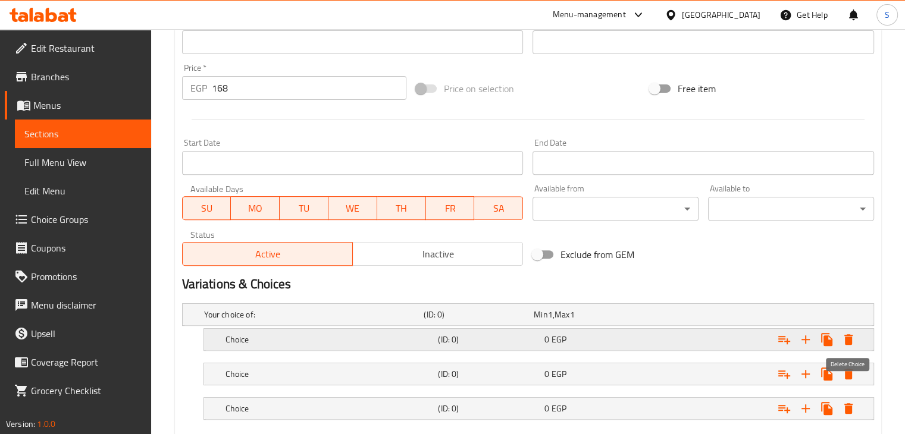
click at [844, 343] on icon "Expand" at bounding box center [848, 340] width 14 height 14
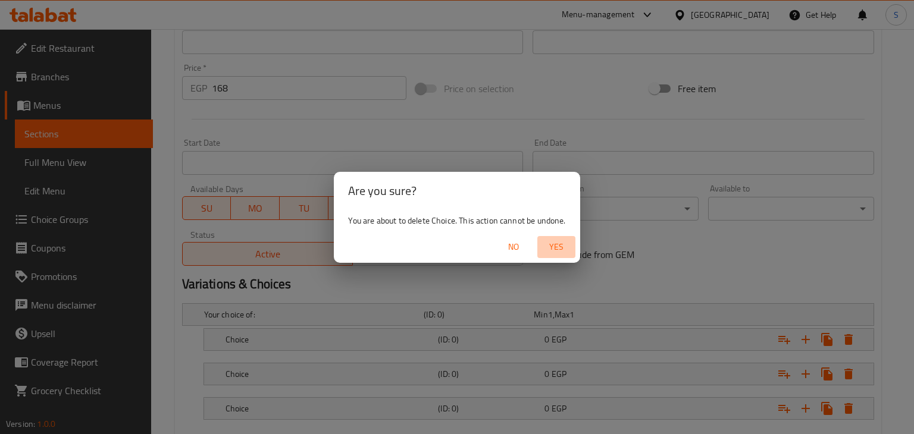
click at [555, 244] on span "Yes" at bounding box center [556, 247] width 29 height 15
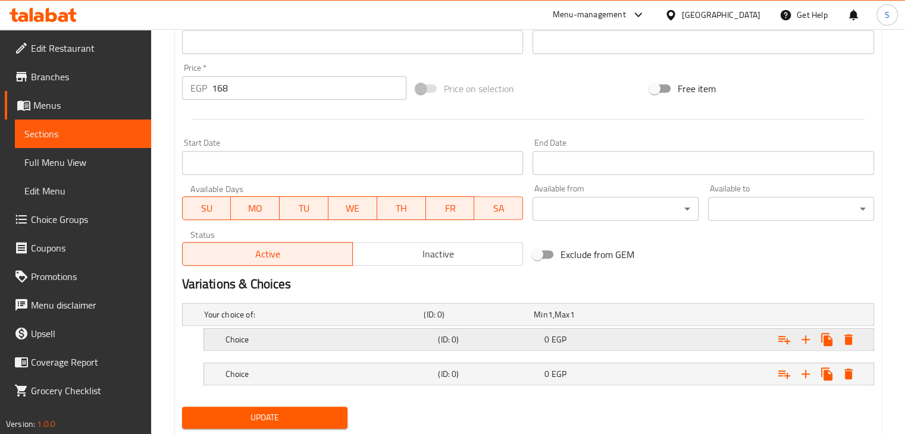
click at [633, 335] on div "0 EGP" at bounding box center [596, 340] width 102 height 12
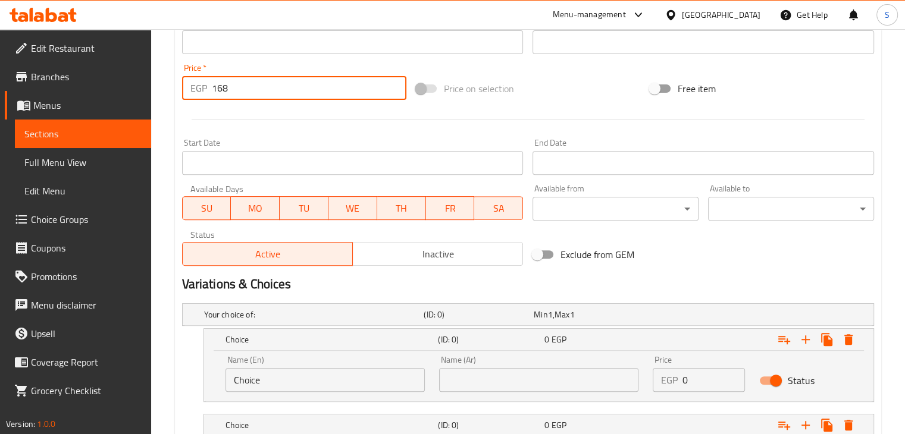
click at [212, 89] on input "168" at bounding box center [309, 88] width 195 height 24
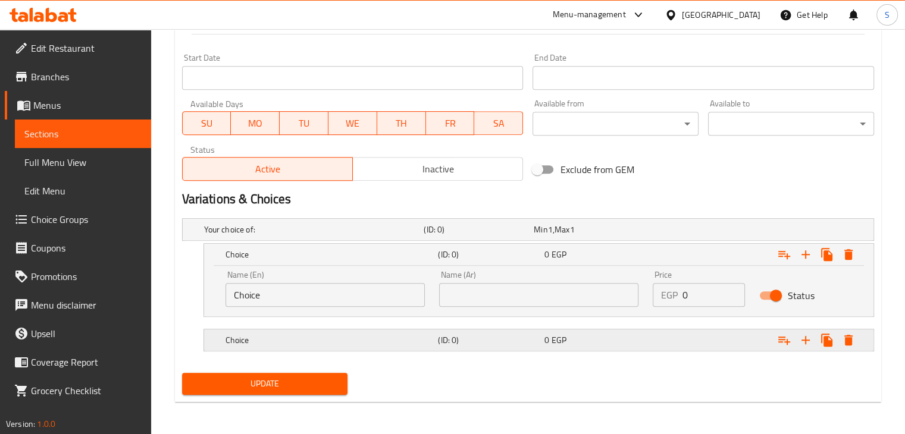
type input "0"
click at [693, 340] on div "Expand" at bounding box center [755, 340] width 213 height 26
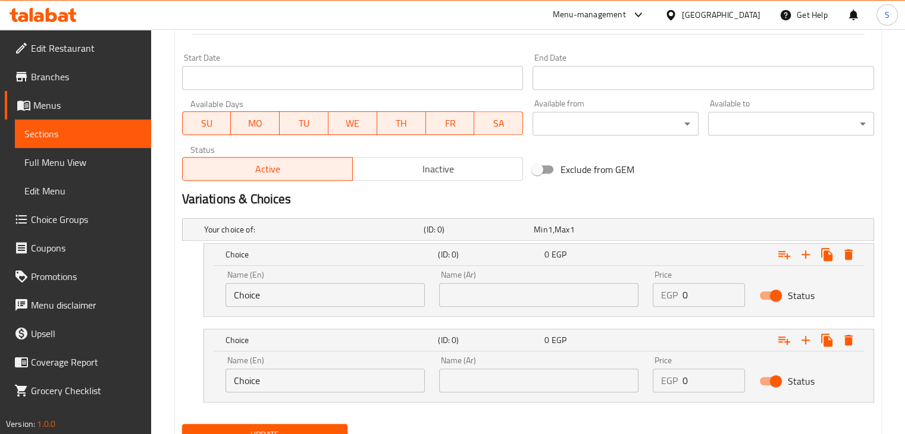
click at [692, 300] on input "0" at bounding box center [714, 295] width 63 height 24
type input "244"
click at [688, 382] on input "0" at bounding box center [714, 381] width 63 height 24
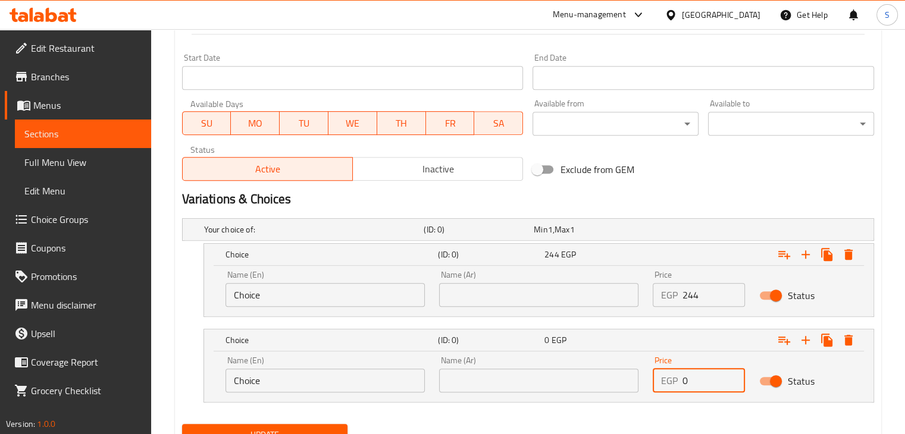
click at [688, 382] on input "0" at bounding box center [714, 381] width 63 height 24
type input "294"
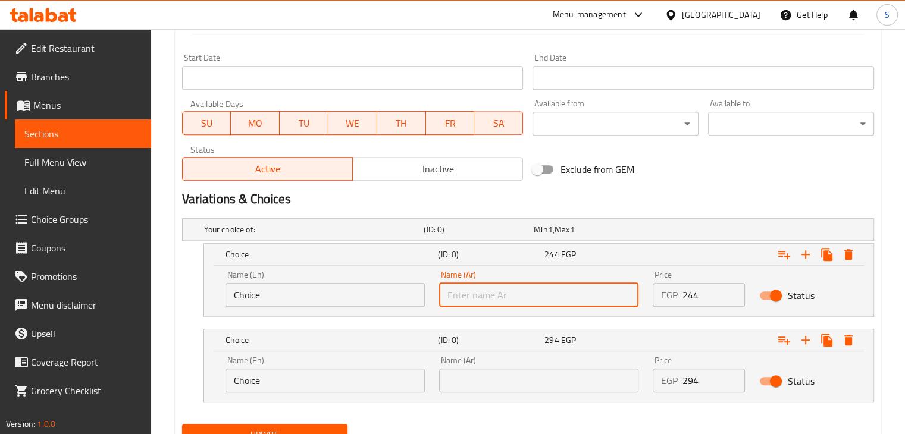
click at [552, 295] on input "text" at bounding box center [538, 295] width 199 height 24
type input "وسط"
click at [308, 298] on input "Choice" at bounding box center [325, 295] width 199 height 24
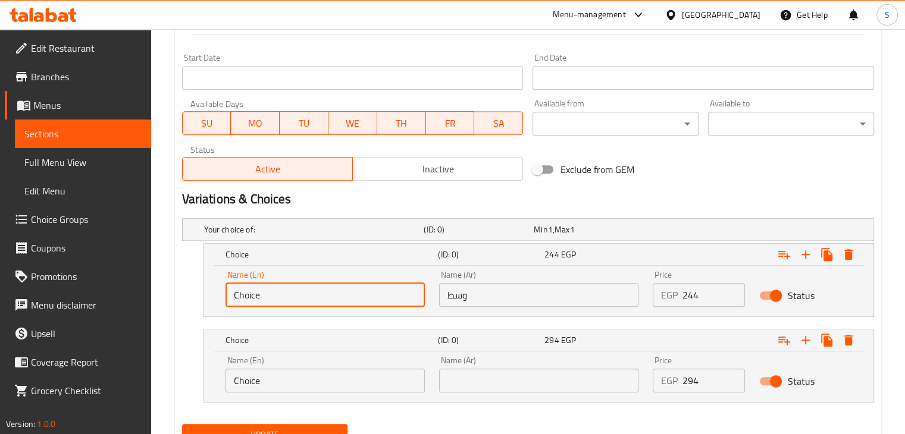
click at [308, 298] on input "Choice" at bounding box center [325, 295] width 199 height 24
type input "Medium"
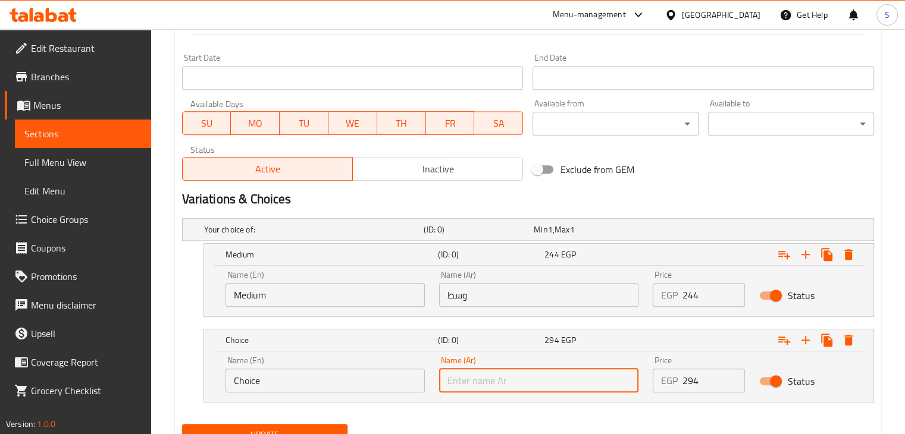
click at [508, 386] on input "text" at bounding box center [538, 381] width 199 height 24
type input "كبير"
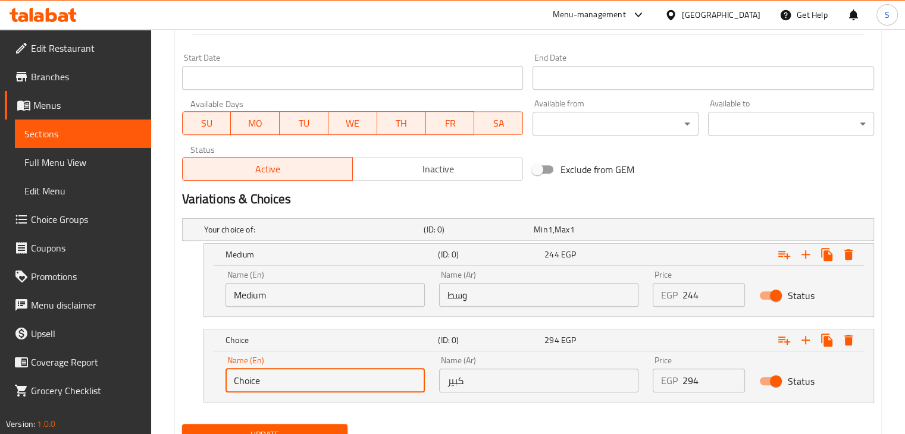
click at [314, 381] on input "Choice" at bounding box center [325, 381] width 199 height 24
type input "Large"
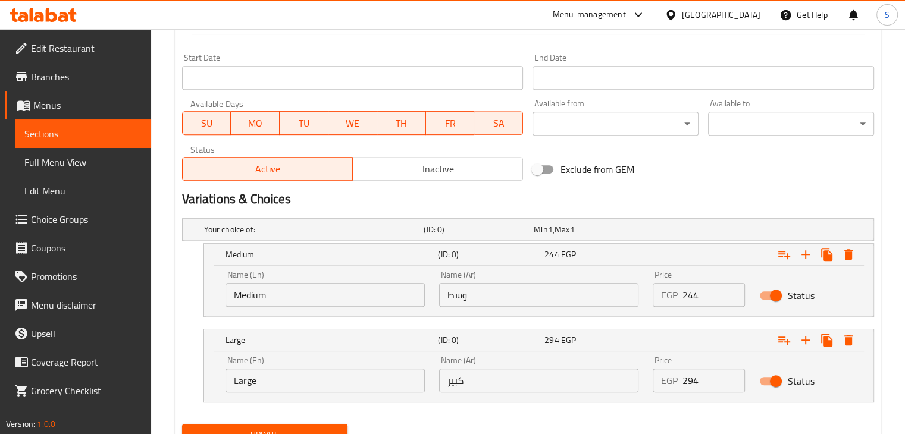
click at [314, 422] on div "Update" at bounding box center [265, 436] width 176 height 32
click at [314, 425] on button "Update" at bounding box center [265, 435] width 166 height 22
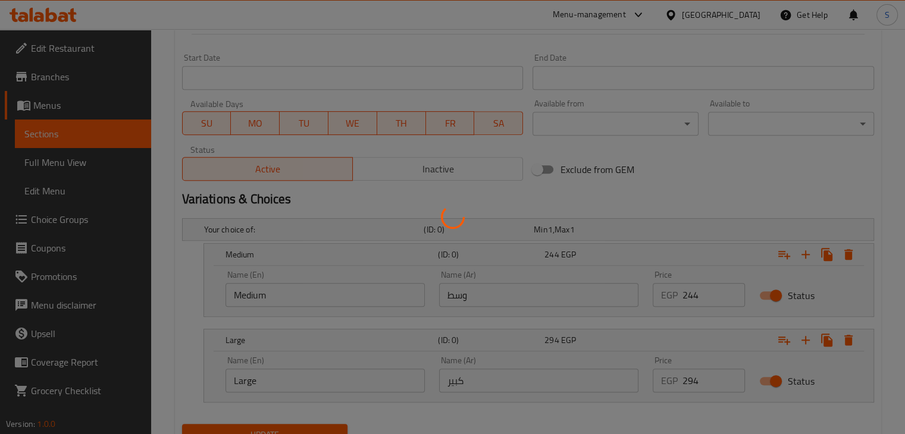
scroll to position [0, 0]
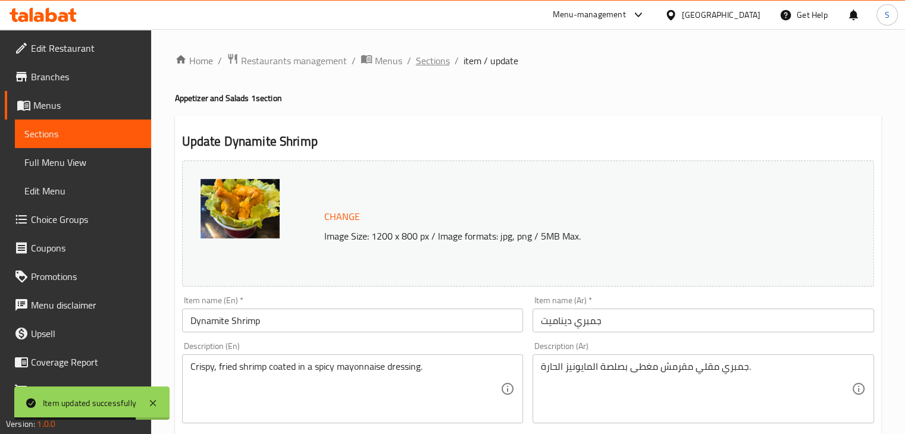
click at [434, 60] on span "Sections" at bounding box center [433, 61] width 34 height 14
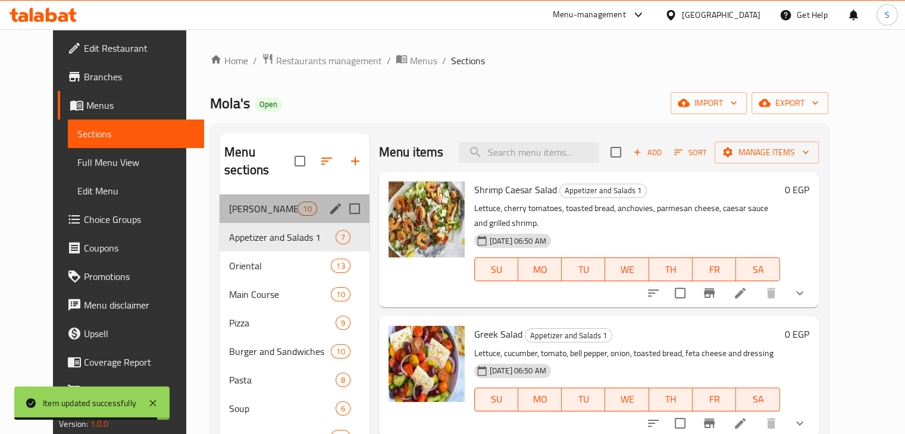
click at [233, 199] on div "Mola's Peri-Peri Chicken 10" at bounding box center [295, 209] width 150 height 29
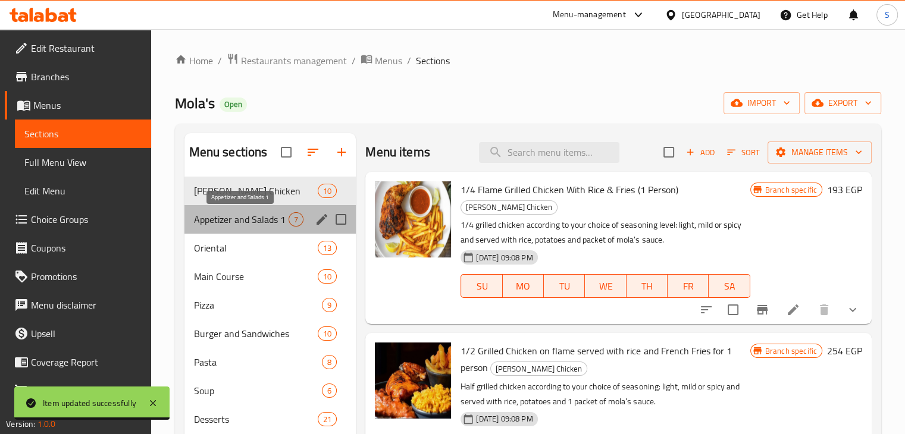
click at [242, 217] on span "Appetizer and Salads 1" at bounding box center [241, 219] width 95 height 14
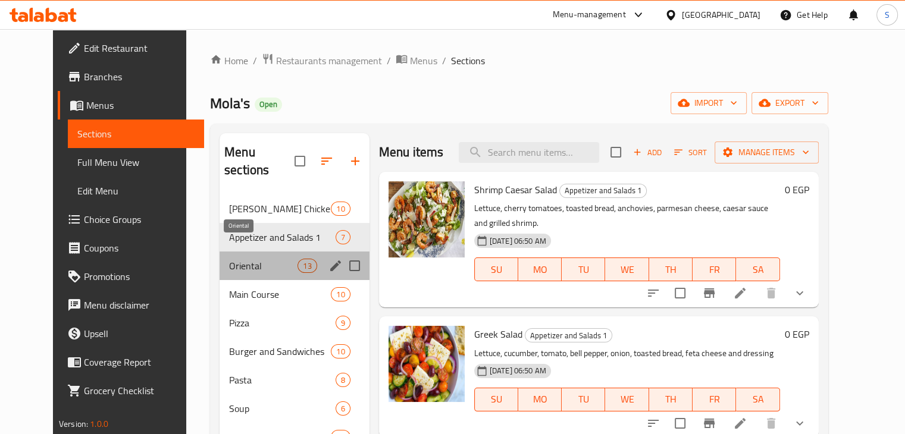
click at [236, 259] on span "Oriental" at bounding box center [263, 266] width 68 height 14
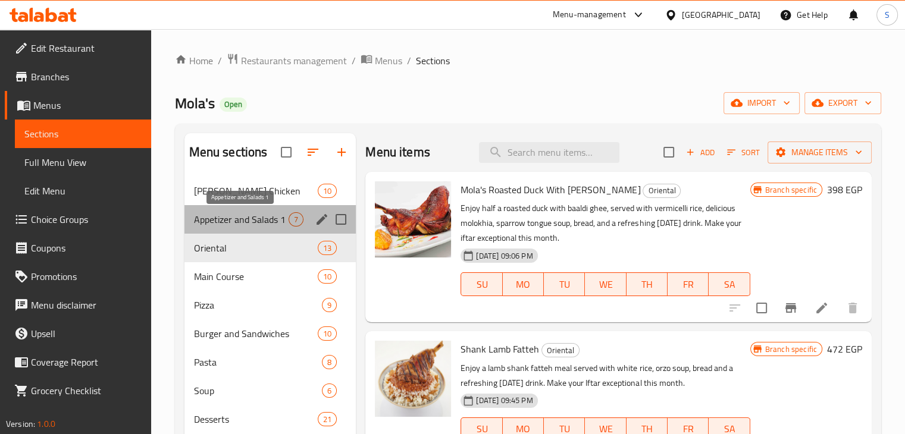
click at [264, 217] on span "Appetizer and Salads 1" at bounding box center [241, 219] width 95 height 14
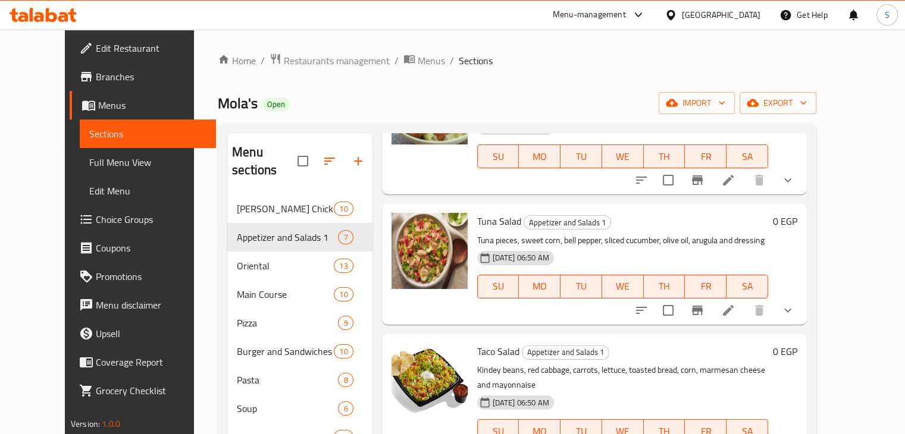
scroll to position [266, 0]
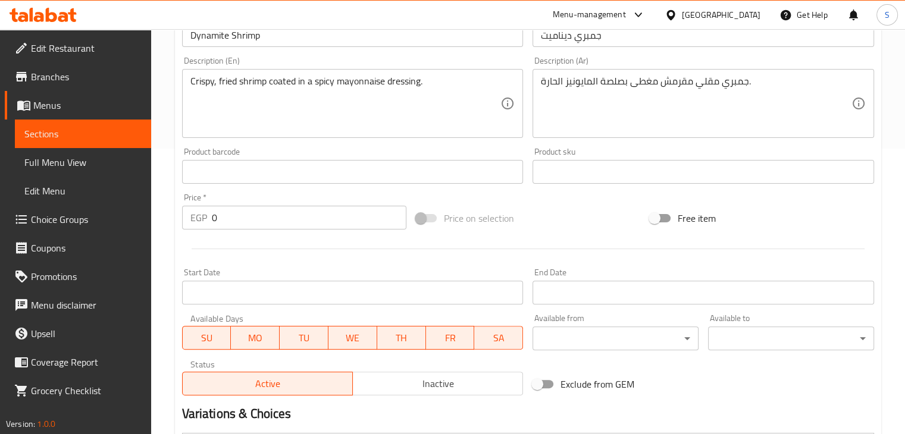
scroll to position [258, 0]
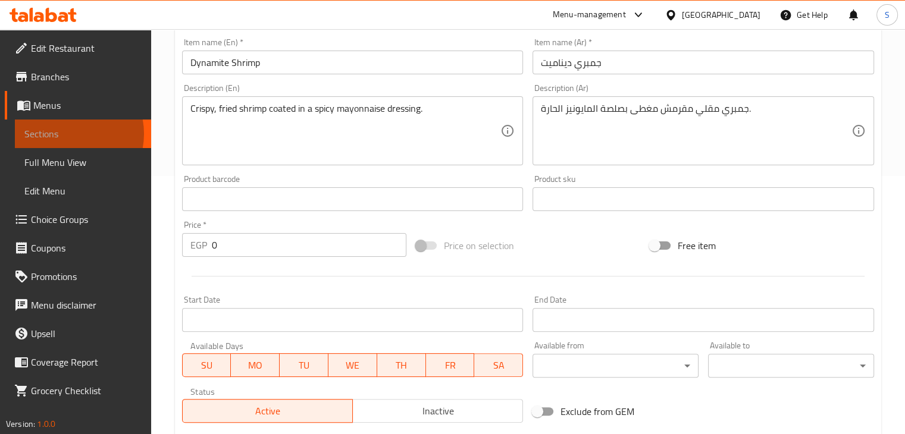
click at [64, 134] on span "Sections" at bounding box center [82, 134] width 117 height 14
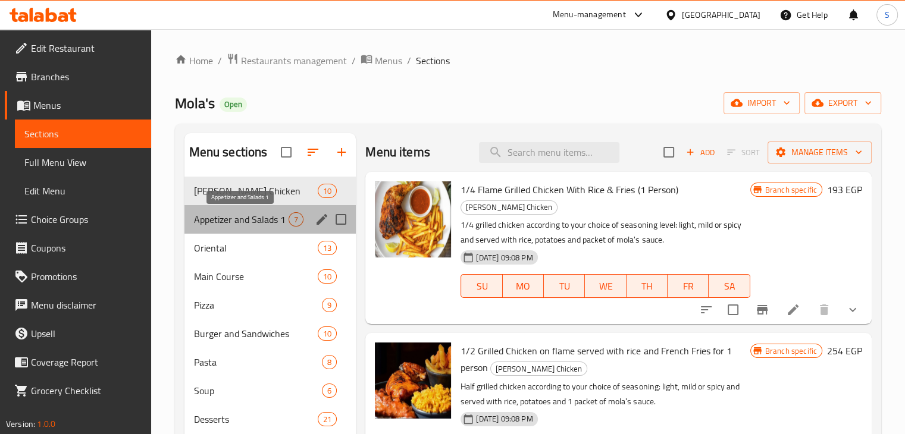
click at [238, 217] on span "Appetizer and Salads 1" at bounding box center [241, 219] width 95 height 14
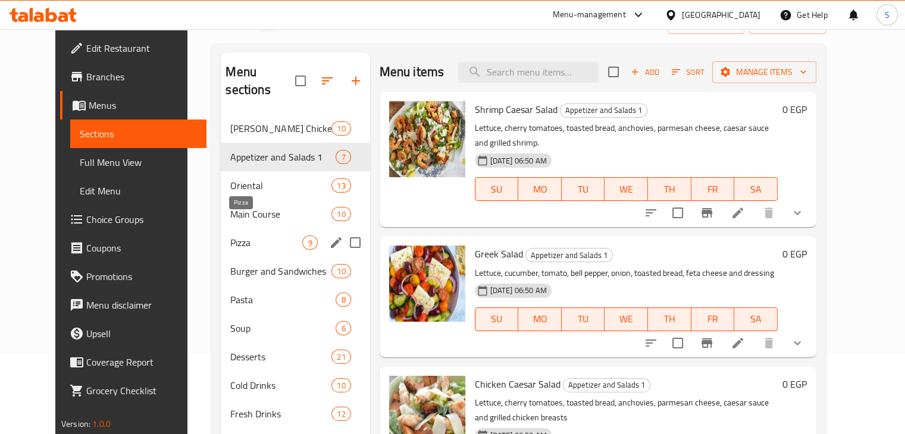
scroll to position [81, 0]
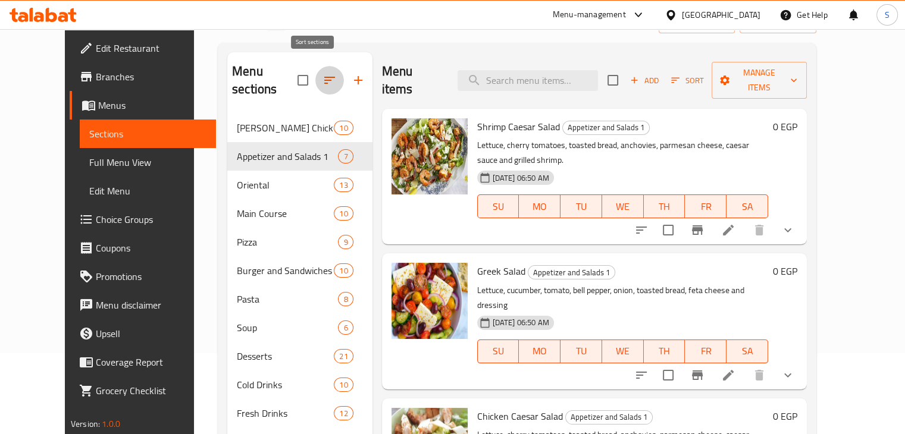
click at [323, 77] on icon "button" at bounding box center [330, 80] width 14 height 14
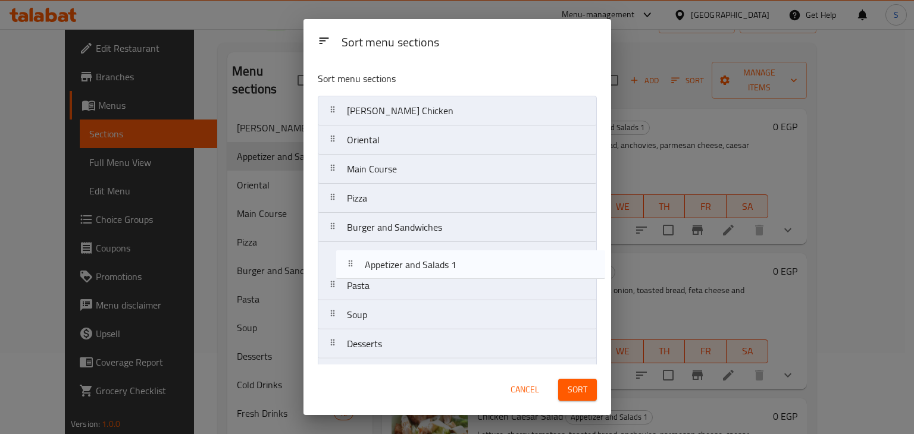
drag, startPoint x: 393, startPoint y: 146, endPoint x: 409, endPoint y: 267, distance: 121.9
click at [409, 267] on nav "Mola's Peri-Peri Chicken Appetizer and Salads 1 Oriental Main Course Pizza Burg…" at bounding box center [457, 344] width 279 height 497
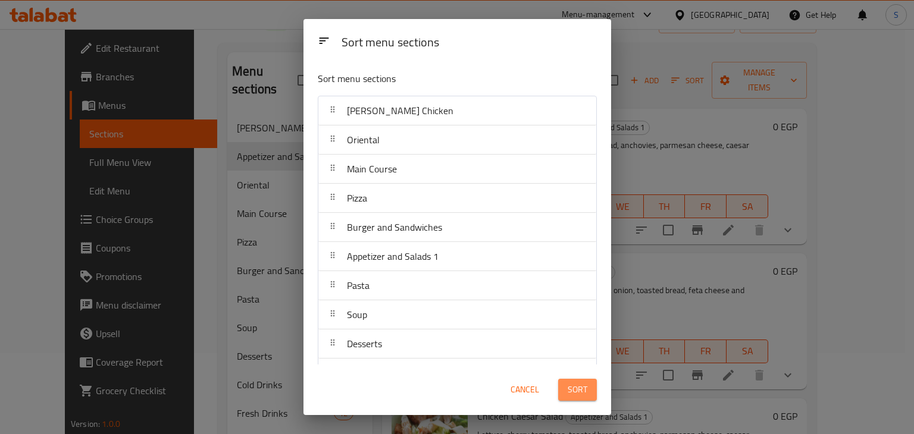
click at [574, 392] on span "Sort" at bounding box center [578, 390] width 20 height 15
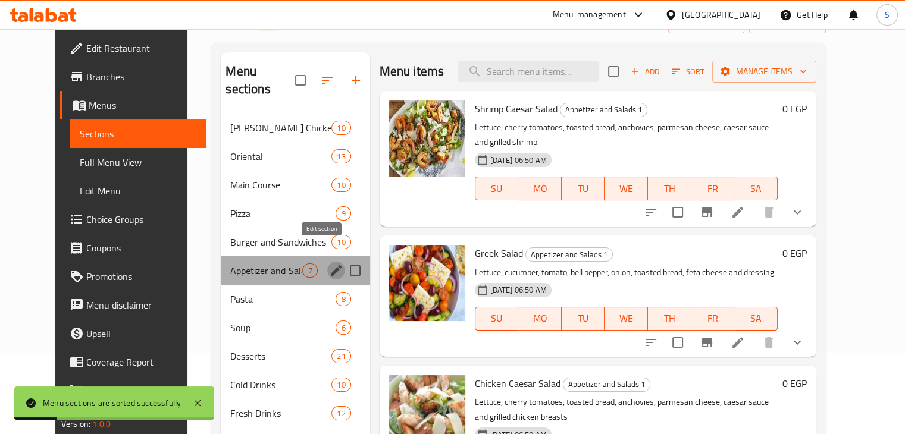
click at [331, 265] on icon "edit" at bounding box center [336, 270] width 11 height 11
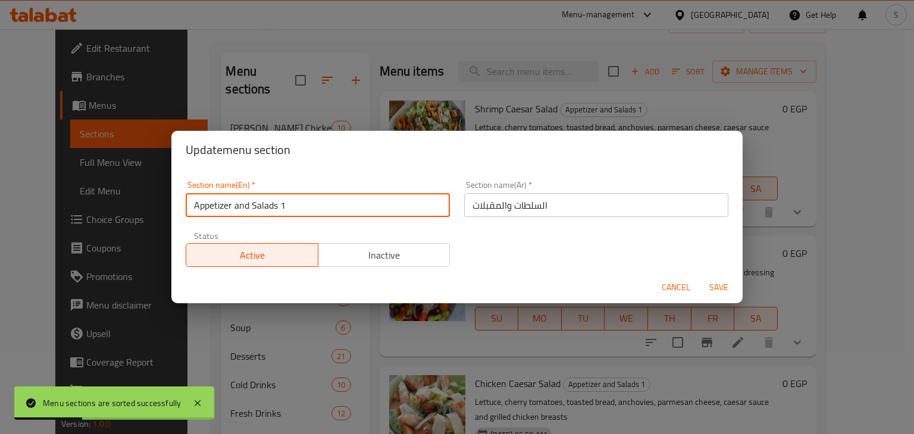
click at [356, 202] on input "Appetizer and Salads 1" at bounding box center [318, 205] width 264 height 24
type input "Appetizer and Salads"
click at [700, 277] on button "Save" at bounding box center [719, 288] width 38 height 22
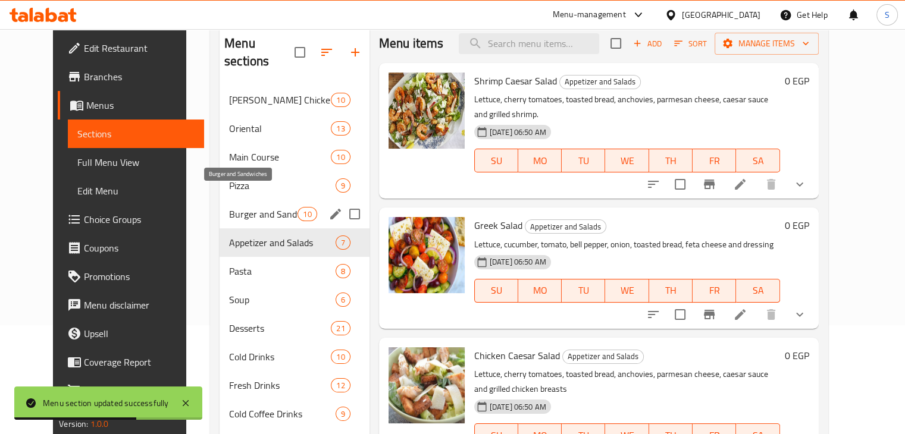
scroll to position [105, 0]
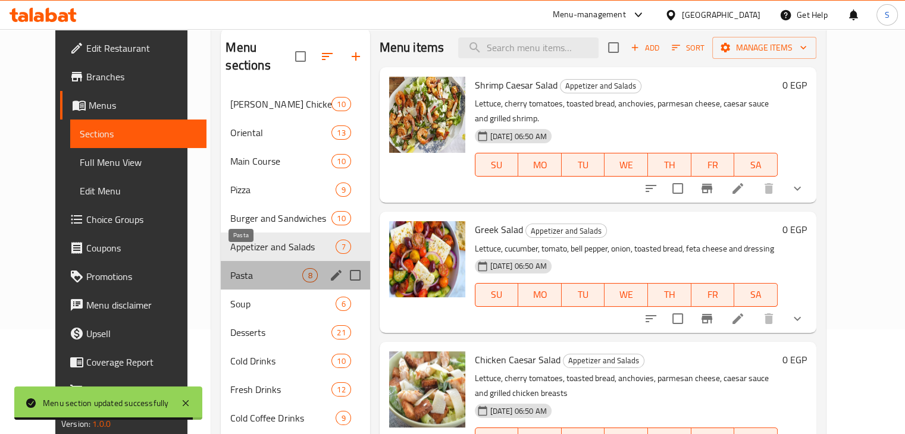
click at [264, 268] on span "Pasta" at bounding box center [266, 275] width 72 height 14
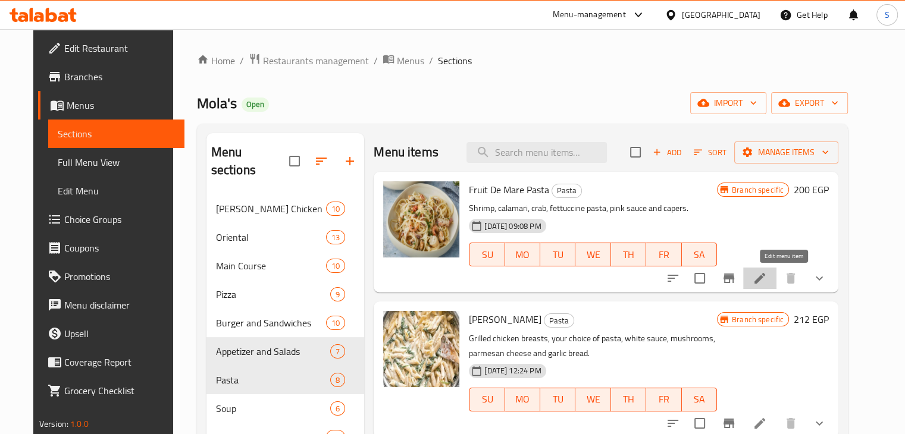
click at [765, 277] on icon at bounding box center [760, 278] width 11 height 11
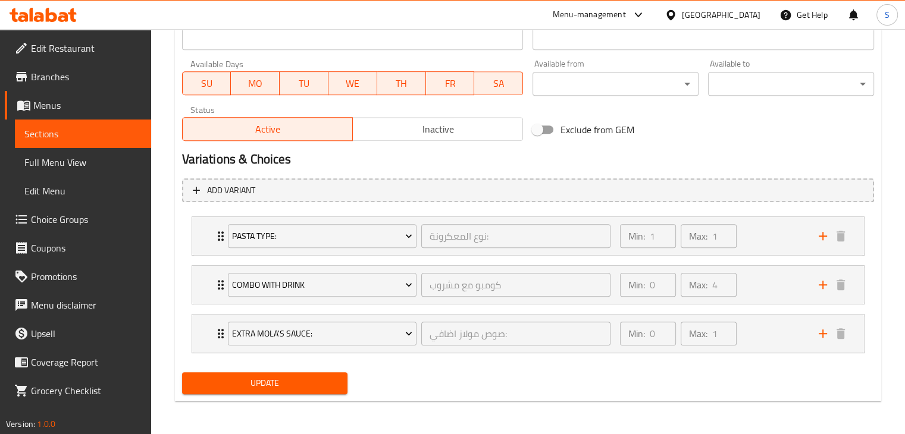
scroll to position [540, 0]
click at [777, 244] on div "Min: 1 ​ Max: 1 ​" at bounding box center [712, 237] width 199 height 38
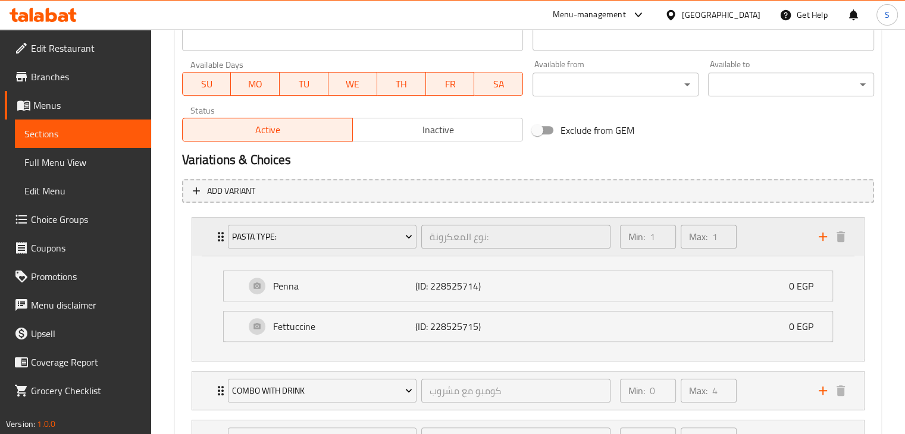
scroll to position [645, 0]
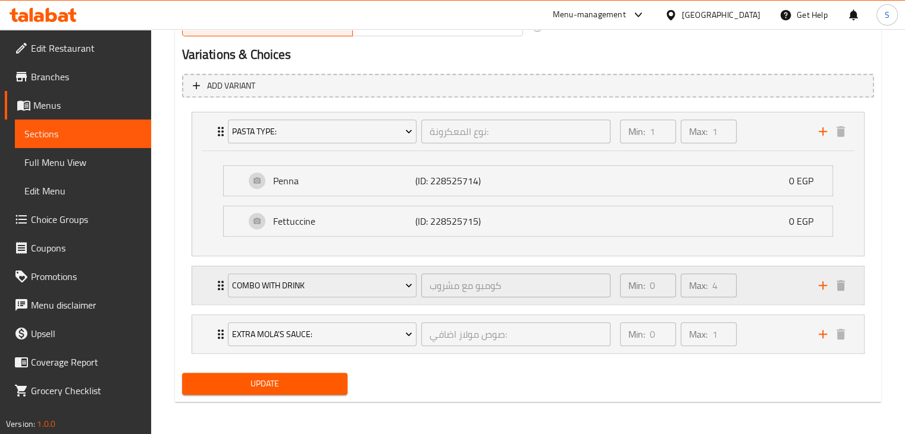
click at [797, 302] on div "Min: 0 ​ Max: 4 ​" at bounding box center [712, 286] width 199 height 38
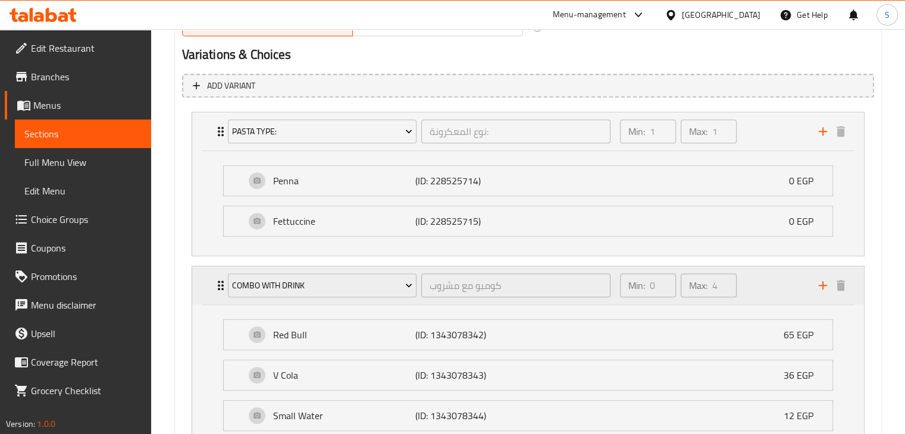
scroll to position [871, 0]
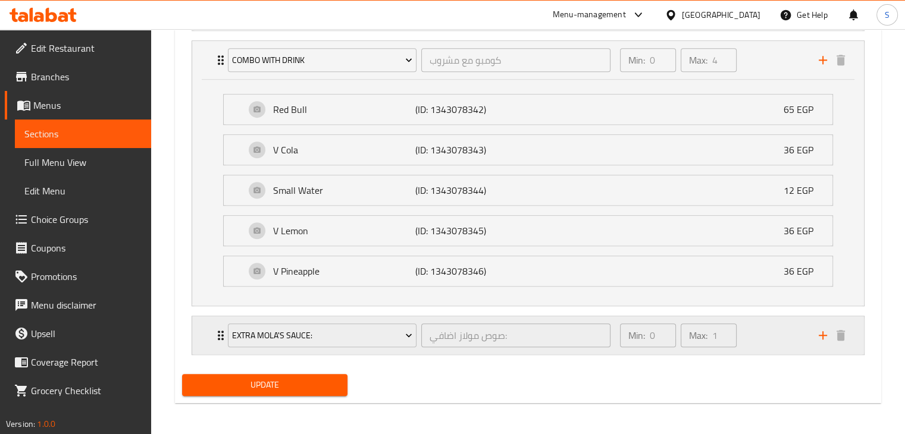
click at [768, 331] on div "Min: 0 ​ Max: 1 ​" at bounding box center [712, 336] width 199 height 38
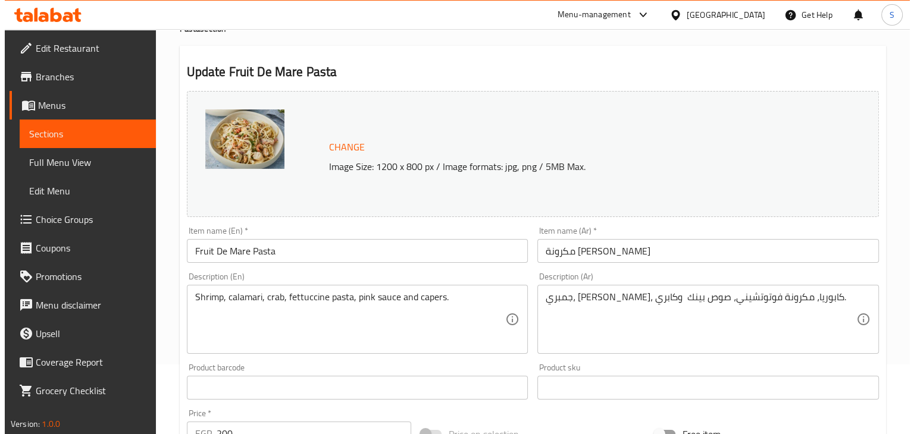
scroll to position [0, 0]
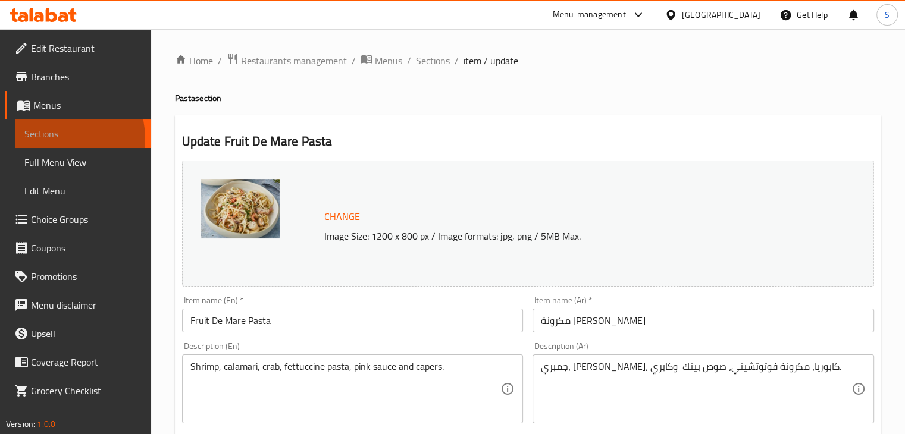
click at [57, 139] on span "Sections" at bounding box center [82, 134] width 117 height 14
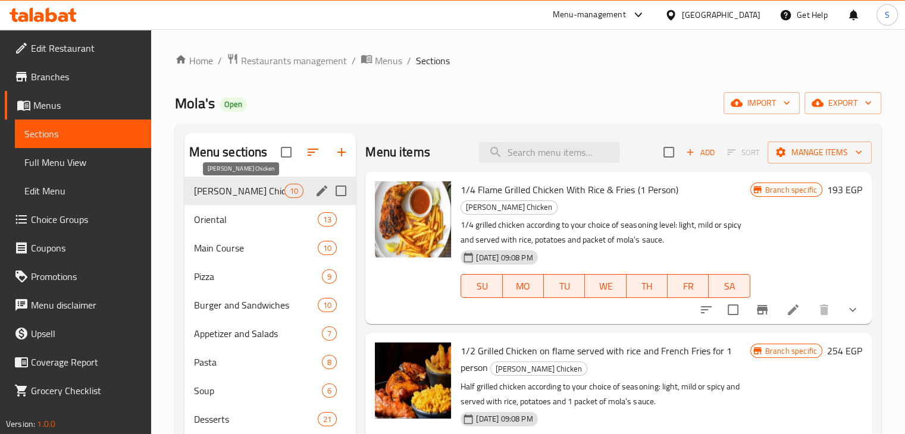
drag, startPoint x: 273, startPoint y: 191, endPoint x: 250, endPoint y: 199, distance: 23.9
click at [250, 199] on div "Mola's Peri-Peri Chicken 10" at bounding box center [270, 191] width 172 height 29
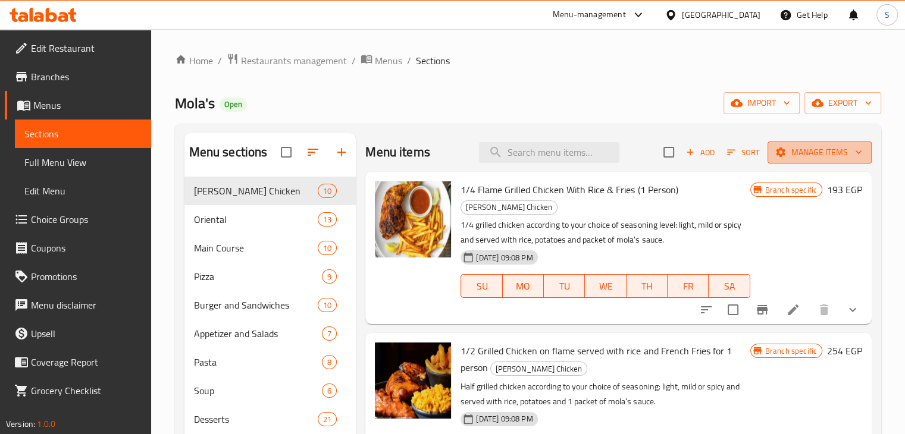
click at [830, 148] on span "Manage items" at bounding box center [819, 152] width 85 height 15
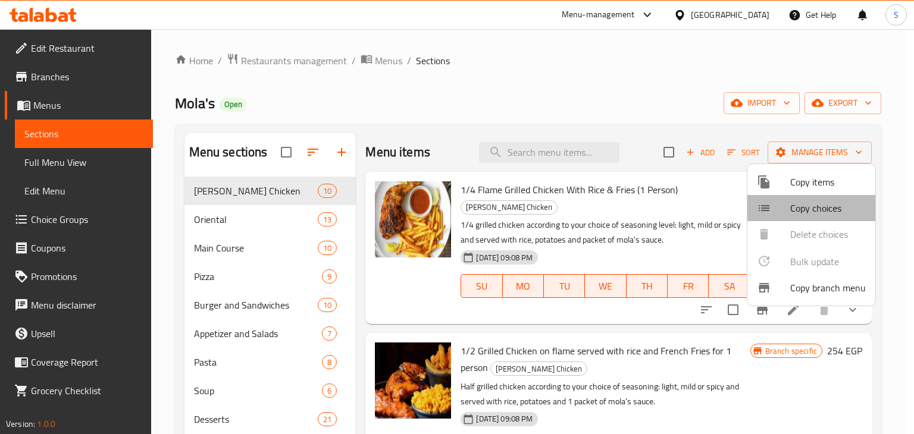
click at [836, 217] on li "Copy choices" at bounding box center [811, 208] width 128 height 26
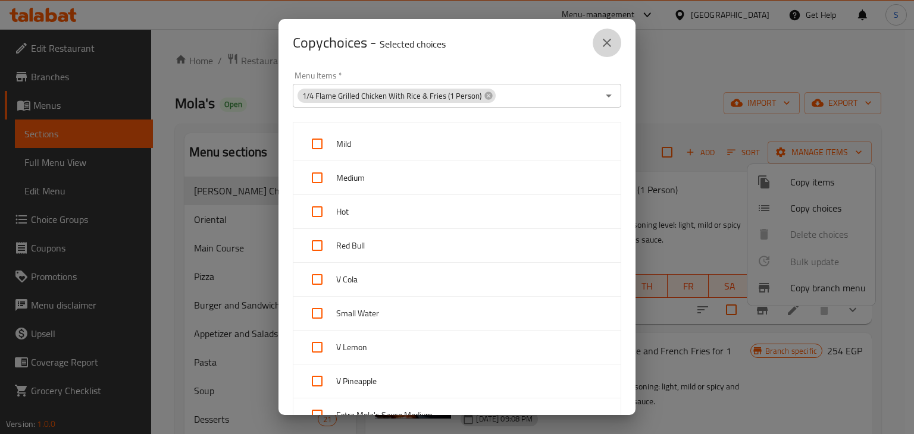
click at [612, 45] on icon "close" at bounding box center [607, 43] width 14 height 14
